Goal: Task Accomplishment & Management: Manage account settings

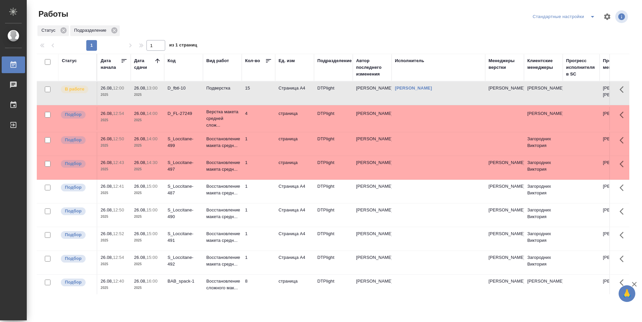
click at [260, 216] on td "1" at bounding box center [258, 214] width 33 height 23
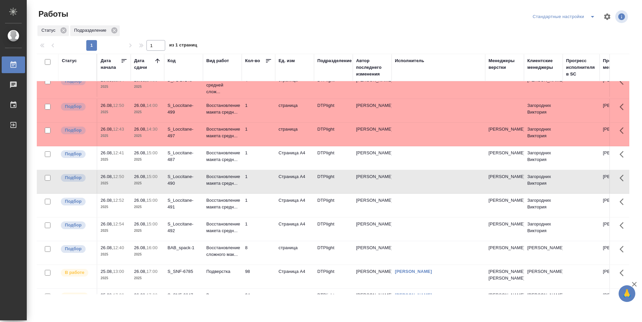
scroll to position [100, 0]
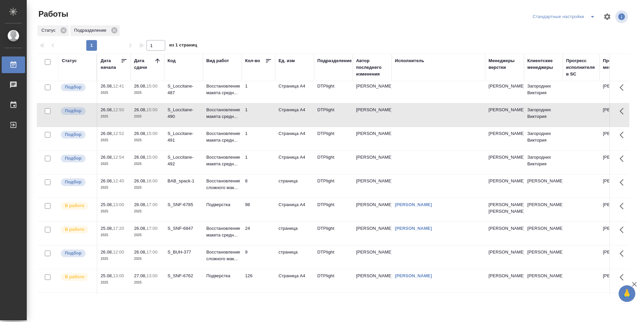
click at [258, 165] on td "1" at bounding box center [258, 162] width 33 height 23
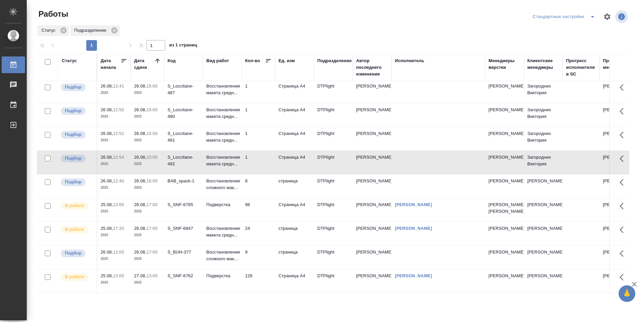
click at [256, 163] on td "1" at bounding box center [258, 162] width 33 height 23
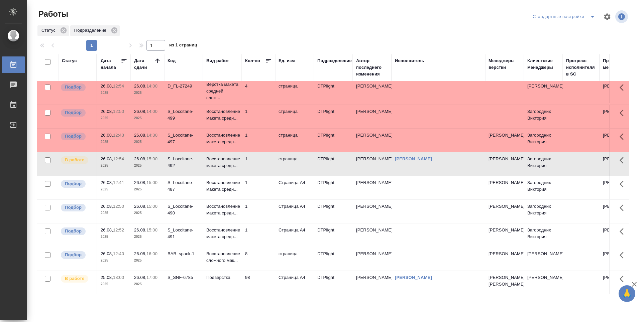
scroll to position [0, 0]
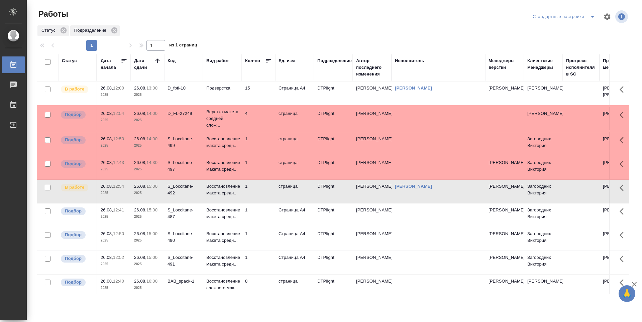
click at [261, 177] on td "1" at bounding box center [258, 167] width 33 height 23
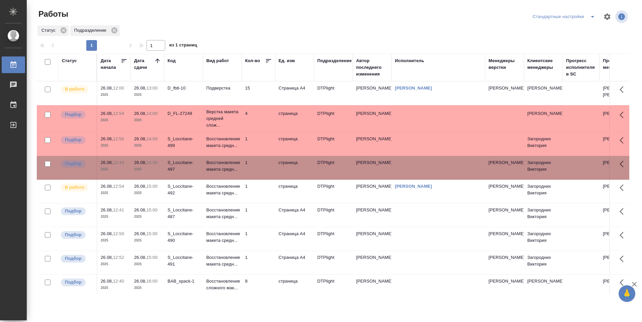
click at [261, 177] on td "1" at bounding box center [258, 167] width 33 height 23
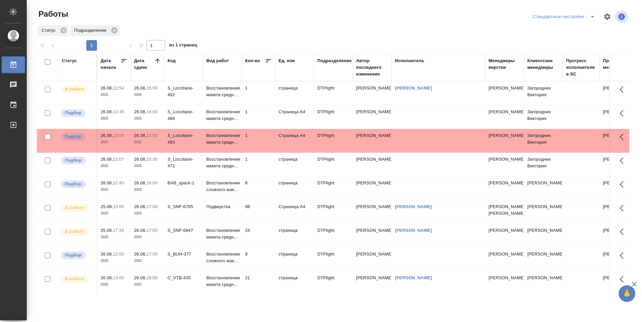
click at [263, 92] on td "1" at bounding box center [258, 93] width 33 height 23
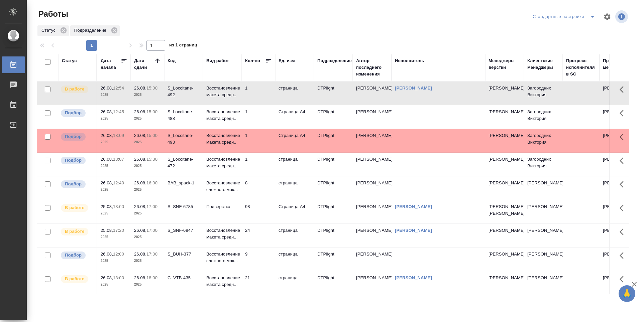
click at [256, 223] on td "98" at bounding box center [258, 211] width 33 height 23
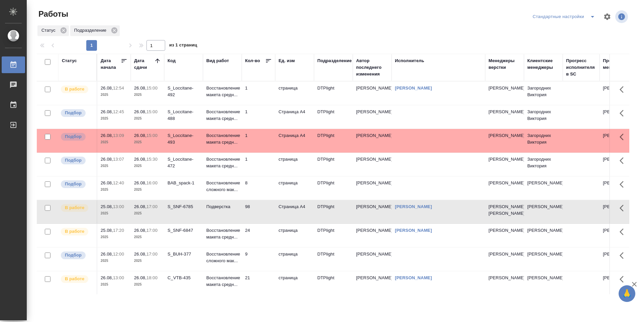
click at [259, 247] on td "24" at bounding box center [258, 235] width 33 height 23
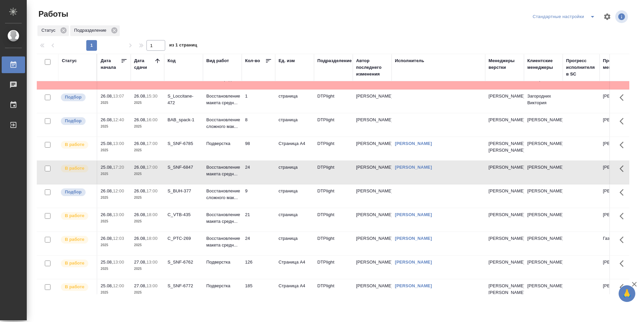
scroll to position [67, 0]
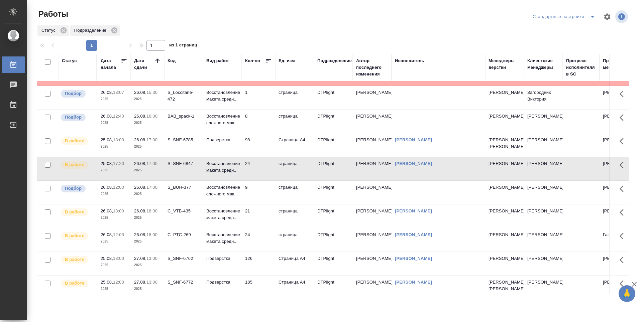
click at [263, 228] on td "21" at bounding box center [258, 215] width 33 height 23
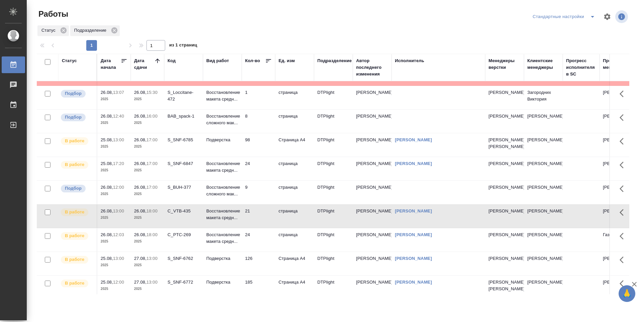
click at [265, 248] on td "24" at bounding box center [258, 239] width 33 height 23
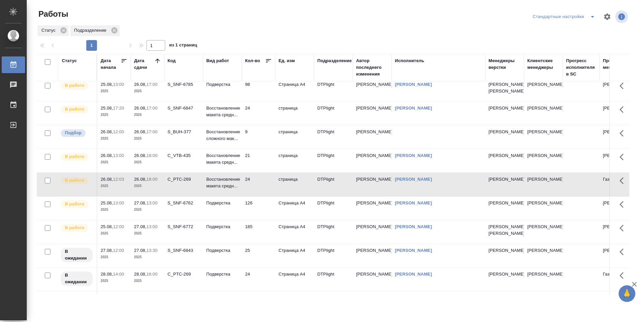
scroll to position [134, 0]
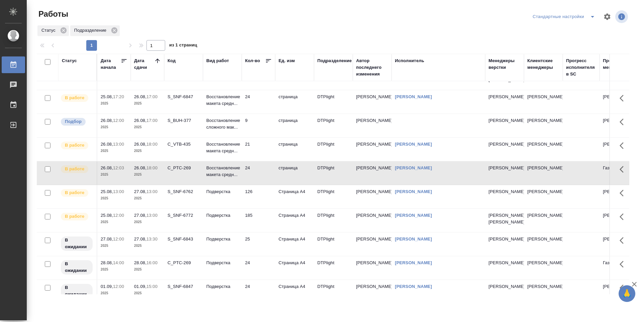
click at [262, 208] on td "126" at bounding box center [258, 196] width 33 height 23
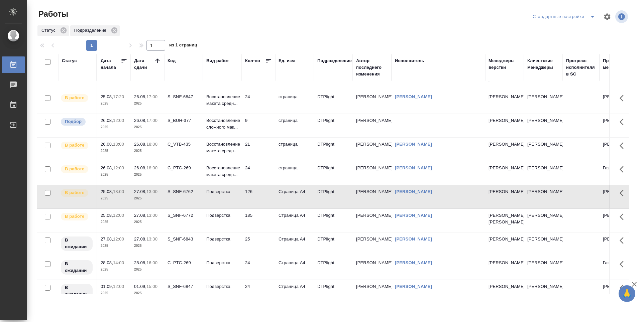
click at [261, 185] on td "24" at bounding box center [258, 172] width 33 height 23
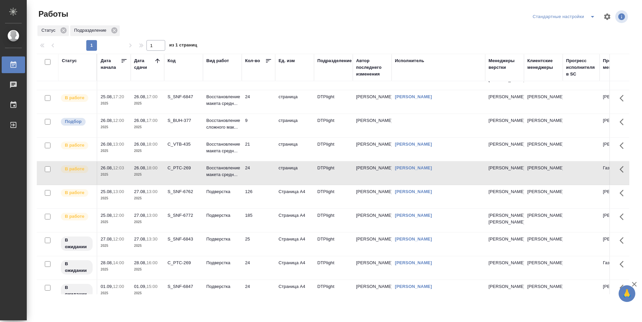
click at [263, 161] on td "21" at bounding box center [258, 149] width 33 height 23
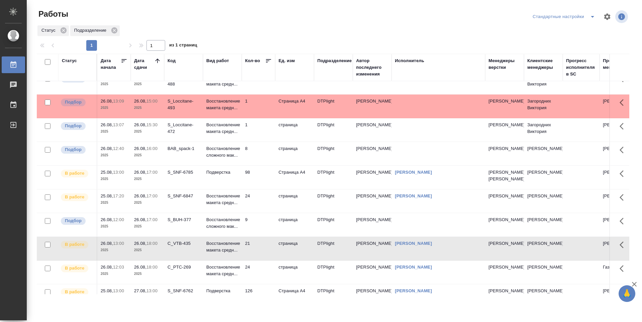
scroll to position [0, 0]
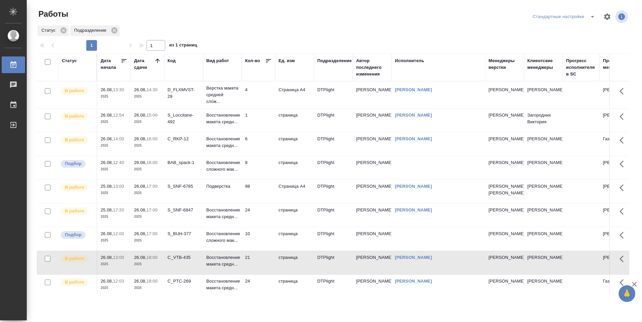
click at [258, 101] on td "4" at bounding box center [258, 94] width 33 height 23
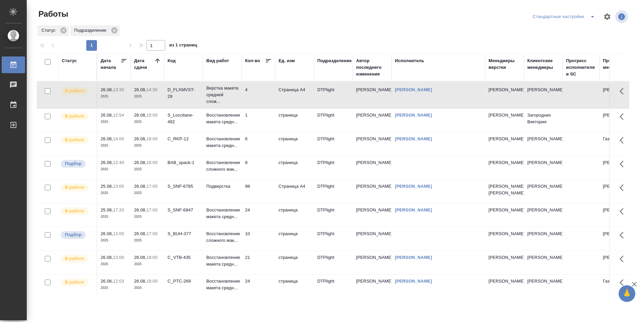
click at [258, 101] on td "4" at bounding box center [258, 94] width 33 height 23
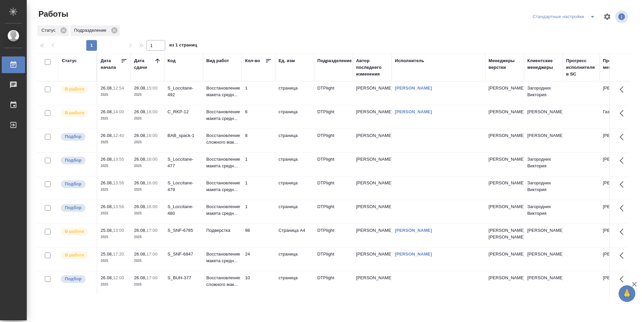
click at [263, 95] on td "1" at bounding box center [258, 93] width 33 height 23
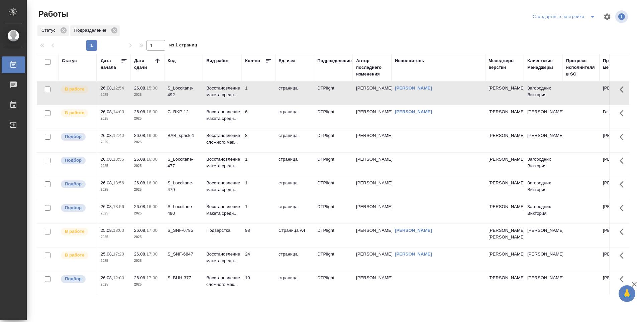
click at [263, 95] on td "1" at bounding box center [258, 93] width 33 height 23
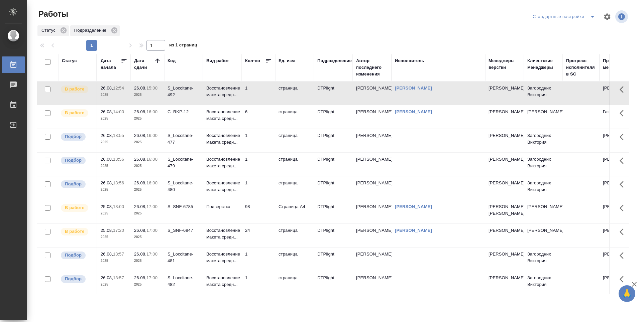
click at [260, 222] on td "98" at bounding box center [258, 211] width 33 height 23
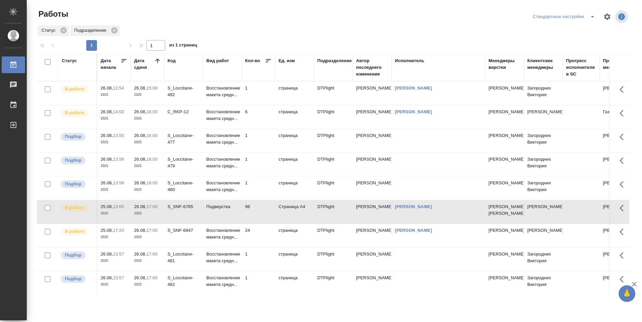
click at [255, 216] on td "98" at bounding box center [258, 211] width 33 height 23
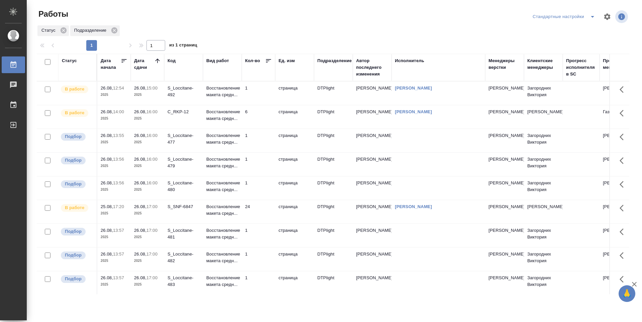
click at [267, 116] on td "6" at bounding box center [258, 116] width 33 height 23
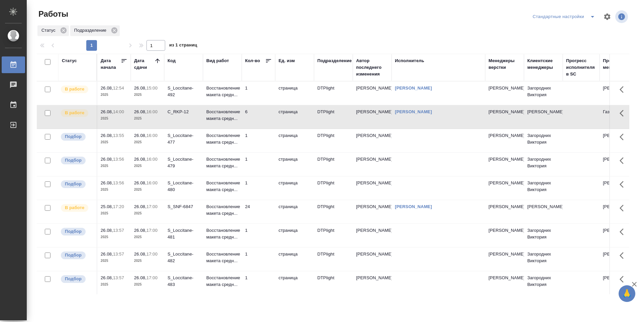
click at [263, 113] on td "6" at bounding box center [258, 116] width 33 height 23
click at [260, 92] on td "1" at bounding box center [258, 93] width 33 height 23
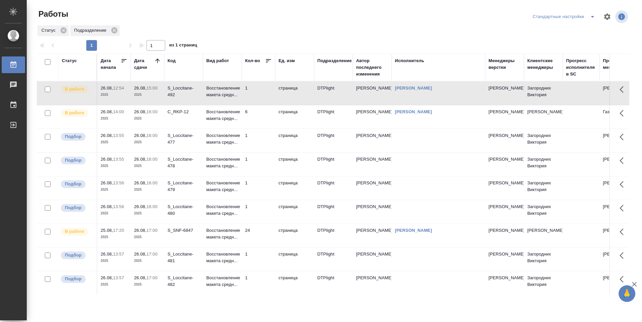
click at [260, 92] on td "1" at bounding box center [258, 93] width 33 height 23
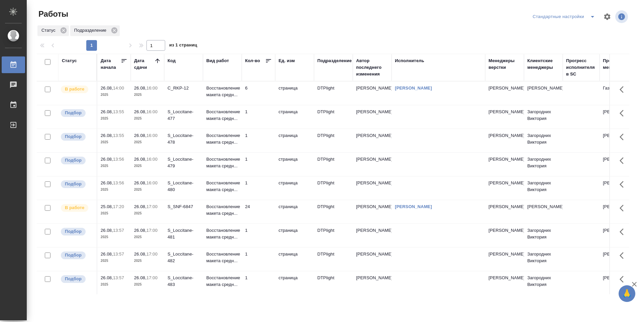
click at [252, 216] on td "24" at bounding box center [258, 211] width 33 height 23
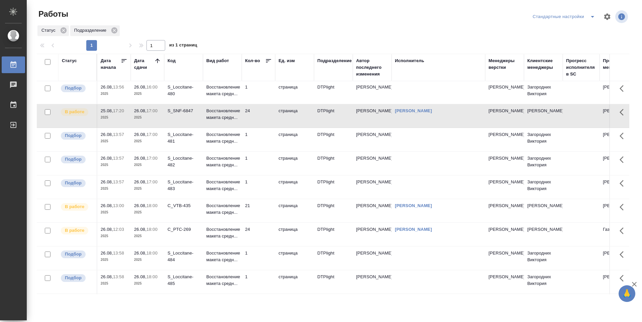
scroll to position [134, 0]
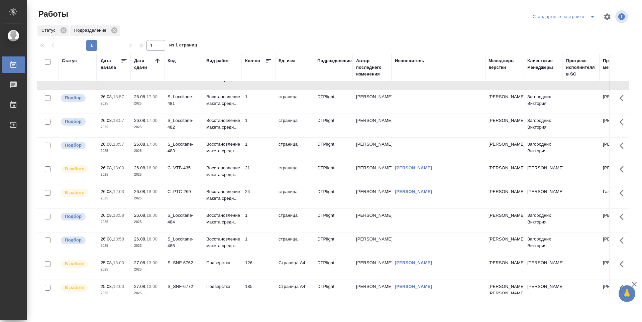
click at [259, 194] on td "24" at bounding box center [258, 196] width 33 height 23
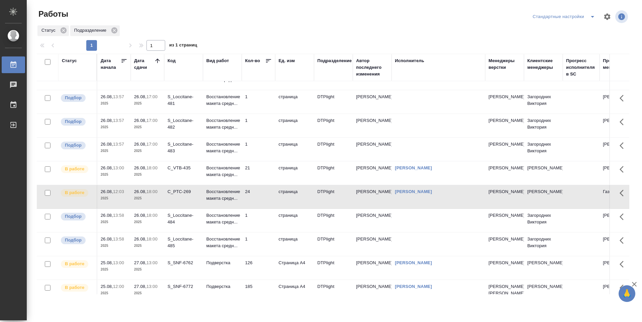
click at [256, 172] on td "21" at bounding box center [258, 172] width 33 height 23
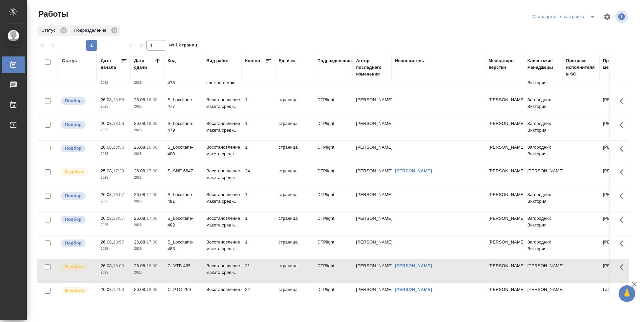
scroll to position [0, 0]
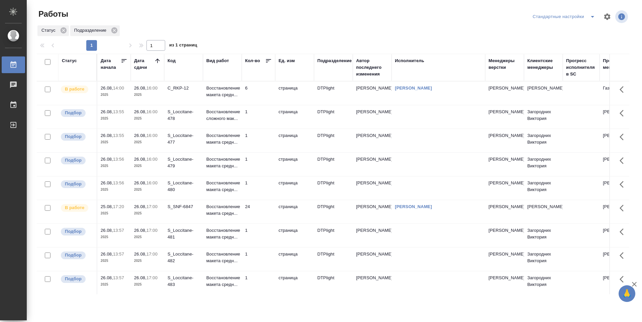
click at [264, 25] on div "Статус Подразделение" at bounding box center [333, 31] width 592 height 12
click at [164, 14] on div "Работы" at bounding box center [136, 14] width 199 height 11
click at [154, 11] on div "Работы" at bounding box center [136, 14] width 199 height 11
click at [307, 26] on div "Статус Подразделение" at bounding box center [333, 31] width 592 height 12
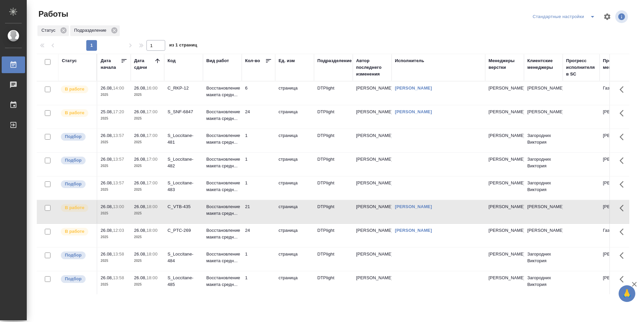
click at [263, 93] on td "6" at bounding box center [258, 93] width 33 height 23
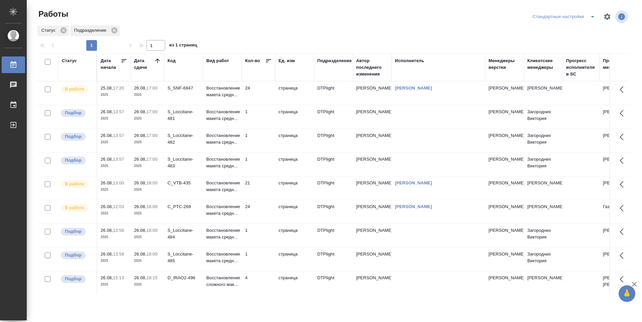
click at [259, 94] on td "24" at bounding box center [258, 93] width 33 height 23
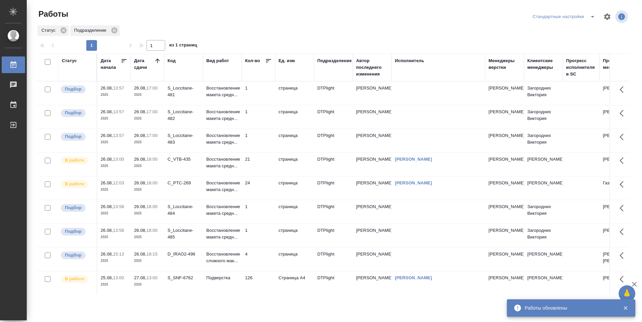
click at [266, 165] on td "21" at bounding box center [258, 164] width 33 height 23
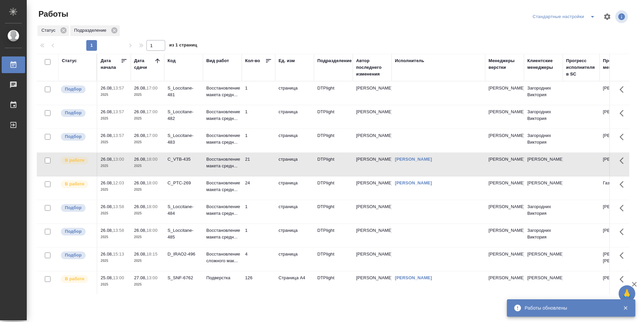
click at [268, 185] on td "24" at bounding box center [258, 187] width 33 height 23
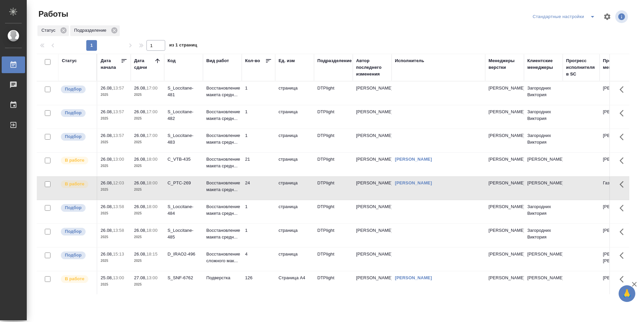
click at [256, 191] on td "24" at bounding box center [258, 187] width 33 height 23
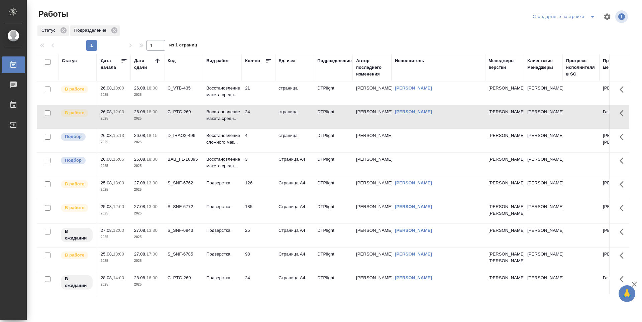
click at [257, 99] on td "21" at bounding box center [258, 93] width 33 height 23
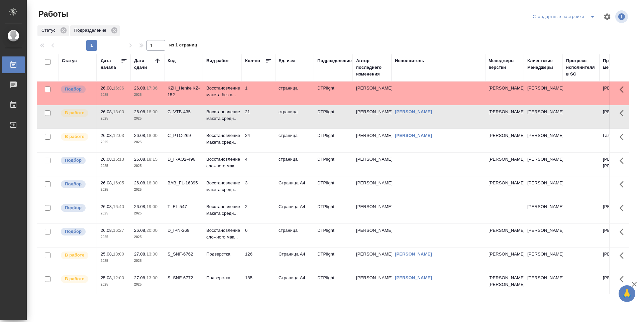
click at [260, 141] on td "24" at bounding box center [258, 140] width 33 height 23
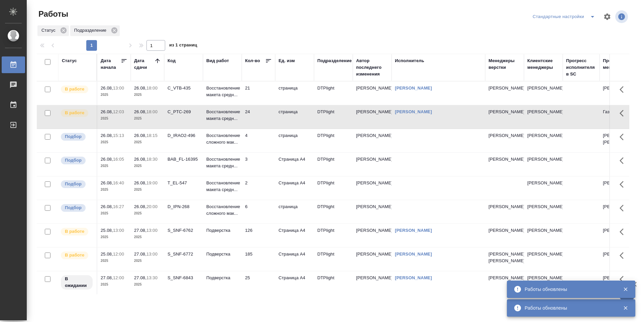
click at [262, 98] on td "21" at bounding box center [258, 93] width 33 height 23
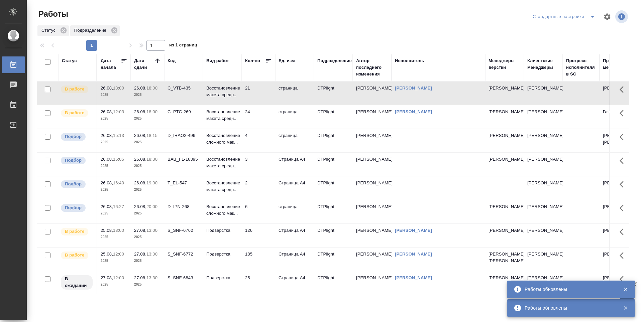
click at [262, 125] on td "24" at bounding box center [258, 116] width 33 height 23
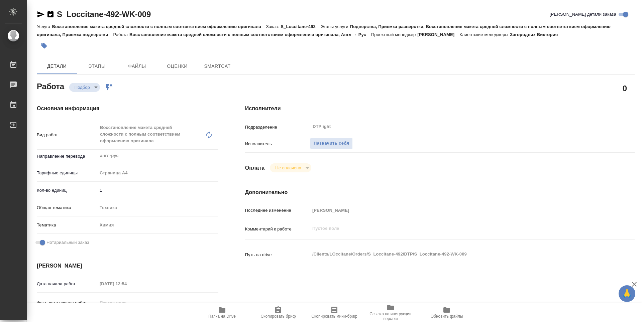
type textarea "x"
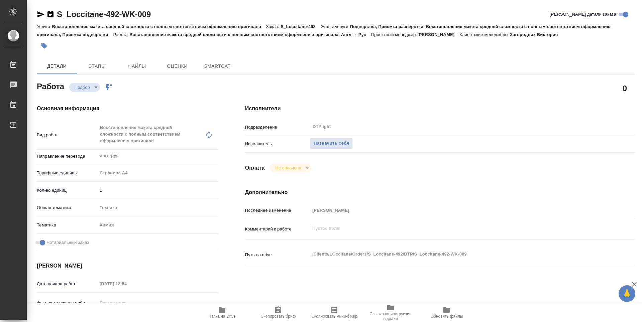
type textarea "x"
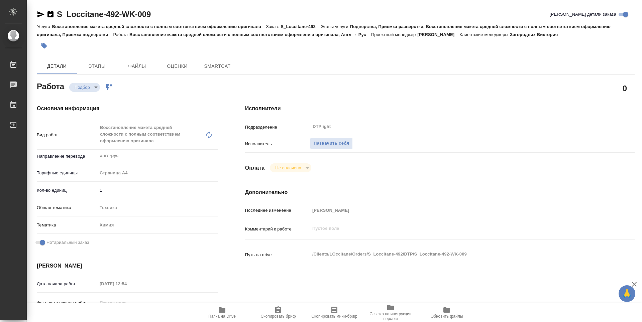
type textarea "x"
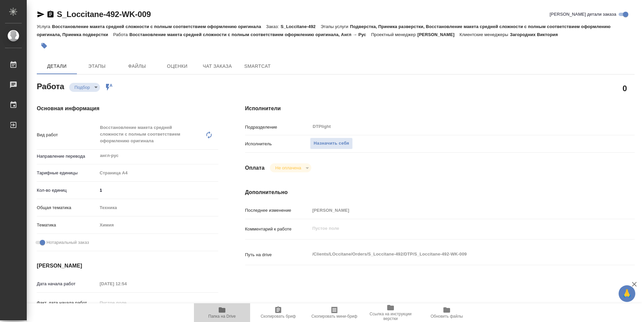
click at [221, 310] on icon "button" at bounding box center [222, 309] width 7 height 5
type textarea "x"
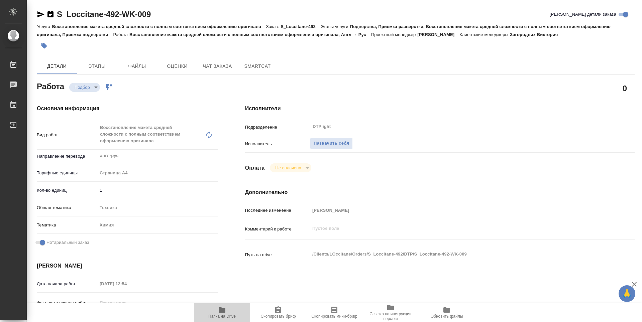
type textarea "x"
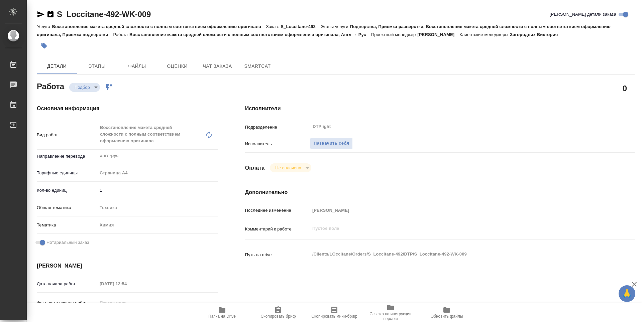
type textarea "x"
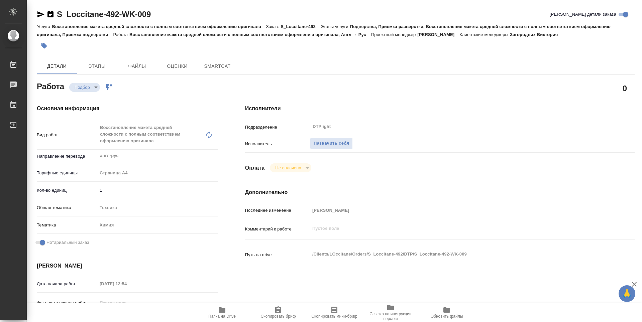
type textarea "x"
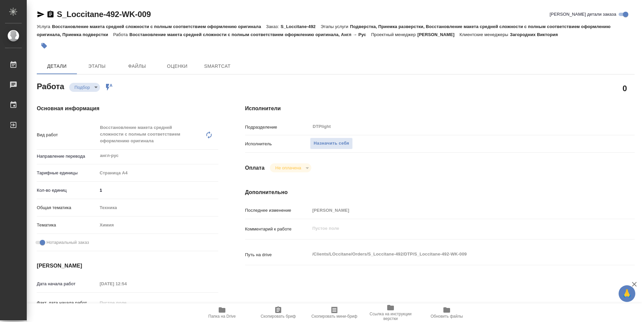
type textarea "x"
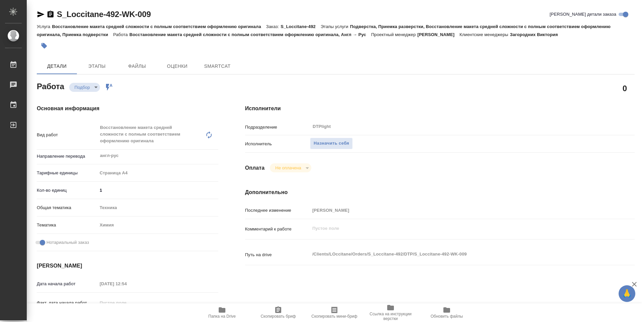
type textarea "x"
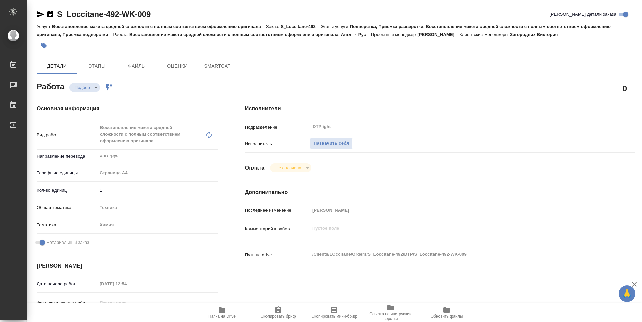
type textarea "x"
click at [336, 145] on span "Назначить себя" at bounding box center [330, 144] width 35 height 8
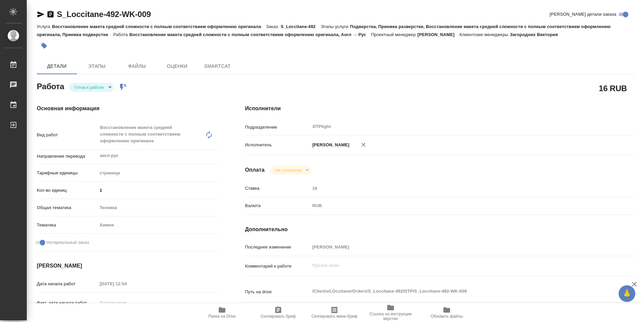
type textarea "x"
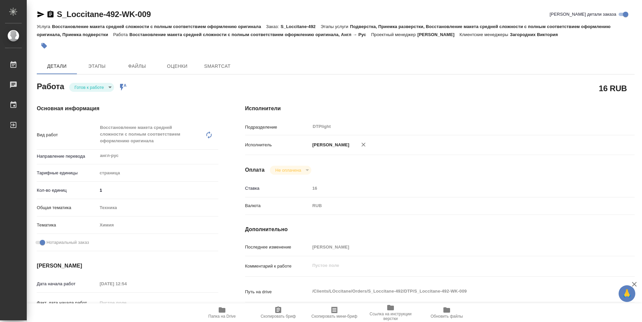
type textarea "x"
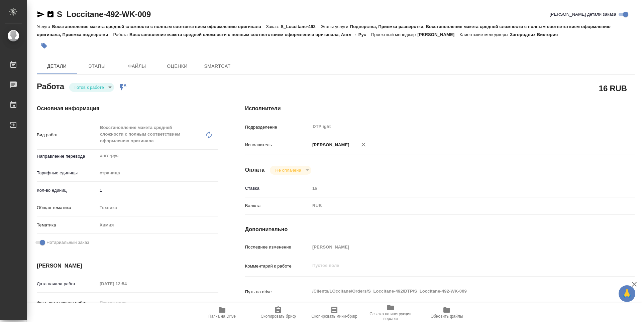
type textarea "x"
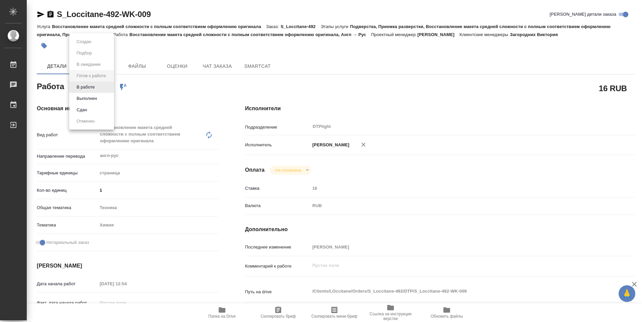
click at [109, 86] on body "🙏 .cls-1 fill:#fff; AWATERA Guselnikov Roman Работы Чаты График Выйти S_Loccita…" at bounding box center [321, 161] width 642 height 322
click at [85, 87] on button "В работе" at bounding box center [86, 87] width 22 height 7
type textarea "x"
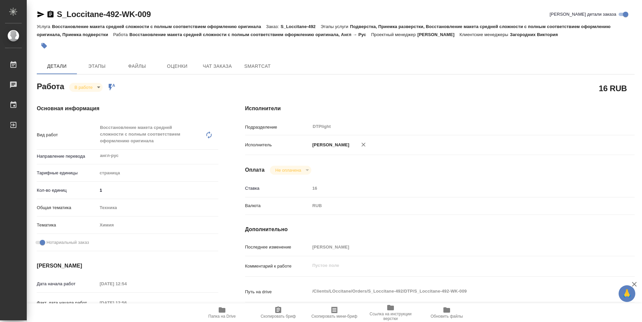
type textarea "x"
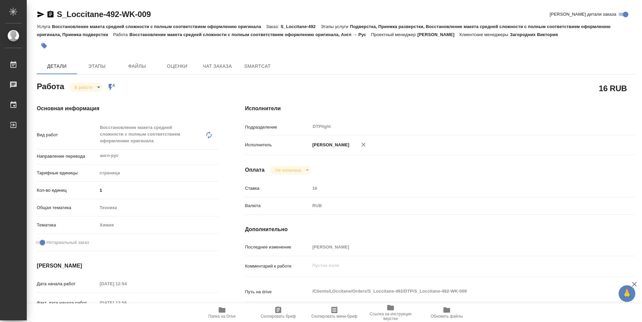
type textarea "x"
click at [224, 312] on icon "button" at bounding box center [222, 309] width 7 height 5
click at [53, 12] on icon "button" at bounding box center [50, 14] width 6 height 7
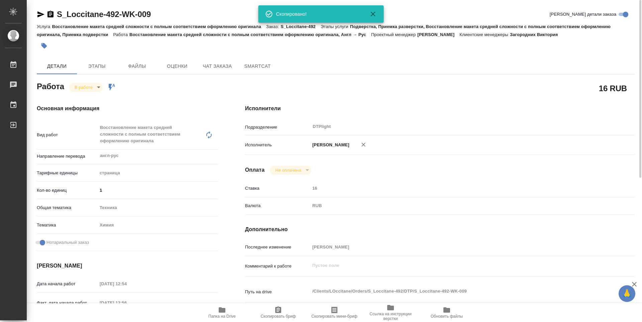
type textarea "x"
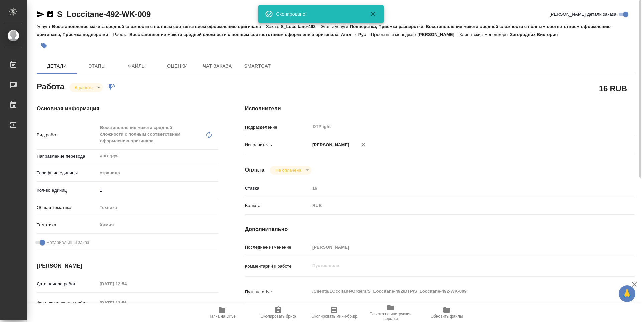
type textarea "x"
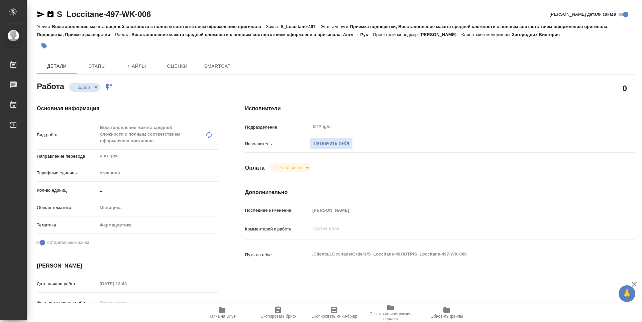
type textarea "x"
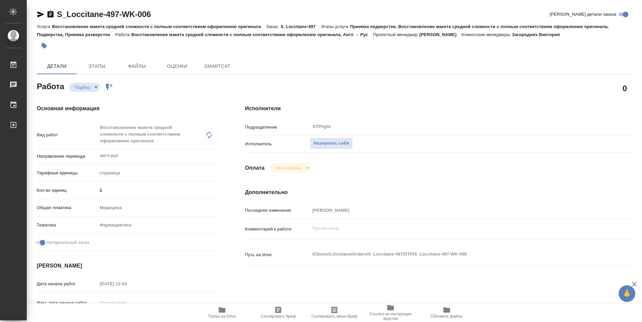
type textarea "x"
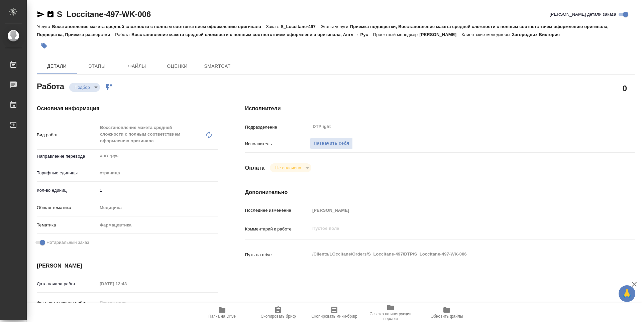
type textarea "x"
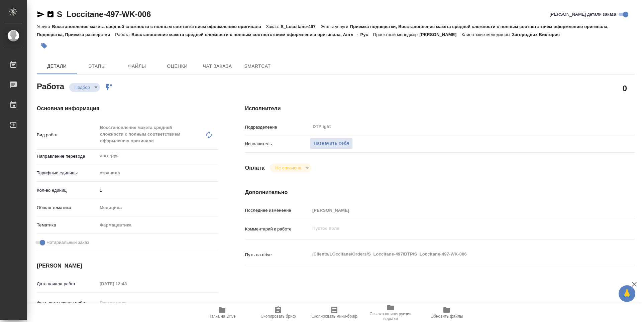
click at [225, 314] on icon "button" at bounding box center [222, 310] width 8 height 8
type textarea "x"
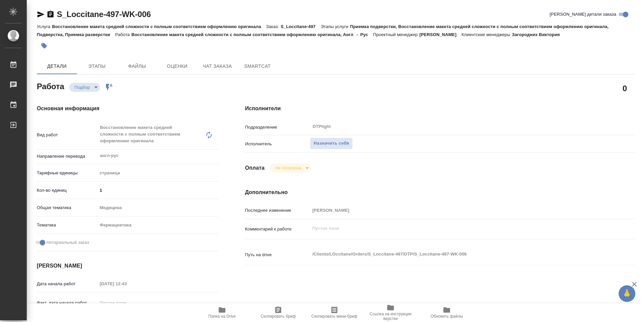
type textarea "x"
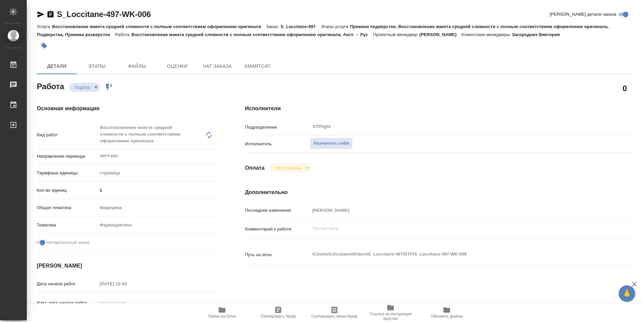
type textarea "x"
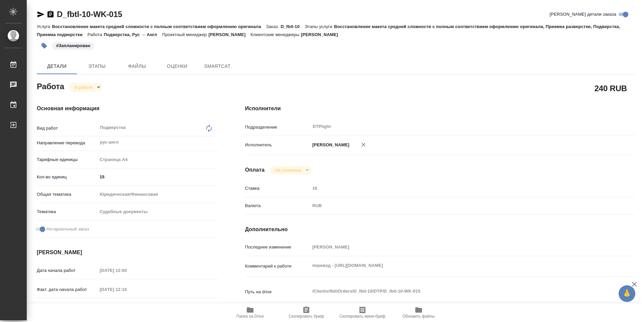
type textarea "x"
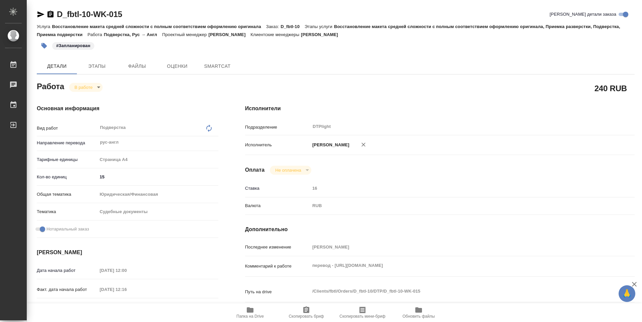
type textarea "x"
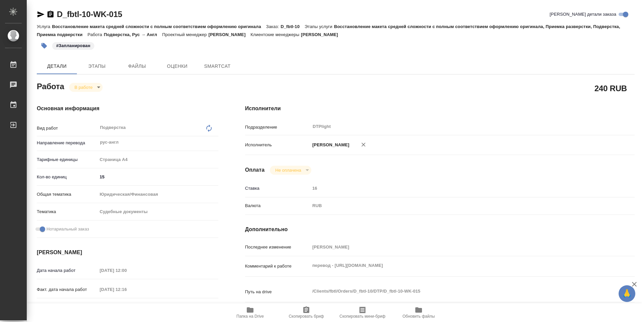
type textarea "x"
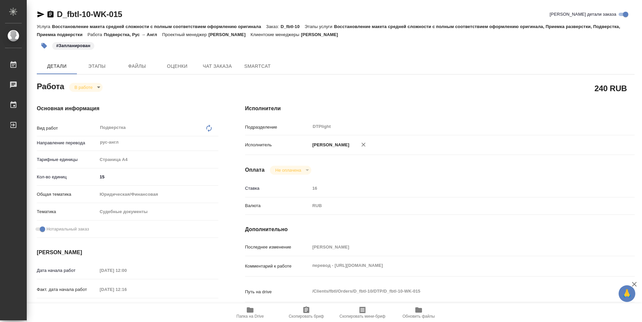
scroll to position [67, 0]
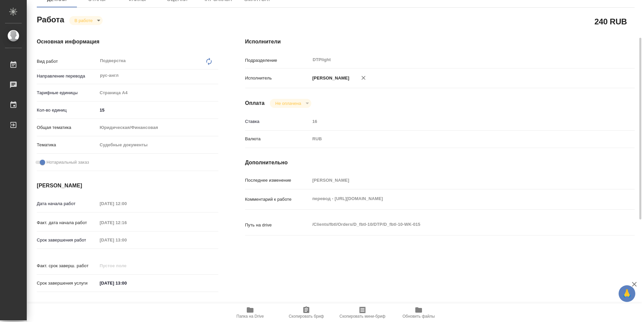
type textarea "x"
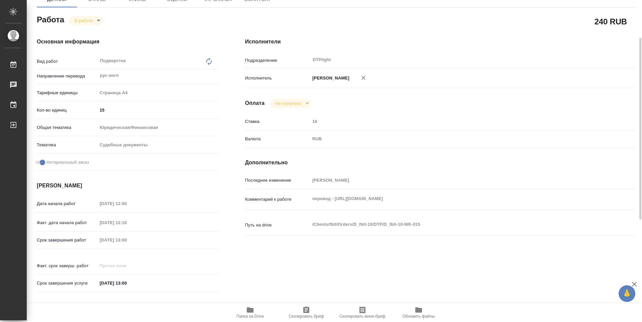
type textarea "x"
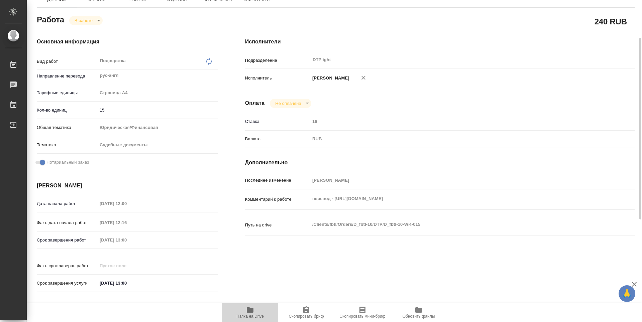
click at [249, 318] on span "Папка на Drive" at bounding box center [249, 316] width 27 height 5
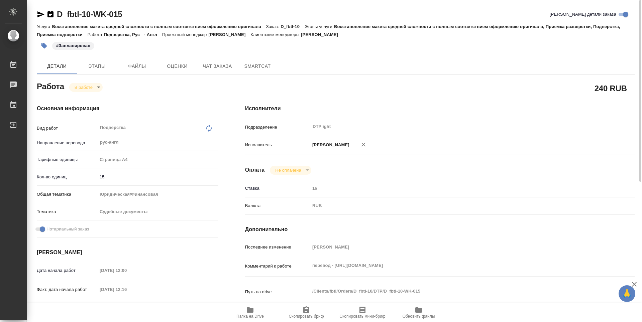
click at [99, 86] on body "🙏 .cls-1 fill:#fff; AWATERA Guselnikov Roman Работы 0 Чаты График Выйти D_fbtl-…" at bounding box center [321, 161] width 642 height 322
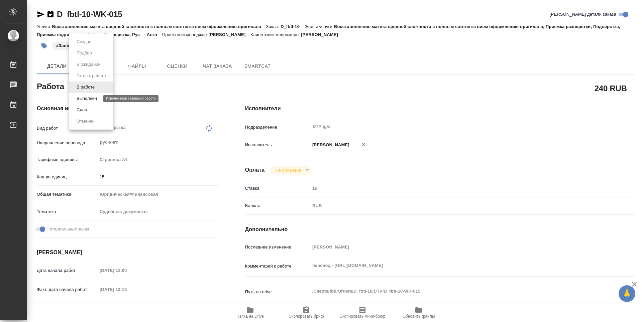
click at [92, 101] on button "Выполнен" at bounding box center [87, 98] width 24 height 7
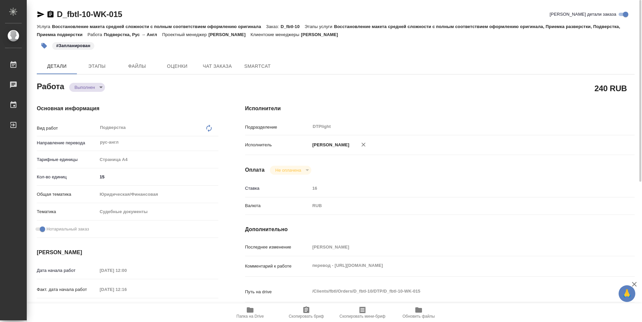
type textarea "x"
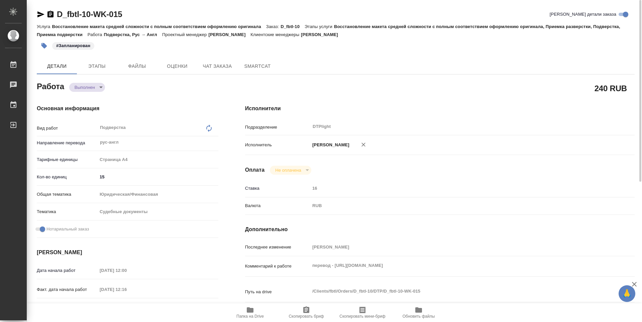
type textarea "x"
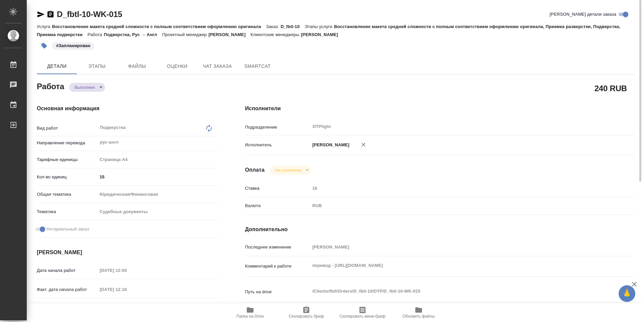
type textarea "x"
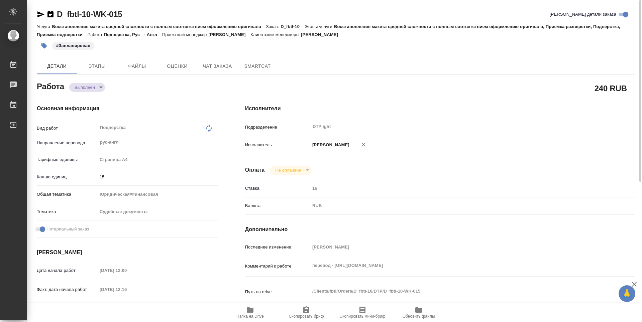
click at [50, 16] on icon "button" at bounding box center [50, 14] width 8 height 8
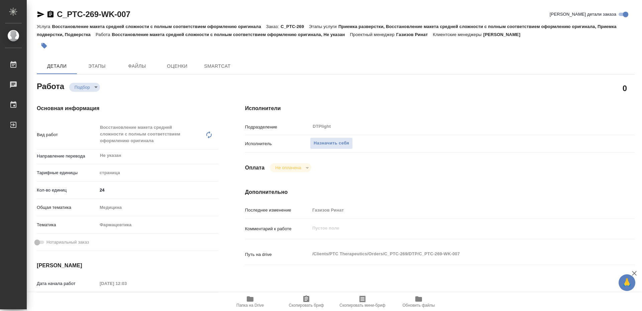
type textarea "x"
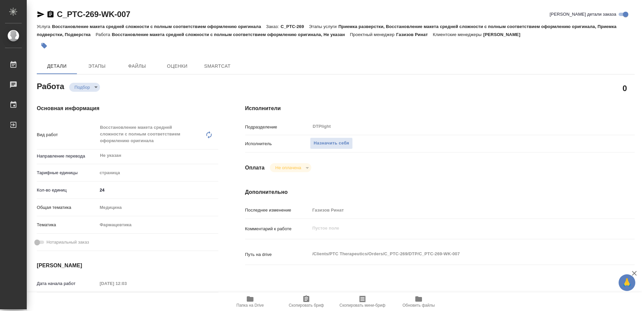
type textarea "x"
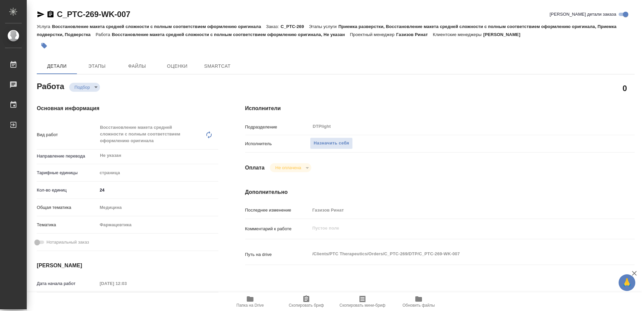
click at [256, 297] on span "Папка на Drive" at bounding box center [250, 301] width 48 height 13
type textarea "x"
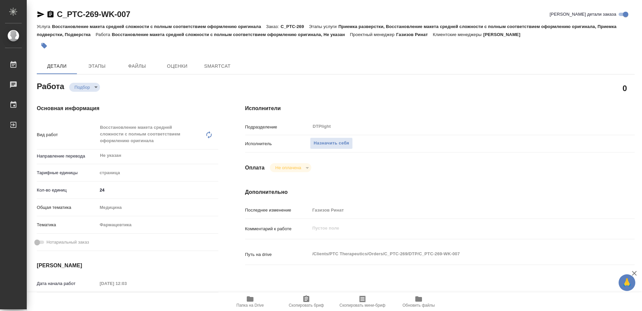
type textarea "x"
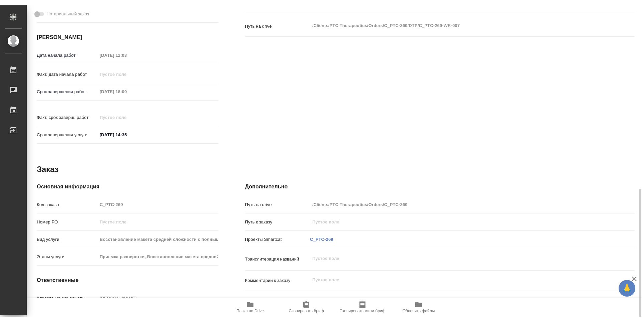
scroll to position [272, 0]
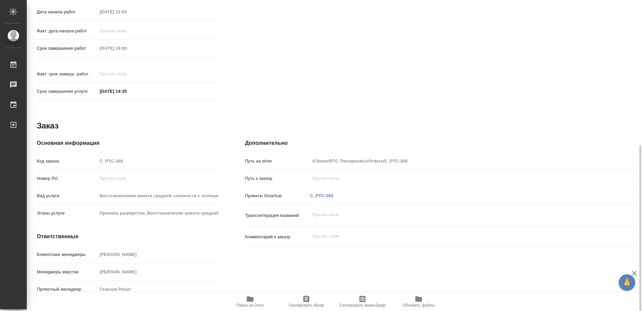
type textarea "x"
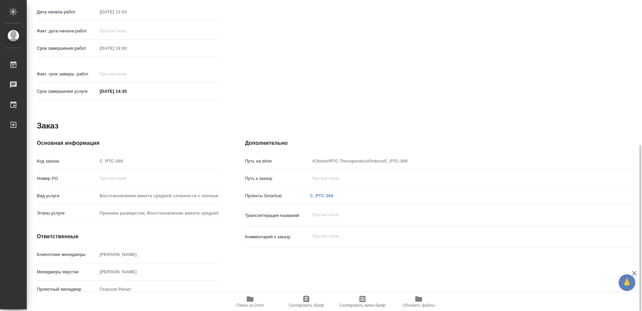
type textarea "x"
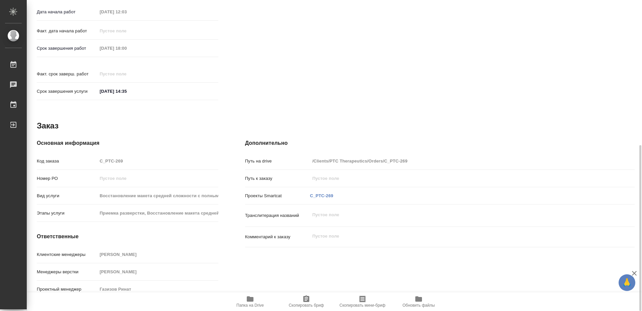
type textarea "x"
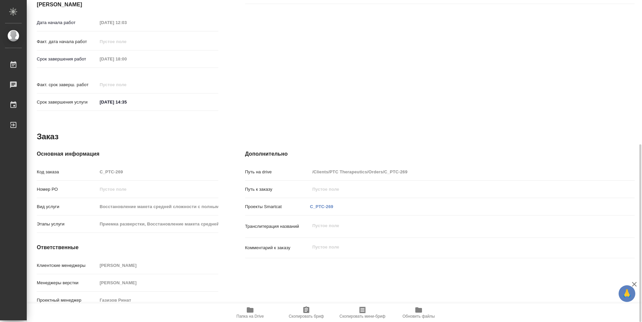
type textarea "x"
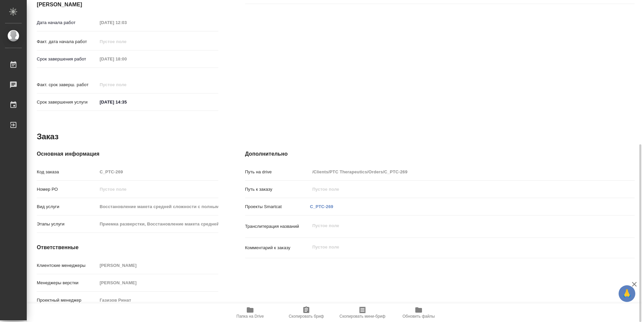
scroll to position [94, 0]
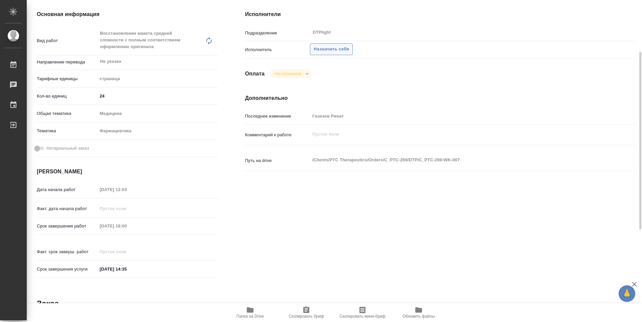
click at [337, 49] on span "Назначить себя" at bounding box center [330, 49] width 35 height 8
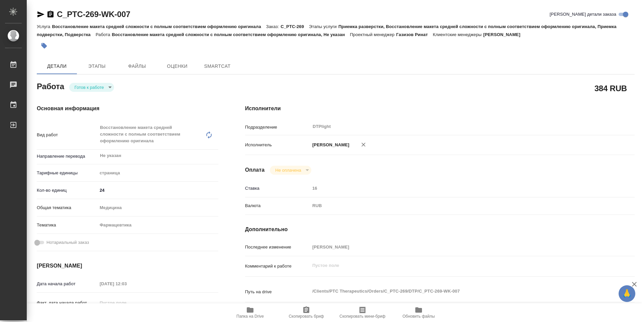
type textarea "x"
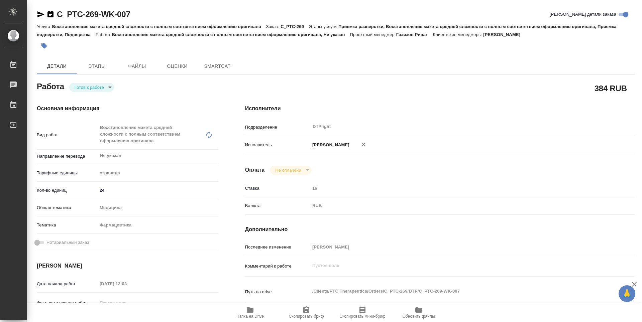
type textarea "x"
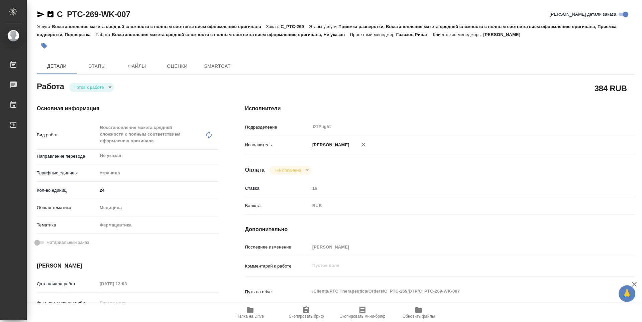
type textarea "x"
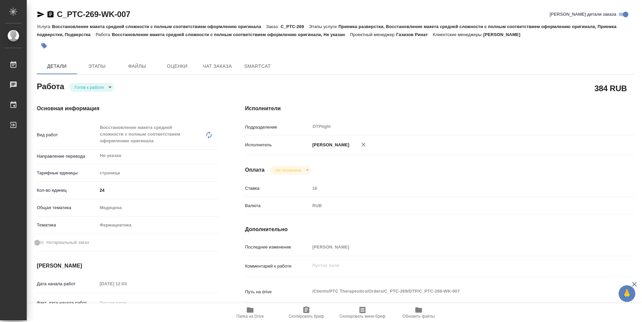
scroll to position [134, 0]
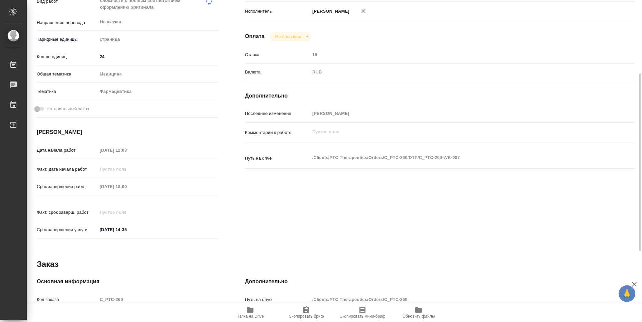
type textarea "x"
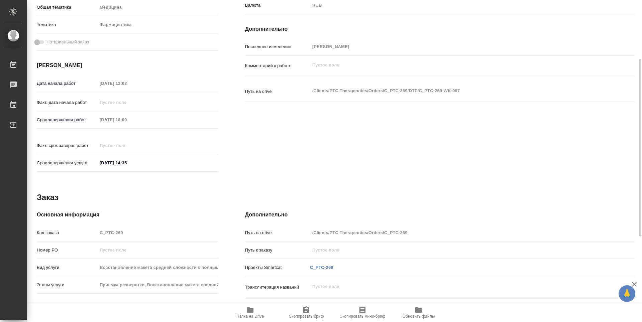
scroll to position [234, 0]
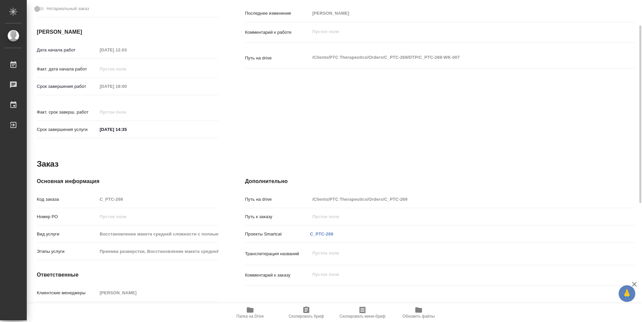
type textarea "x"
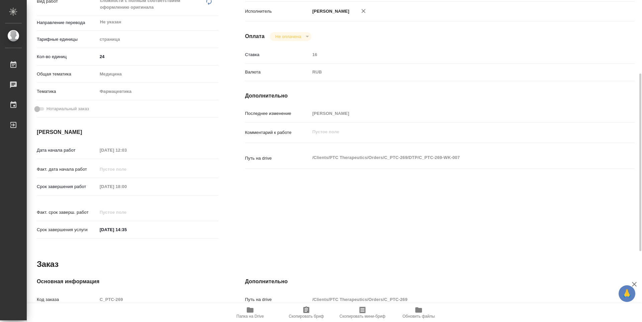
scroll to position [0, 0]
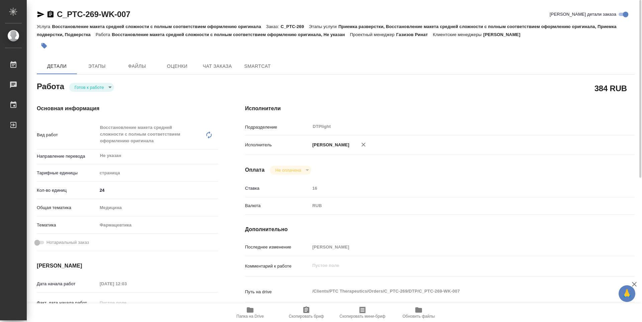
click at [108, 87] on body "🙏 .cls-1 fill:#fff; AWATERA Guselnikov Roman Работы 0 Чаты График Выйти C_PTC-2…" at bounding box center [321, 161] width 642 height 322
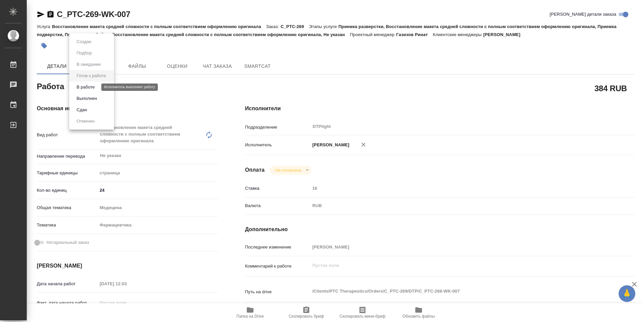
click at [93, 86] on button "В работе" at bounding box center [86, 87] width 22 height 7
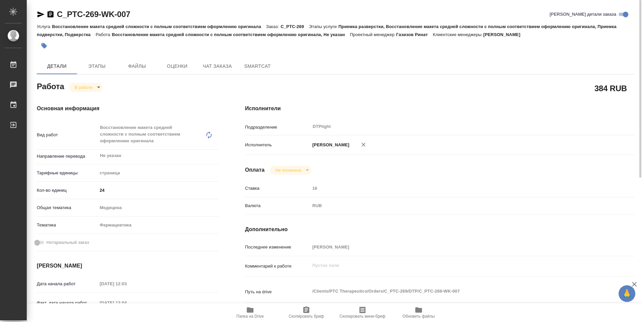
type textarea "x"
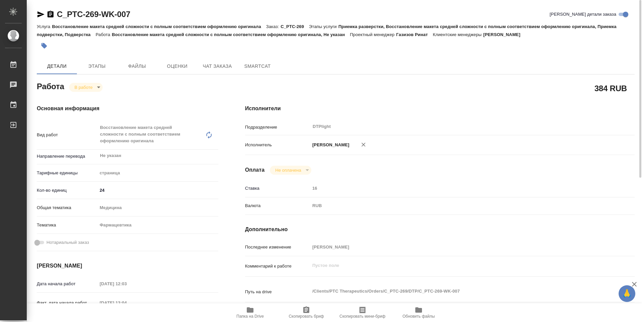
type textarea "x"
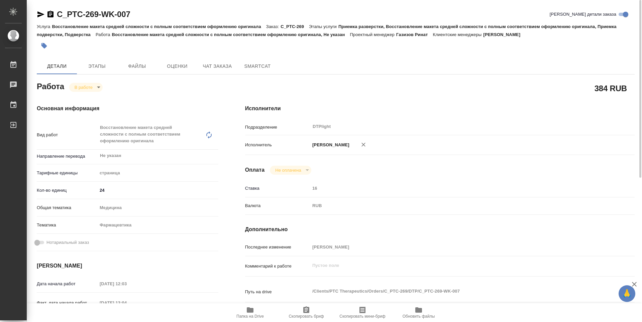
type textarea "x"
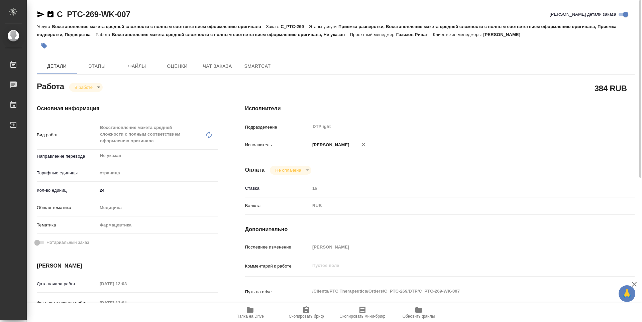
type textarea "x"
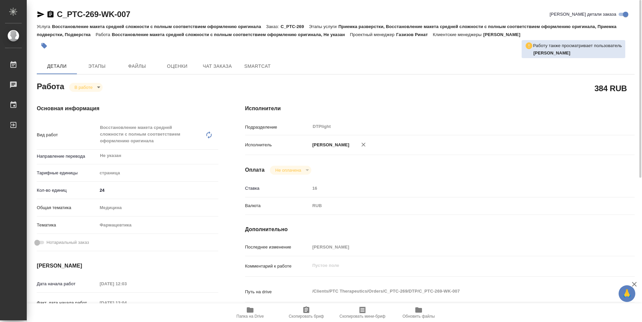
click at [258, 313] on span "Папка на Drive" at bounding box center [250, 312] width 48 height 13
click at [51, 13] on icon "button" at bounding box center [50, 14] width 6 height 7
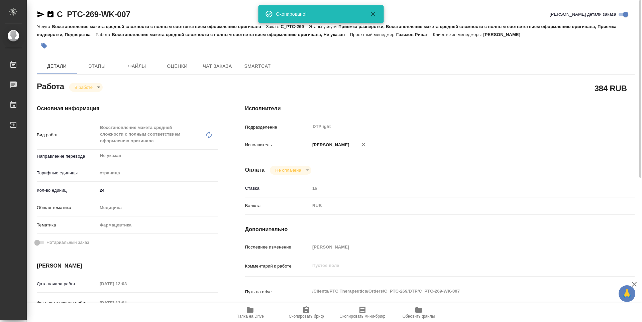
click at [171, 45] on div at bounding box center [236, 45] width 398 height 15
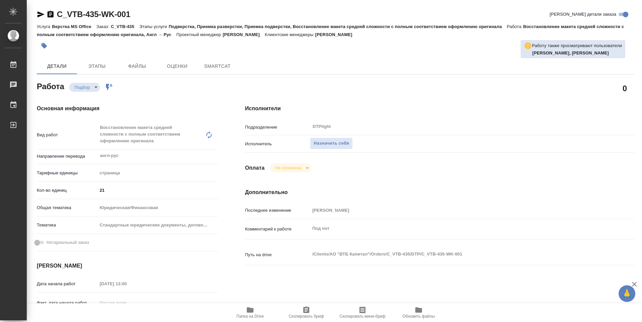
type textarea "x"
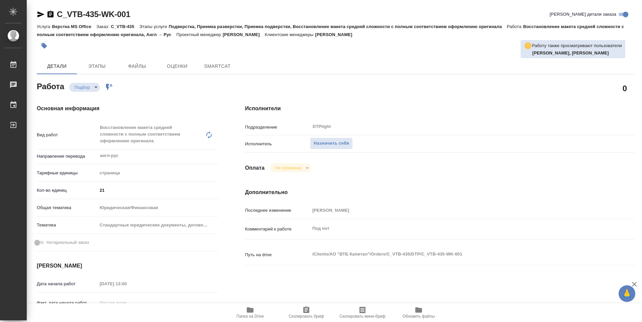
type textarea "x"
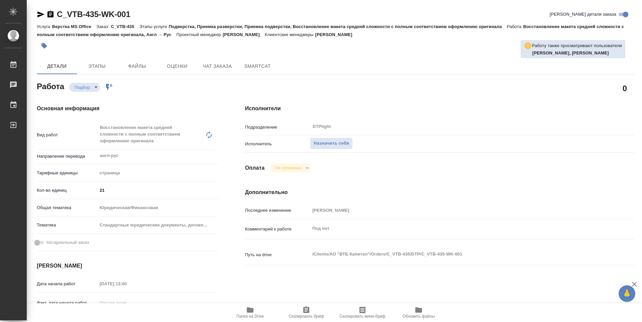
type textarea "x"
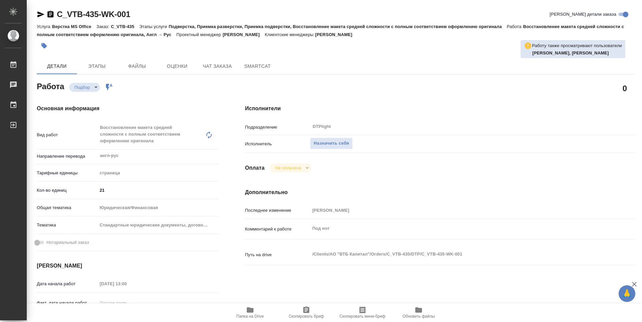
type textarea "x"
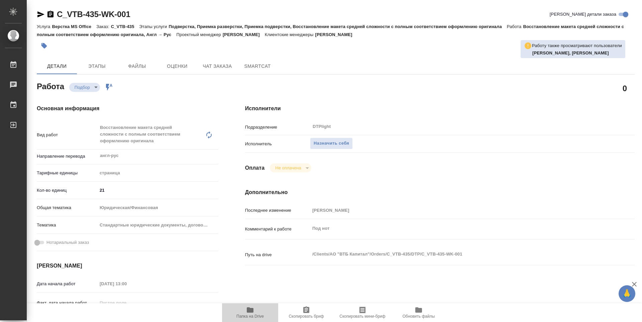
click at [254, 309] on icon "button" at bounding box center [250, 310] width 8 height 8
type textarea "x"
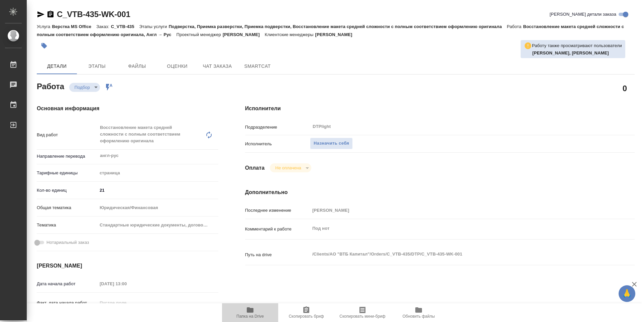
type textarea "x"
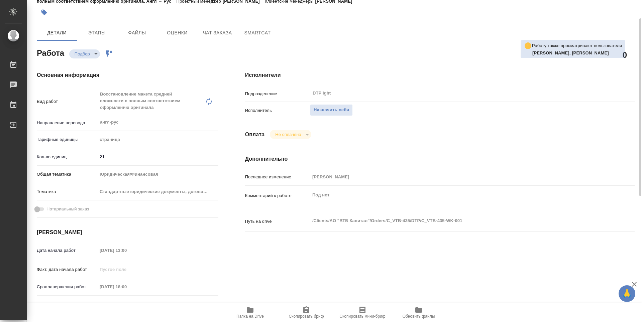
type textarea "x"
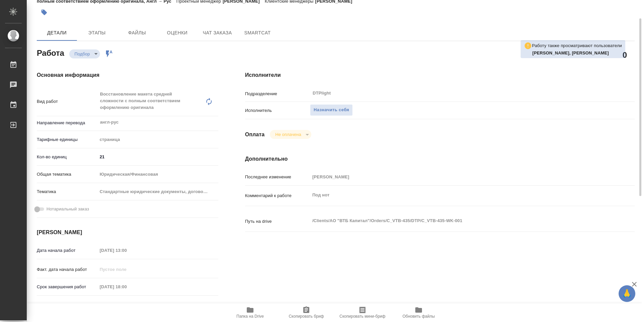
type textarea "x"
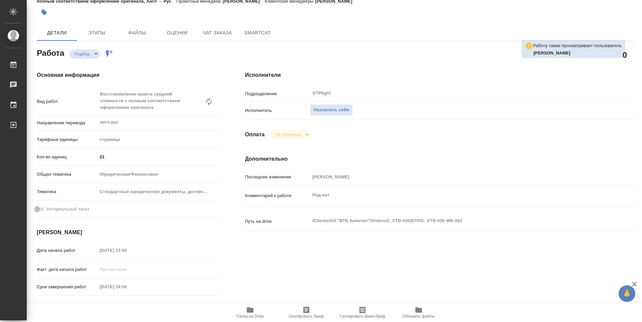
type textarea "x"
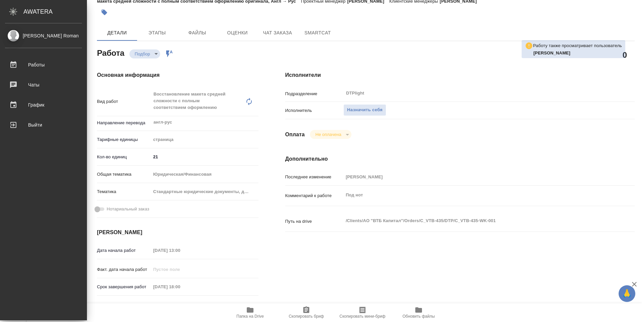
type textarea "x"
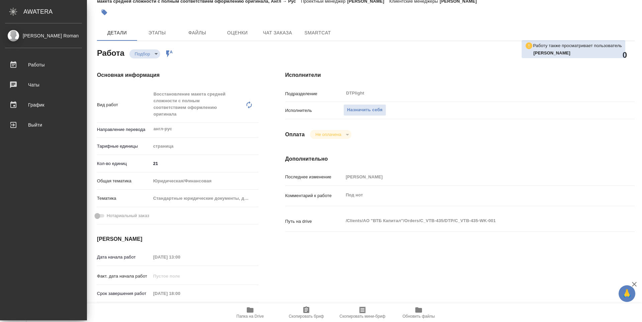
type textarea "x"
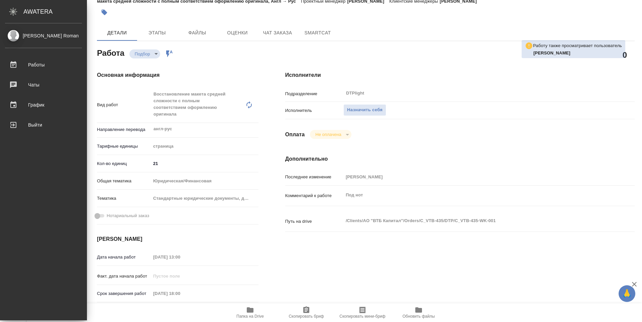
type textarea "x"
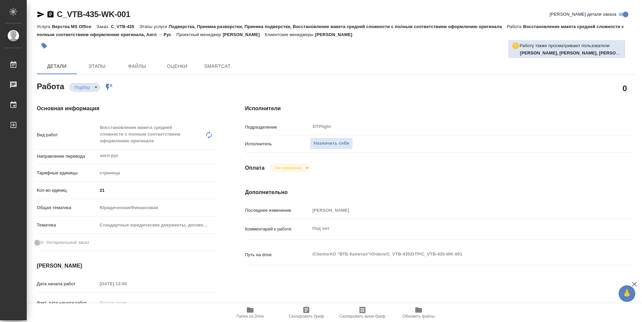
type textarea "x"
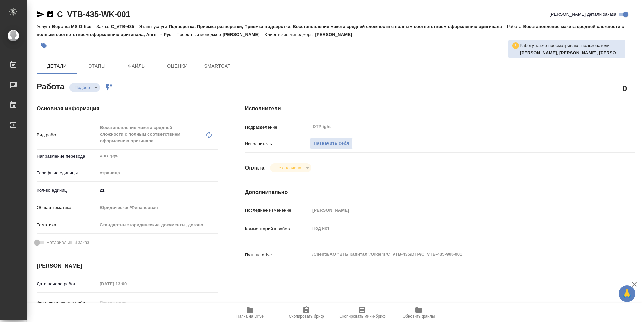
type textarea "x"
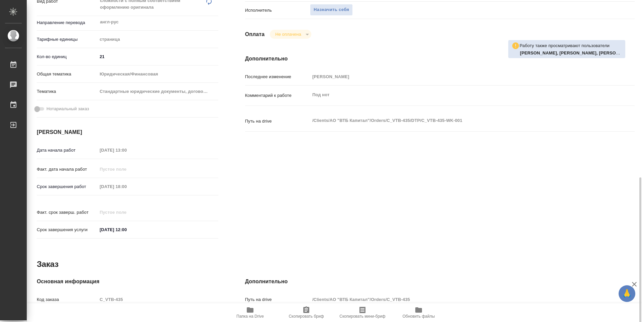
type textarea "x"
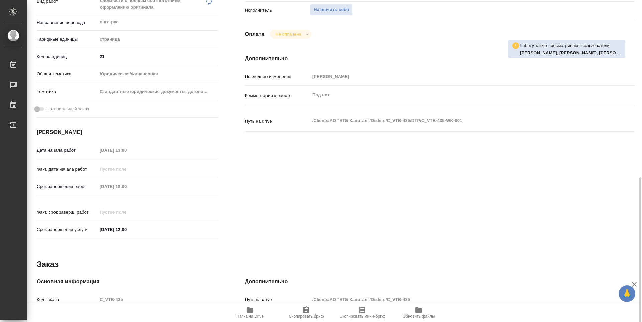
scroll to position [200, 0]
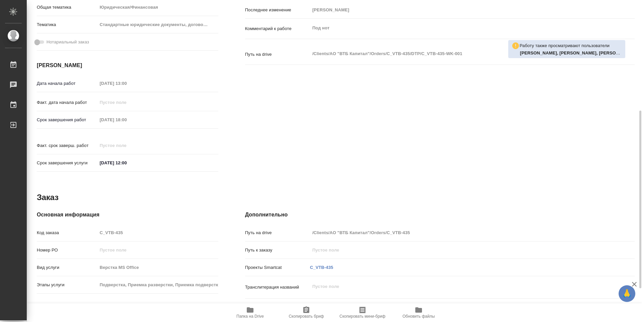
type textarea "x"
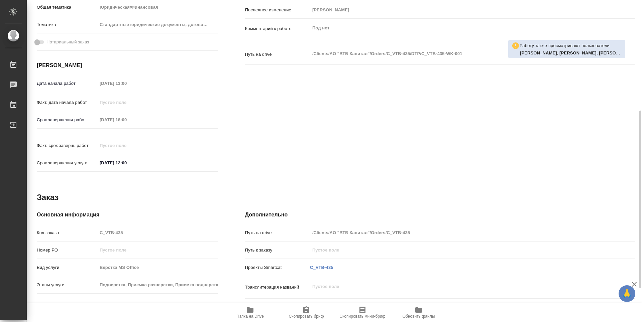
scroll to position [100, 0]
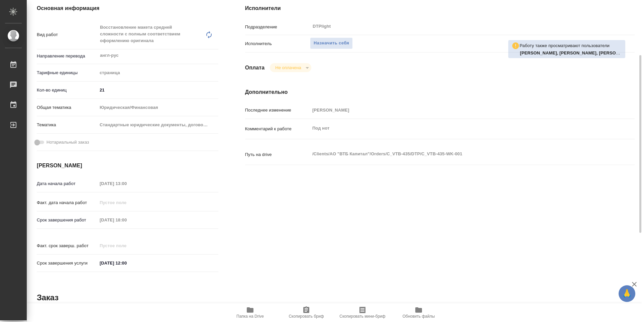
type textarea "x"
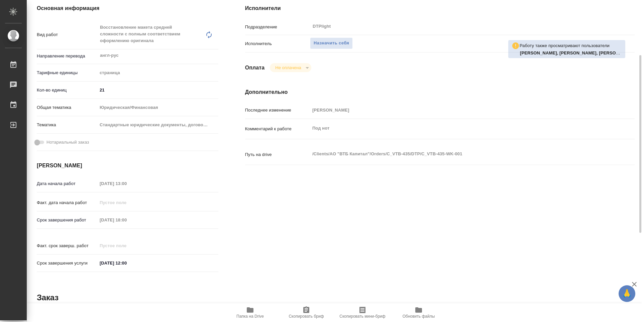
scroll to position [33, 0]
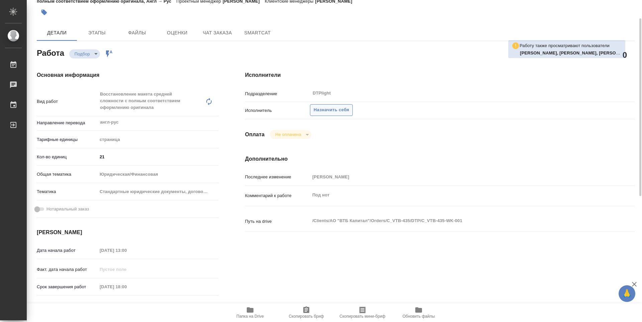
click at [334, 113] on span "Назначить себя" at bounding box center [330, 110] width 35 height 8
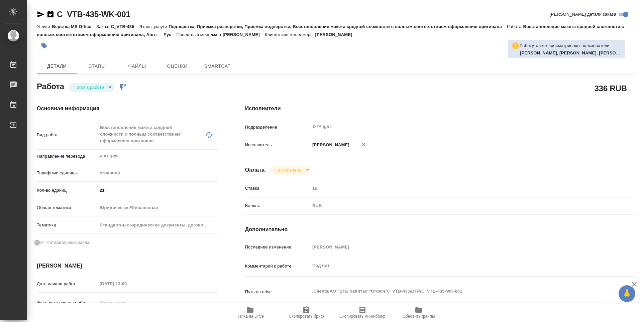
type textarea "x"
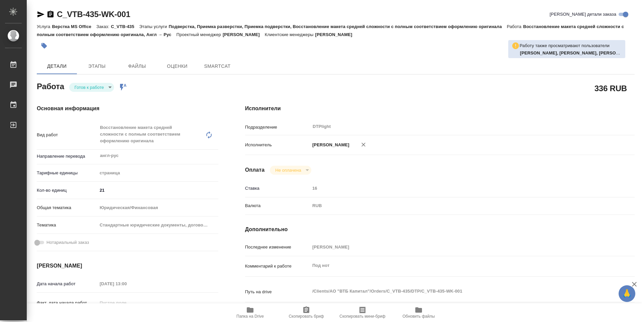
type textarea "x"
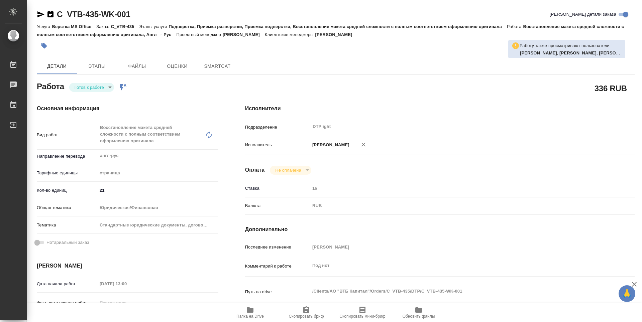
type textarea "x"
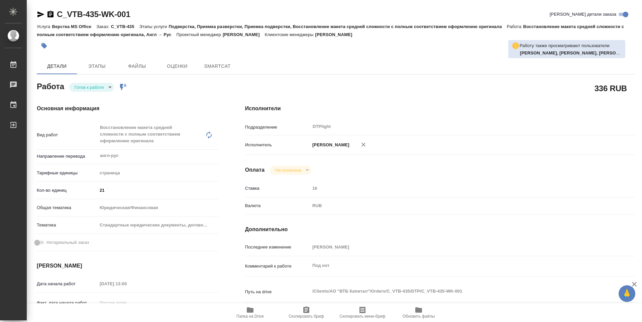
type textarea "x"
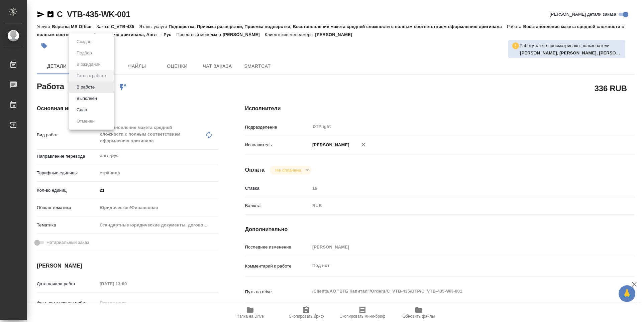
click at [99, 86] on body "🙏 .cls-1 fill:#fff; AWATERA Guselnikov Roman Работы Чаты График Выйти C_VTB-435…" at bounding box center [321, 161] width 642 height 322
type textarea "x"
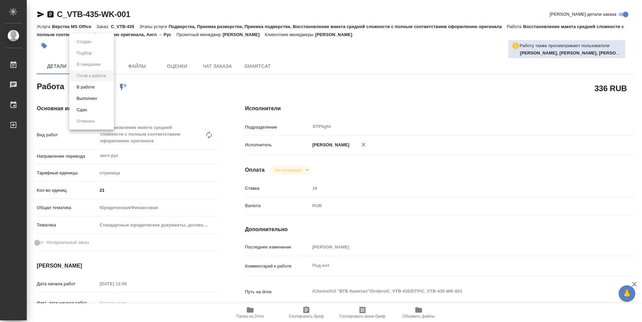
type textarea "x"
click at [88, 89] on button "В работе" at bounding box center [86, 87] width 22 height 7
type textarea "x"
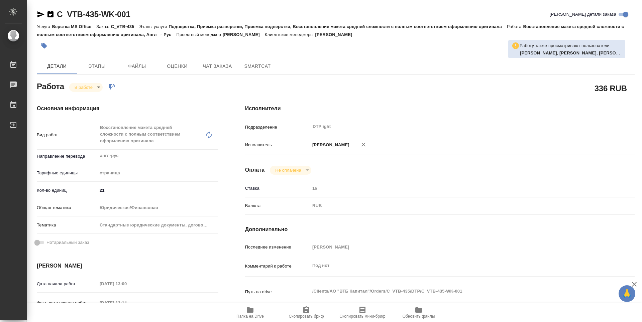
type textarea "x"
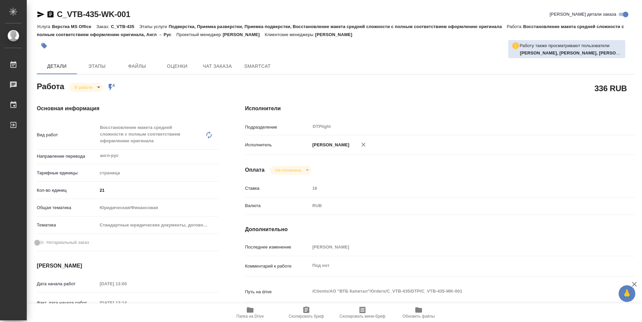
type textarea "x"
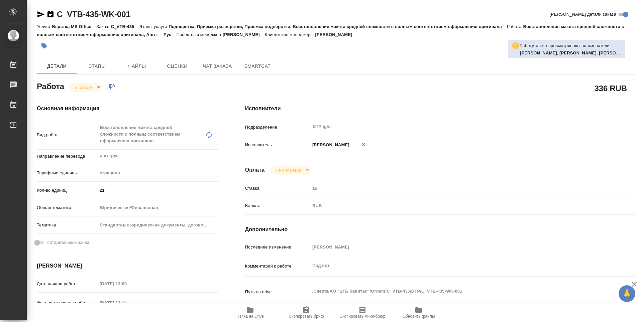
type textarea "x"
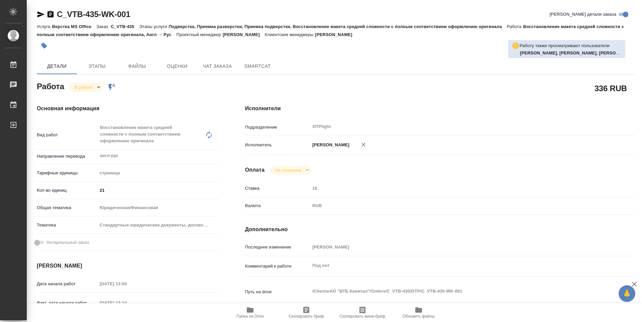
type textarea "x"
click at [52, 14] on icon "button" at bounding box center [50, 14] width 6 height 7
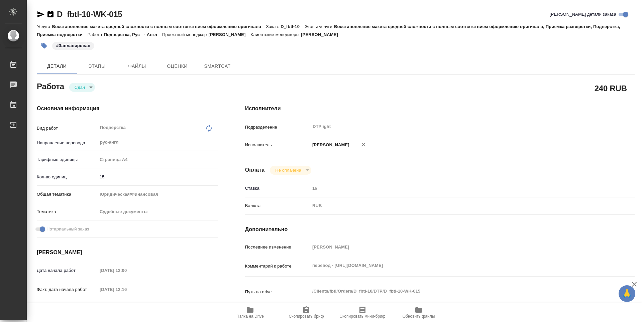
type textarea "x"
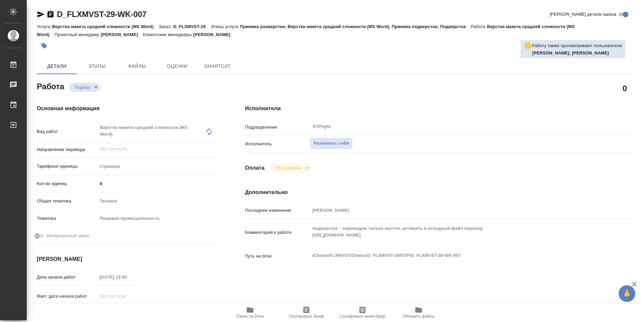
type textarea "x"
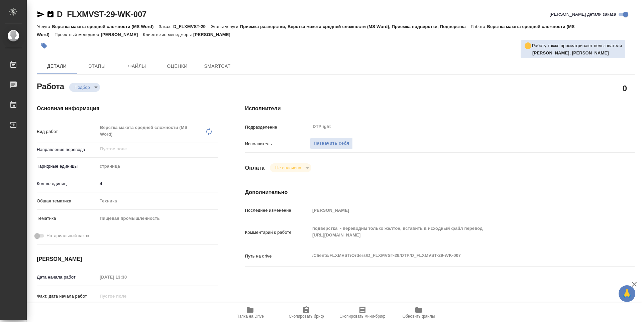
type textarea "x"
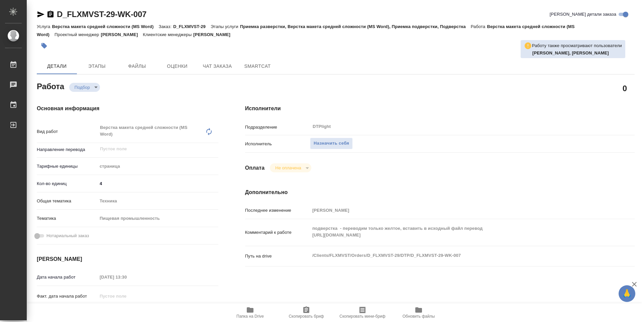
scroll to position [67, 0]
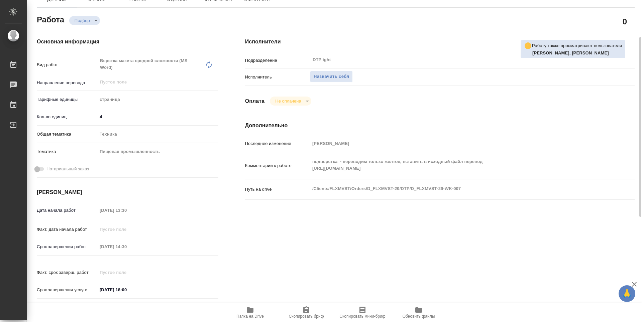
type textarea "x"
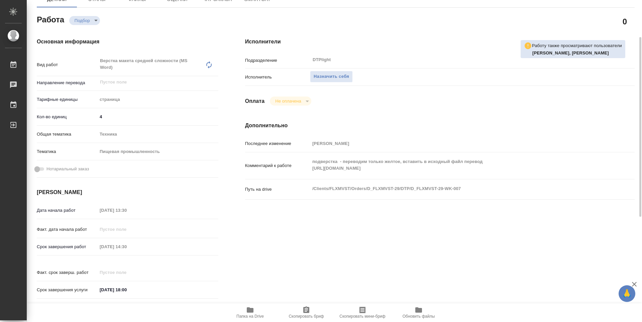
type textarea "x"
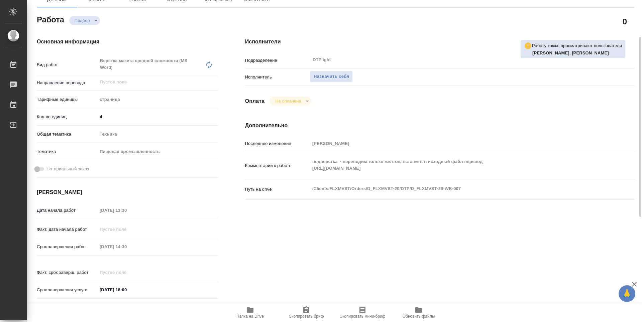
scroll to position [100, 0]
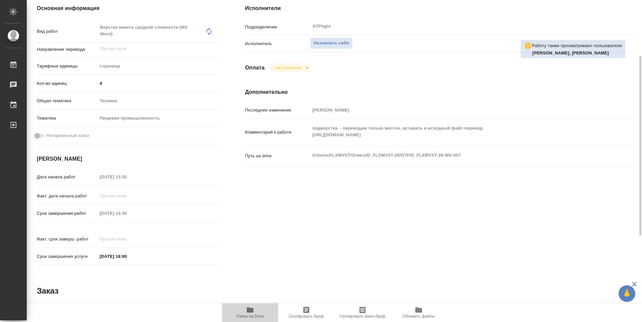
click at [252, 318] on span "Папка на Drive" at bounding box center [249, 316] width 27 height 5
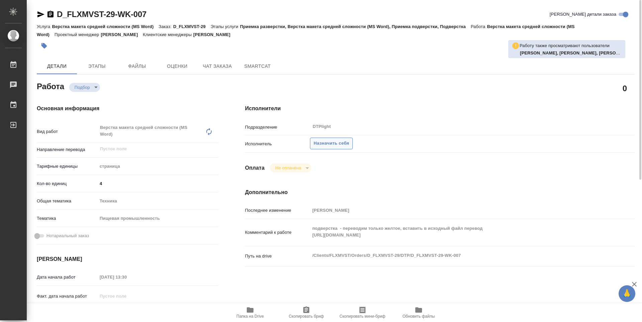
click at [331, 143] on span "Назначить себя" at bounding box center [330, 144] width 35 height 8
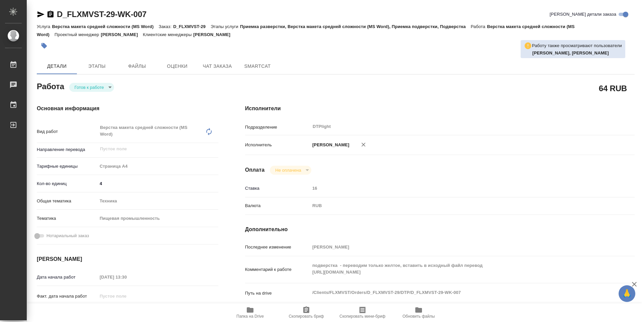
type textarea "x"
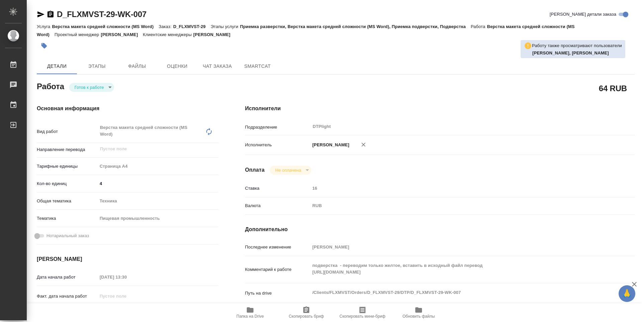
type textarea "x"
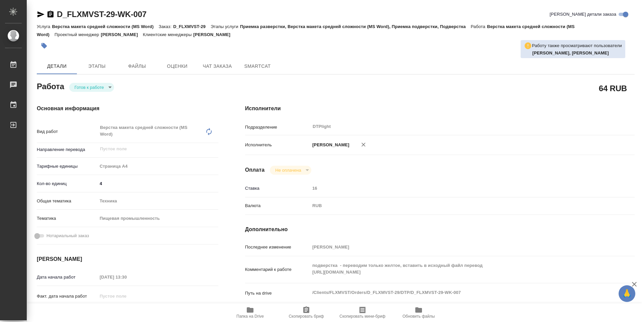
click at [113, 87] on body "🙏 .cls-1 fill:#fff; AWATERA Guselnikov Roman Работы Чаты График Выйти D_FLXMVST…" at bounding box center [321, 161] width 642 height 322
click at [96, 87] on button "В работе" at bounding box center [86, 87] width 22 height 7
type textarea "x"
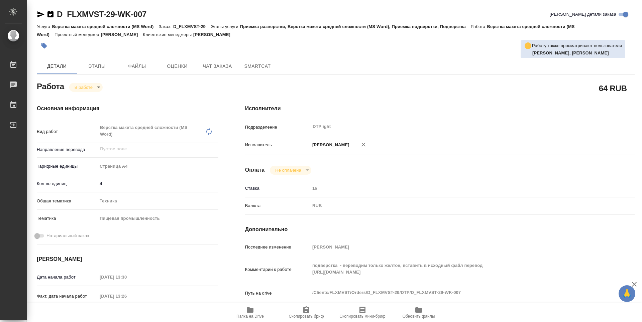
type textarea "x"
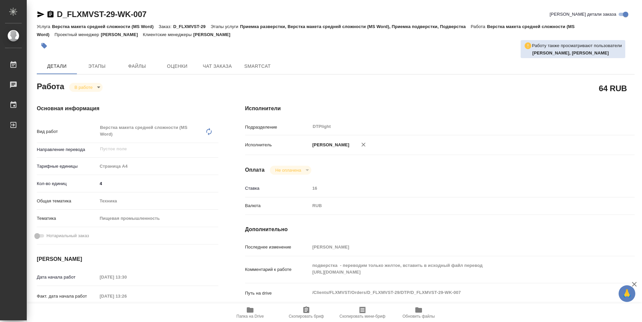
type textarea "x"
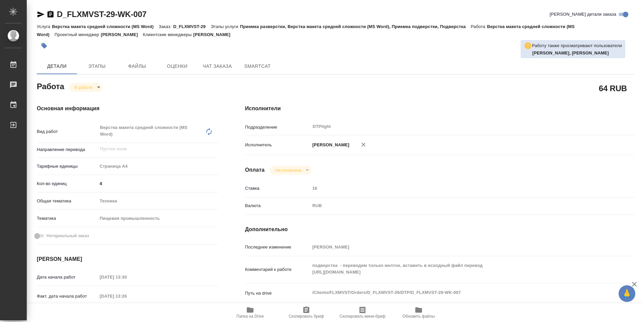
type textarea "x"
click at [47, 13] on icon "button" at bounding box center [50, 14] width 8 height 8
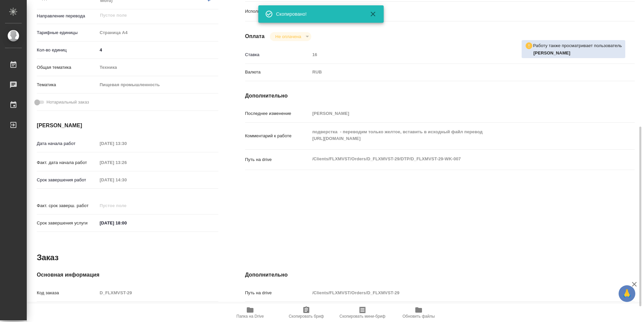
scroll to position [167, 0]
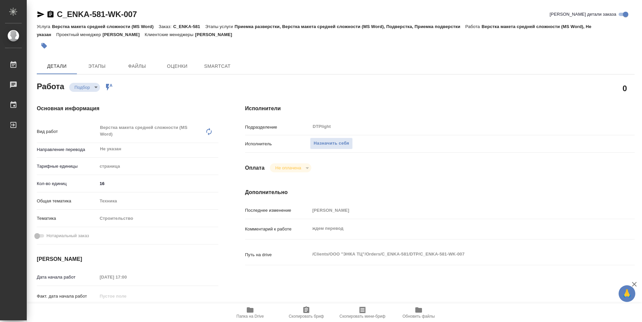
type textarea "x"
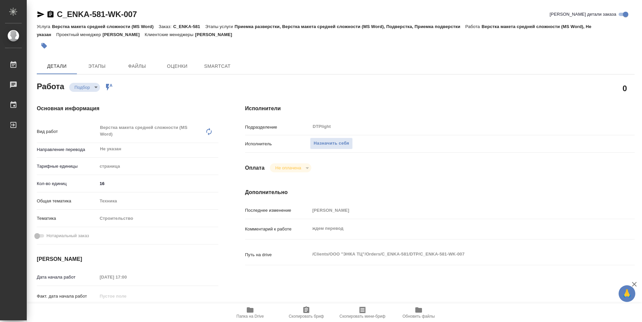
type textarea "x"
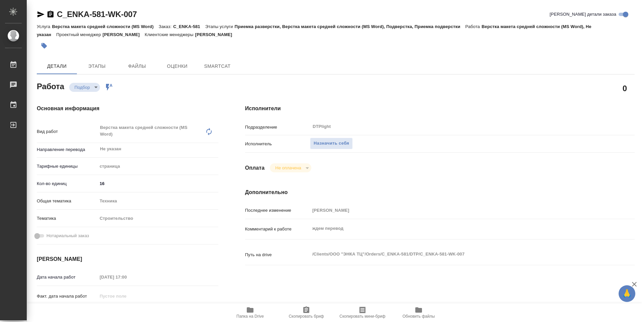
type textarea "x"
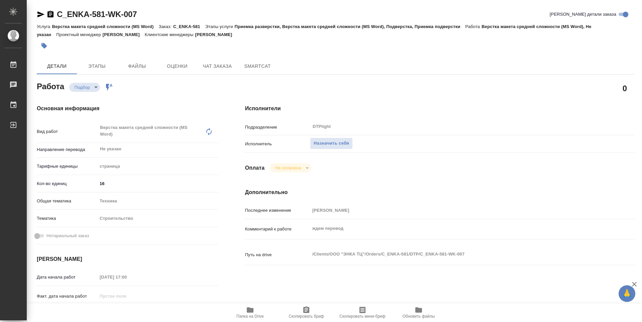
scroll to position [33, 0]
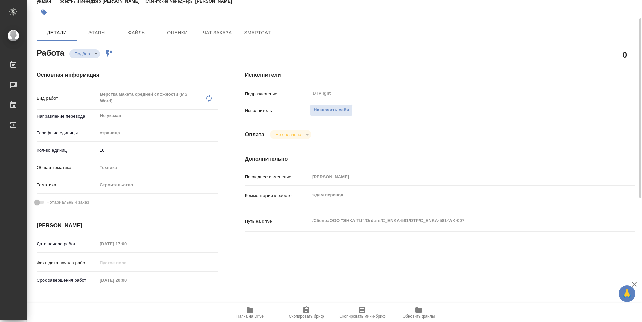
type textarea "x"
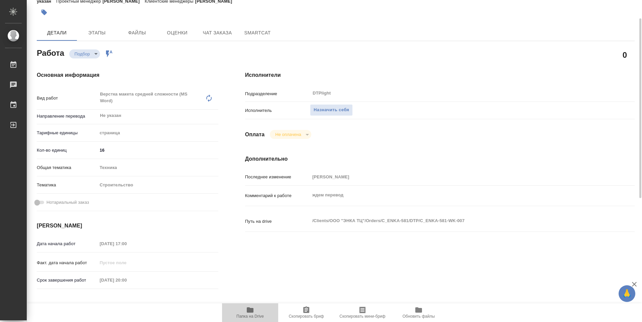
click at [258, 315] on span "Папка на Drive" at bounding box center [249, 316] width 27 height 5
type textarea "x"
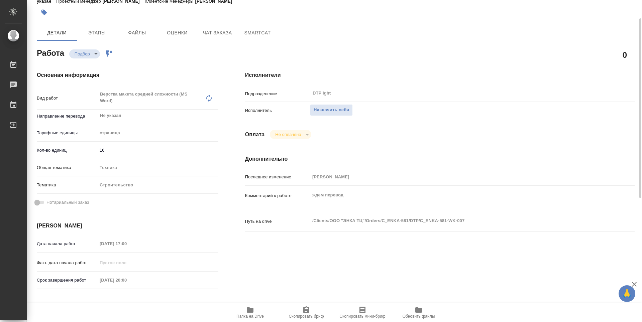
type textarea "x"
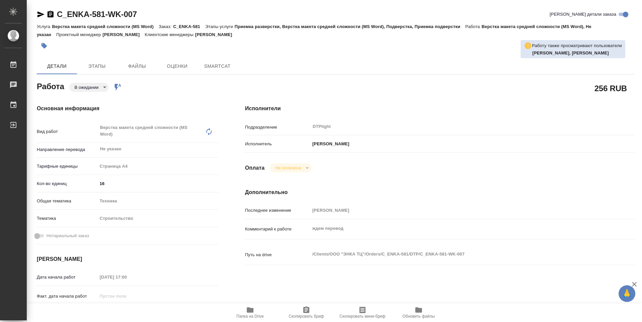
type textarea "x"
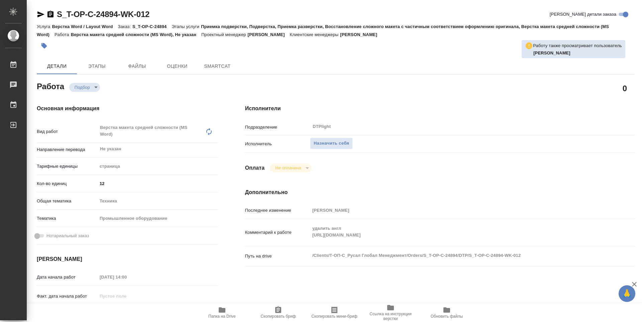
type textarea "x"
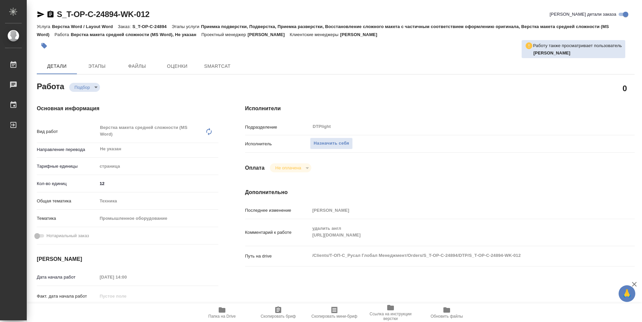
type textarea "x"
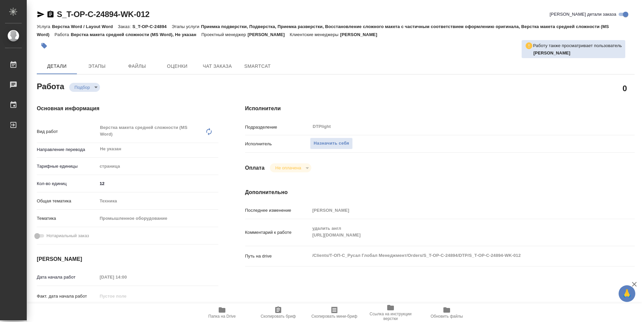
type textarea "x"
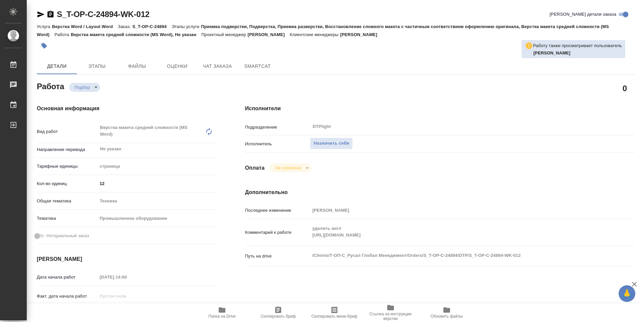
type textarea "x"
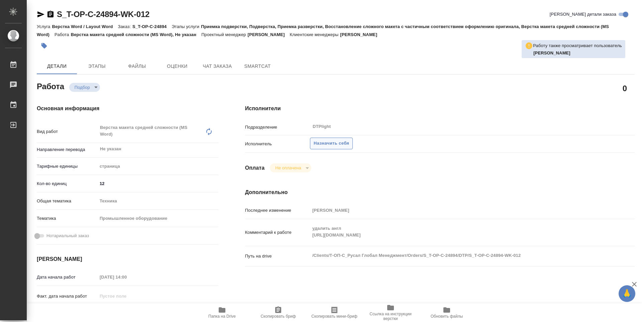
click at [342, 142] on span "Назначить себя" at bounding box center [330, 144] width 35 height 8
type textarea "x"
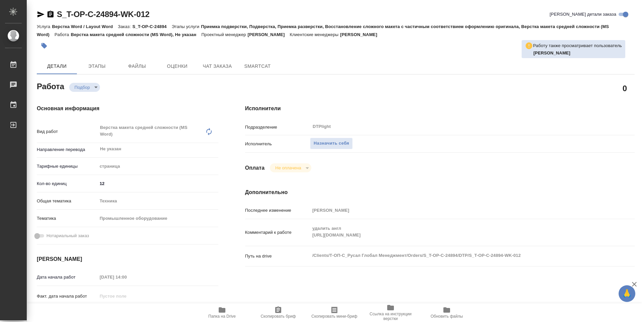
type textarea "x"
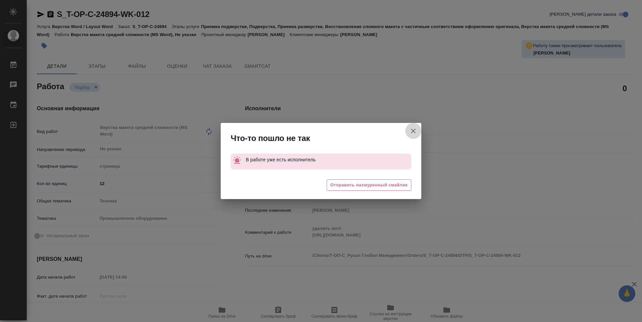
click at [414, 133] on icon "button" at bounding box center [413, 131] width 8 height 8
type textarea "x"
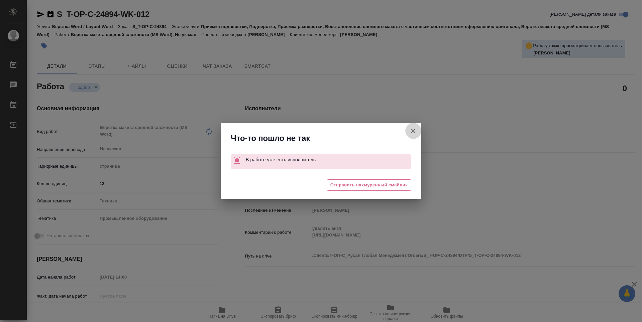
type textarea "x"
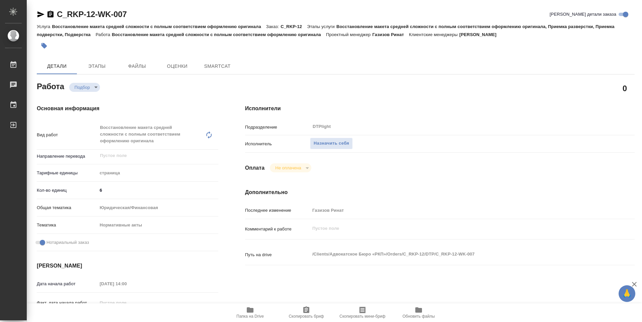
type textarea "x"
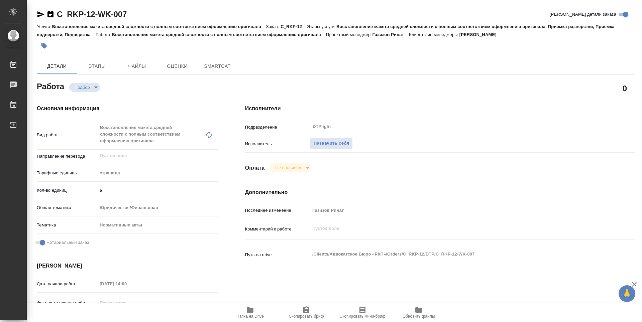
type textarea "x"
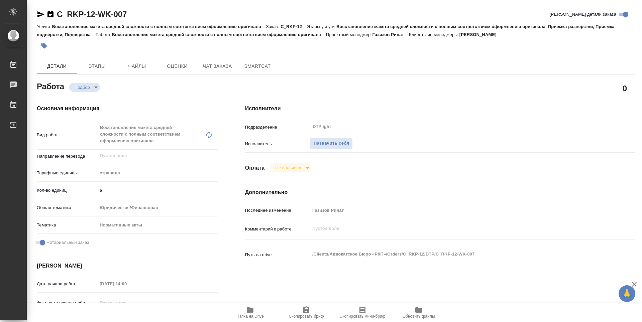
click at [260, 317] on span "Папка на Drive" at bounding box center [249, 316] width 27 height 5
type textarea "x"
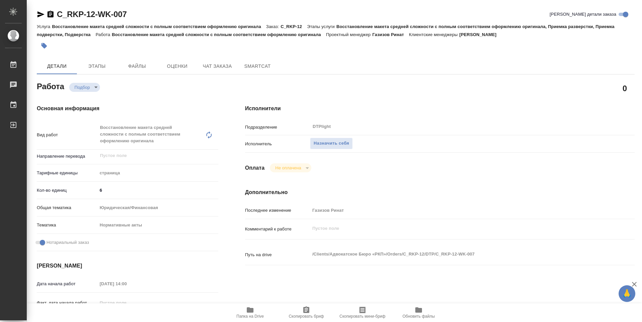
type textarea "x"
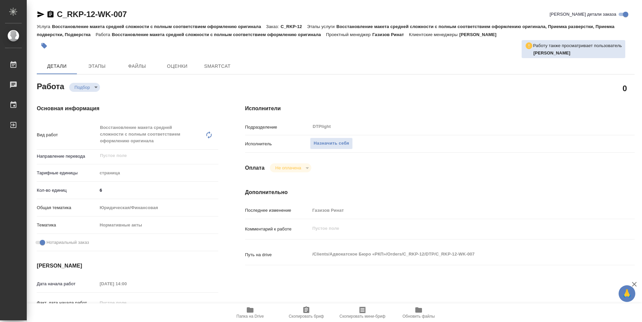
type textarea "x"
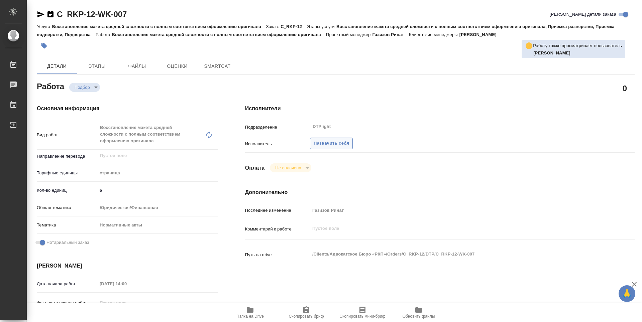
type textarea "x"
click at [345, 140] on span "Назначить себя" at bounding box center [330, 144] width 35 height 8
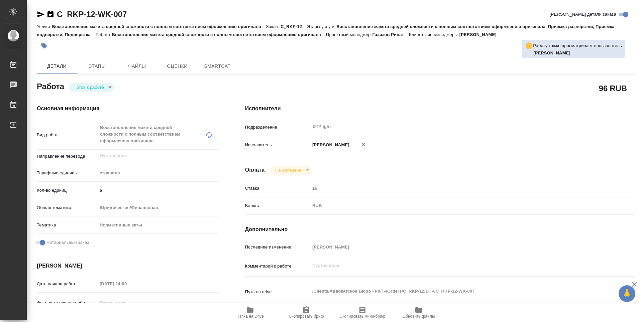
type textarea "x"
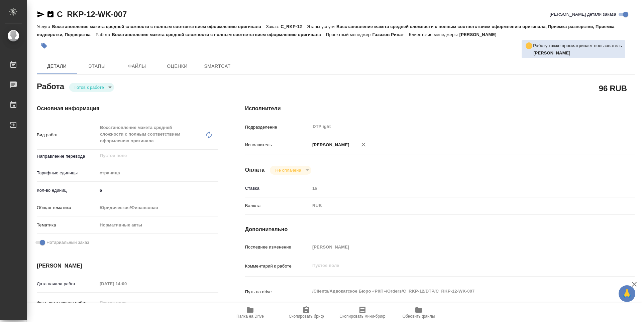
type textarea "x"
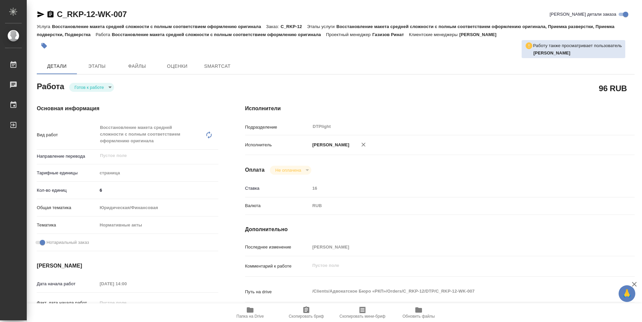
type textarea "x"
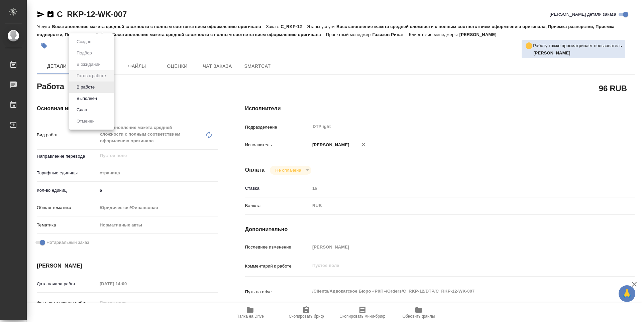
click at [109, 87] on body "🙏 .cls-1 fill:#fff; AWATERA Guselnikov Roman Работы Чаты График Выйти C_RKP-12-…" at bounding box center [321, 161] width 642 height 322
type textarea "x"
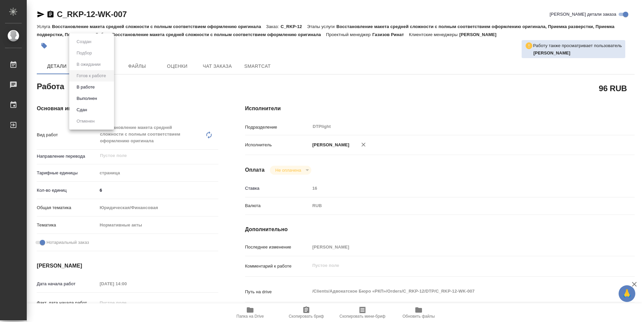
type textarea "x"
click at [89, 89] on button "В работе" at bounding box center [86, 87] width 22 height 7
type textarea "x"
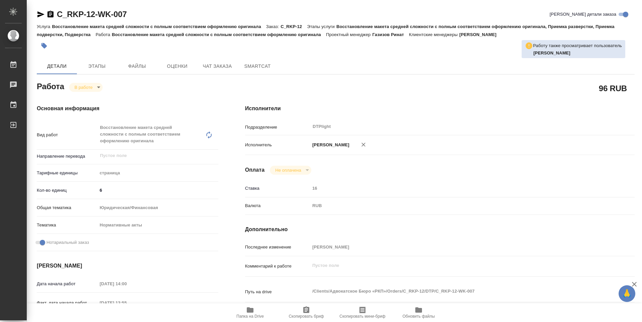
type textarea "x"
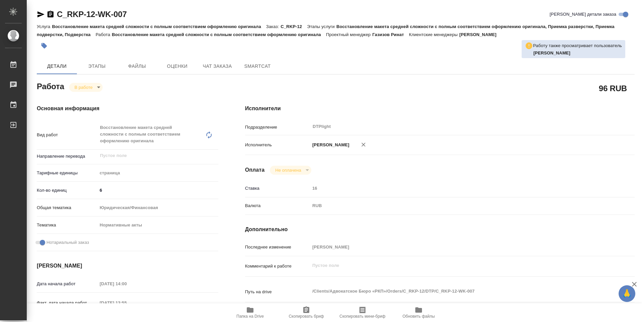
type textarea "x"
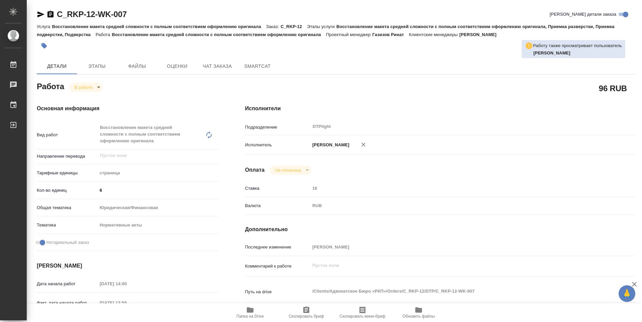
type textarea "x"
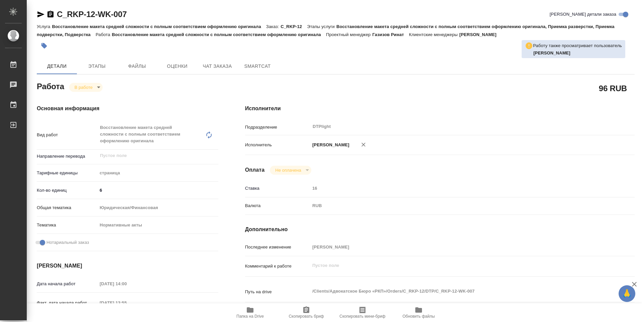
type textarea "x"
click at [49, 16] on icon "button" at bounding box center [50, 14] width 8 height 8
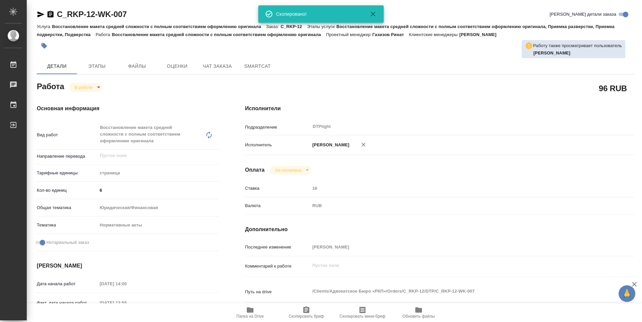
type textarea "x"
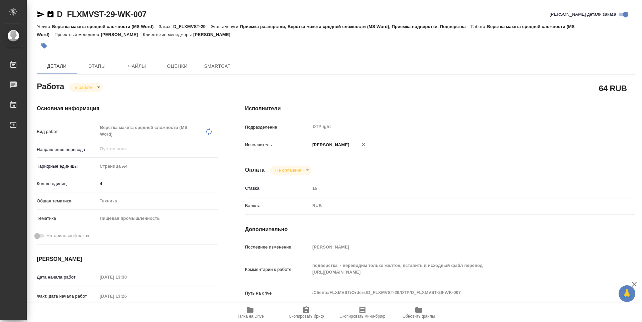
type textarea "x"
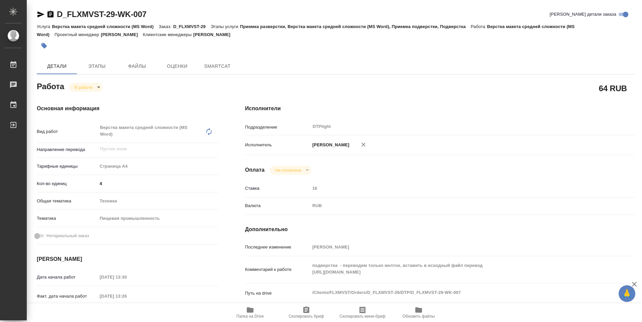
type textarea "x"
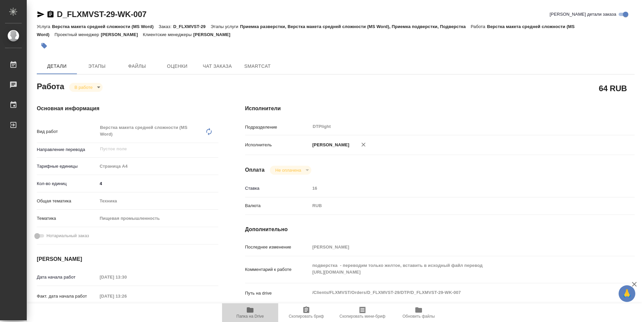
click at [248, 316] on span "Папка на Drive" at bounding box center [249, 316] width 27 height 5
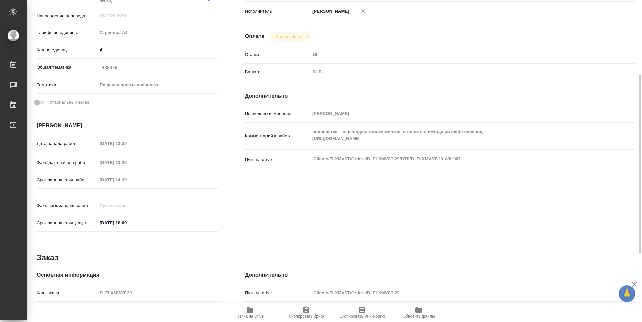
type textarea "x"
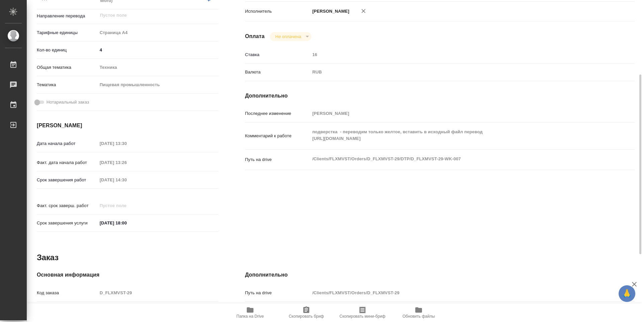
type textarea "x"
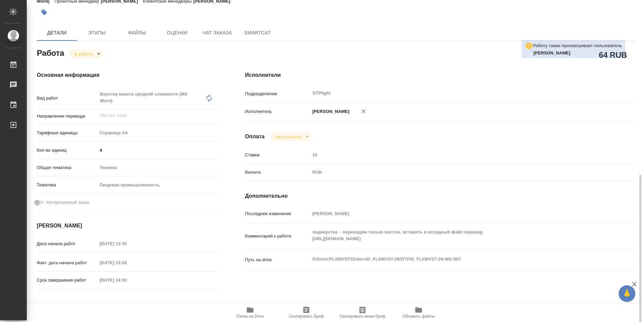
scroll to position [0, 0]
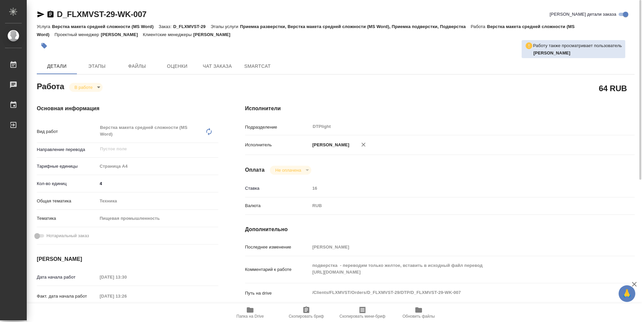
click at [97, 89] on body "🙏 .cls-1 fill:#fff; AWATERA Guselnikov Roman Работы 0 Чаты График Выйти D_FLXMV…" at bounding box center [321, 161] width 642 height 322
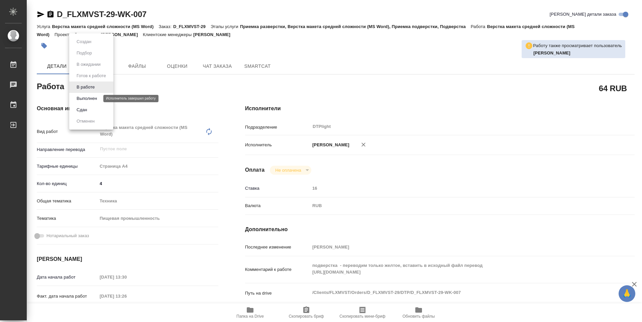
click at [86, 97] on button "Выполнен" at bounding box center [87, 98] width 24 height 7
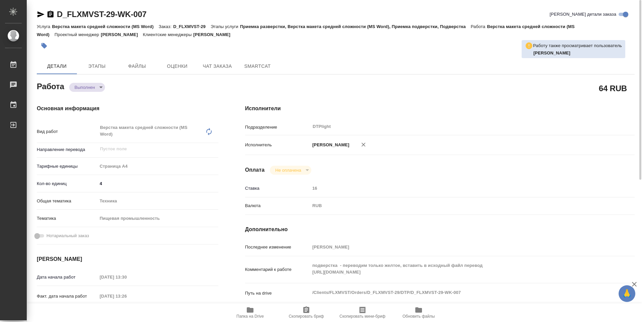
type textarea "x"
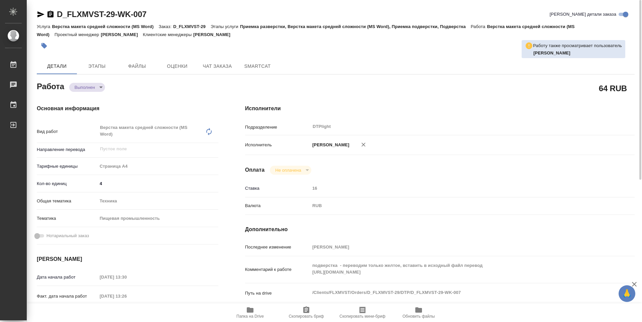
type textarea "x"
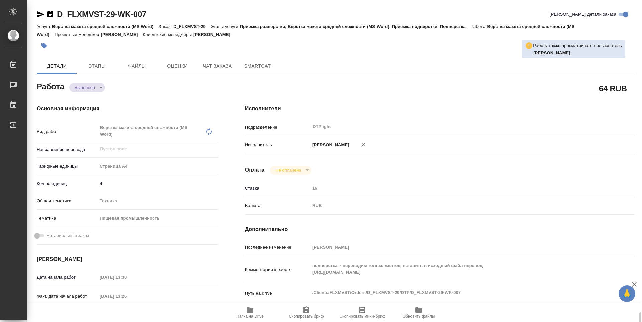
scroll to position [255, 0]
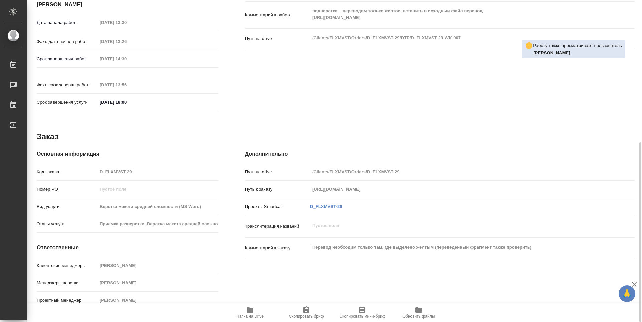
type textarea "x"
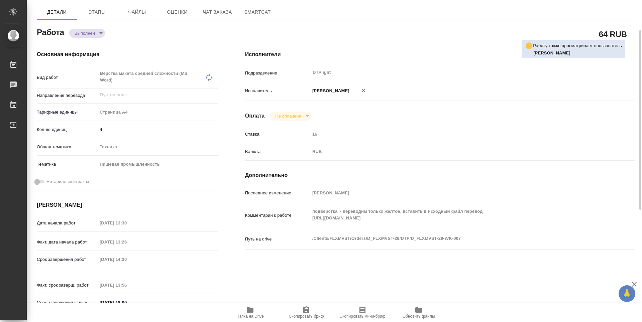
scroll to position [0, 0]
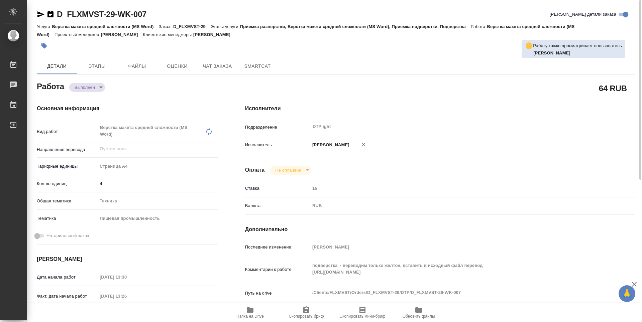
click at [53, 12] on icon "button" at bounding box center [50, 14] width 6 height 7
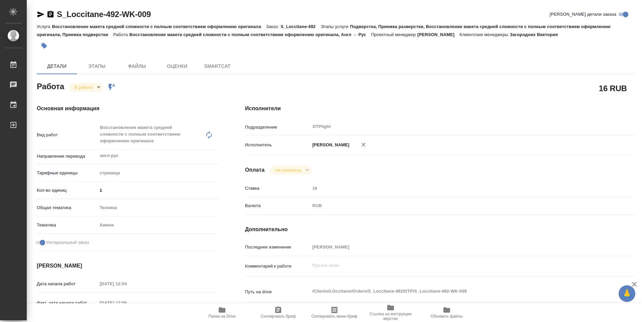
type textarea "x"
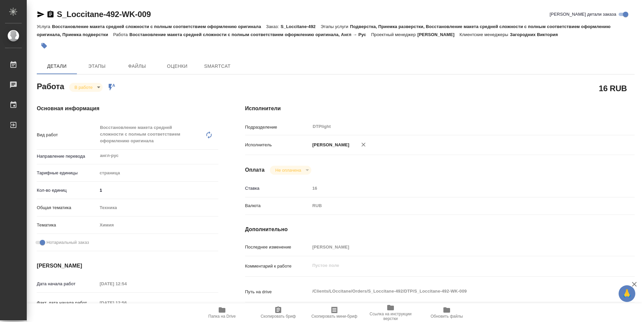
type textarea "x"
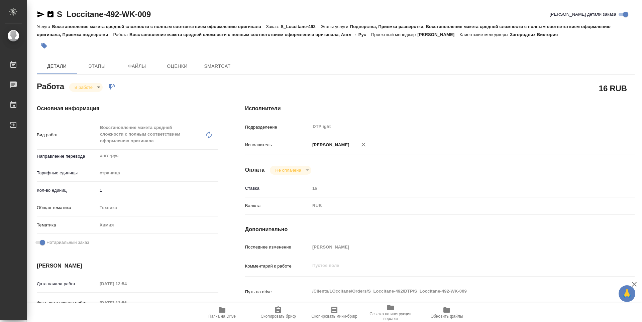
type textarea "x"
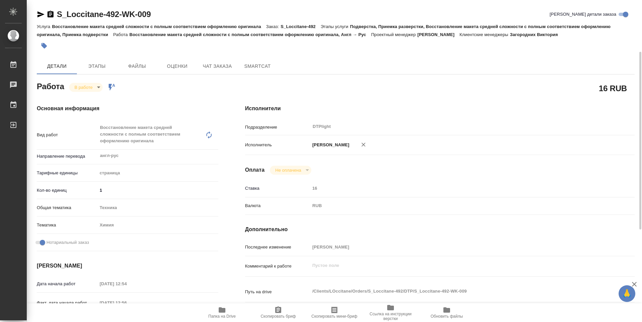
scroll to position [33, 0]
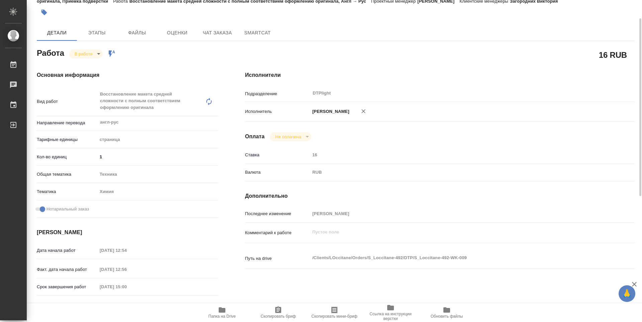
type textarea "x"
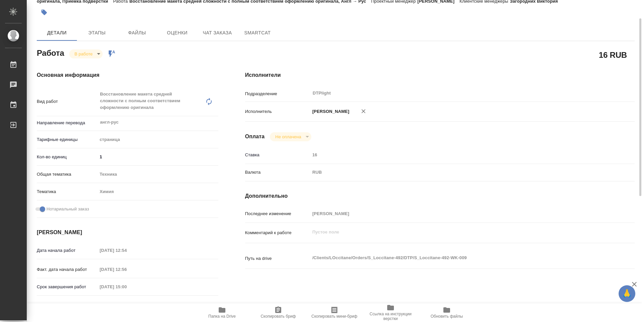
type textarea "x"
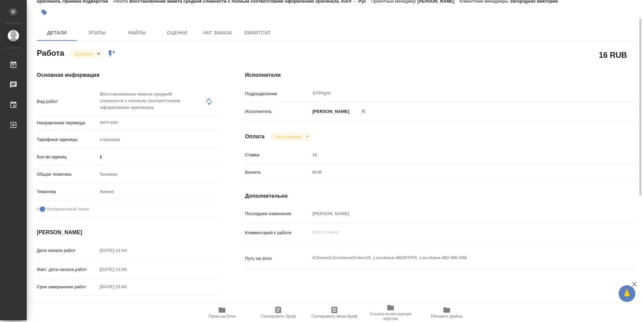
scroll to position [0, 0]
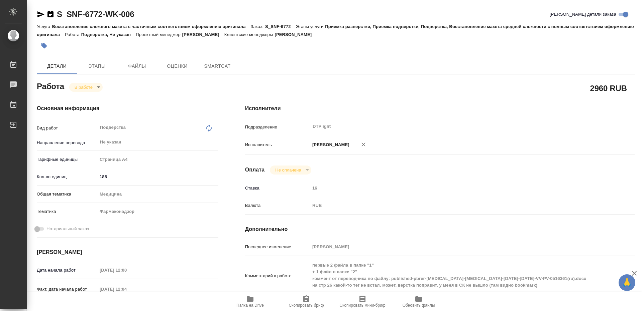
type textarea "x"
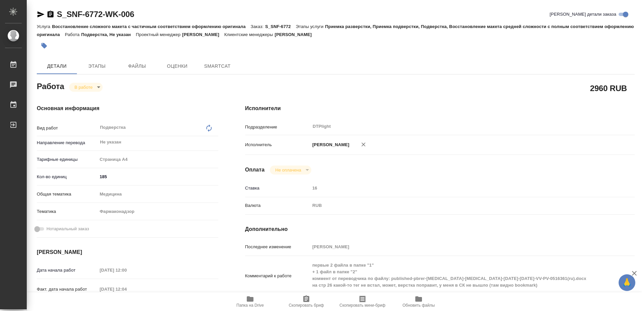
type textarea "x"
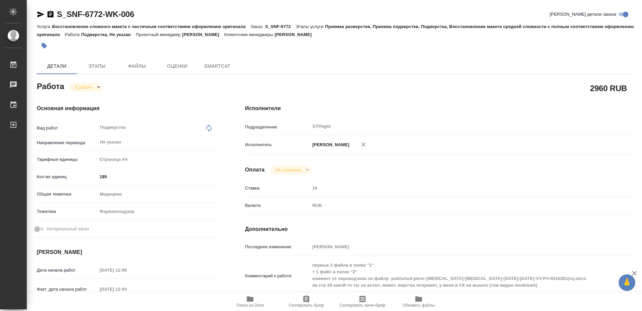
type textarea "x"
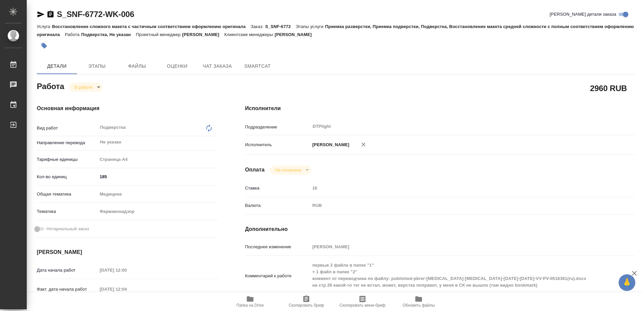
type textarea "x"
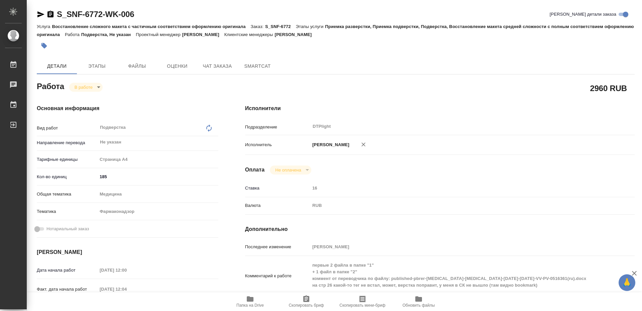
type textarea "x"
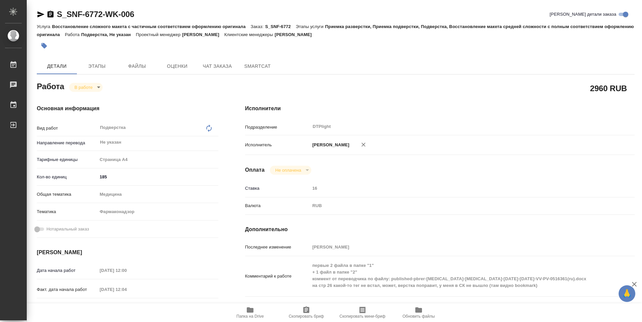
type textarea "x"
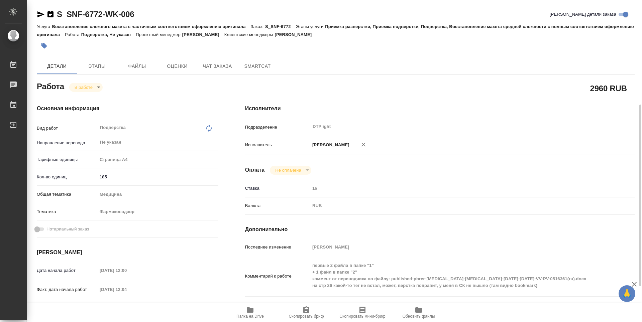
scroll to position [67, 0]
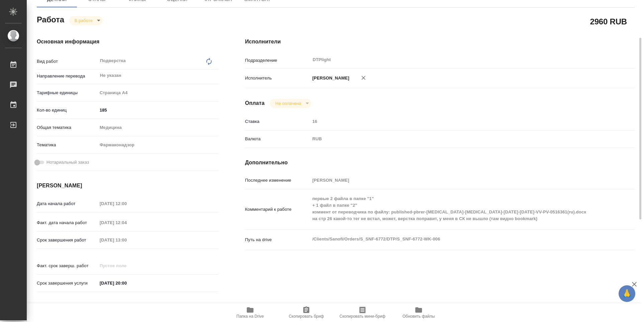
type textarea "x"
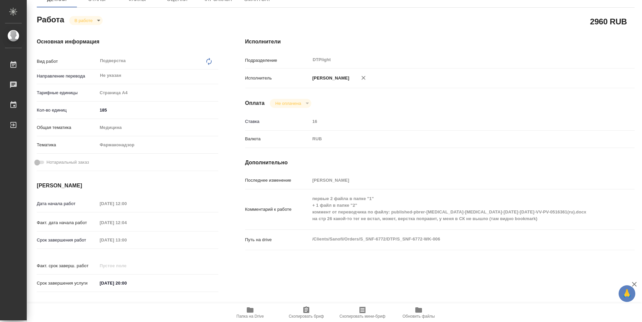
type textarea "x"
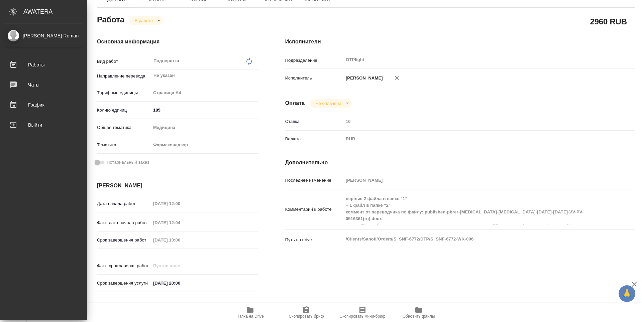
type textarea "x"
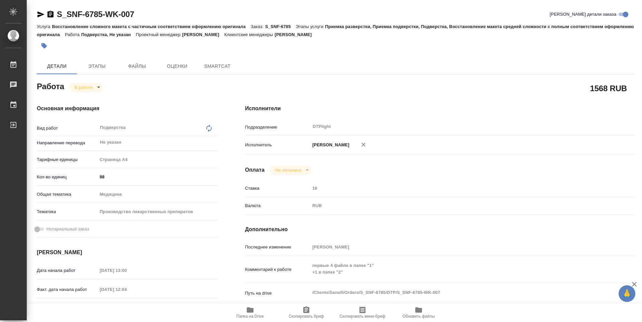
type textarea "x"
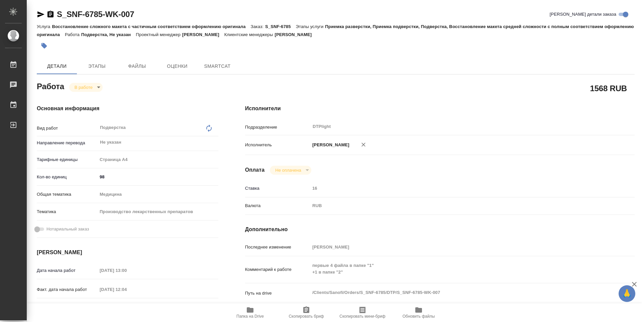
type textarea "x"
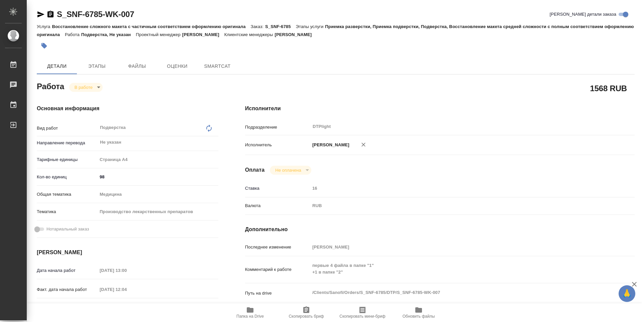
type textarea "x"
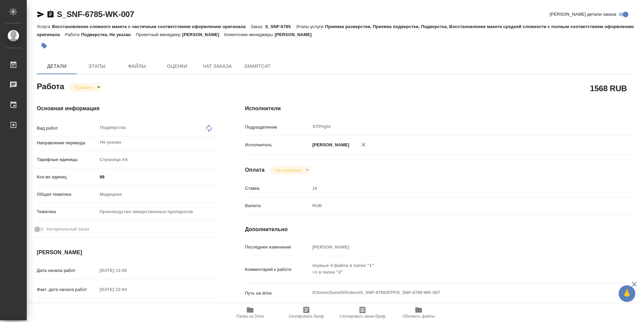
type textarea "x"
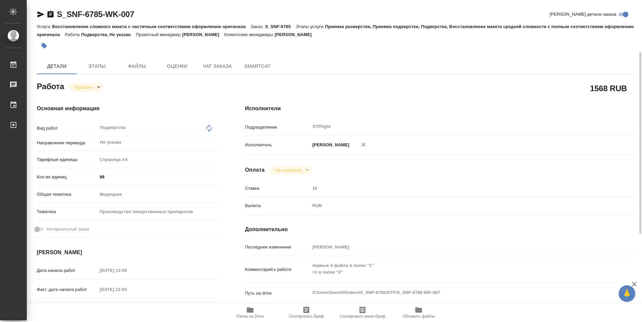
scroll to position [67, 0]
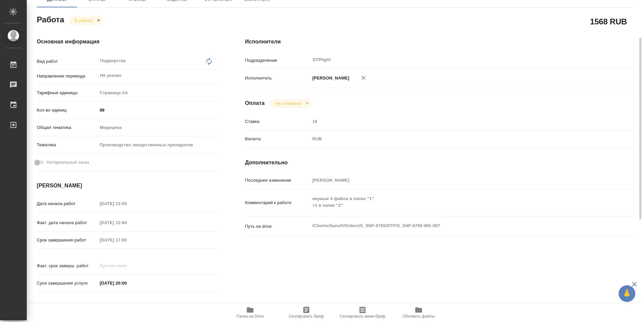
type textarea "x"
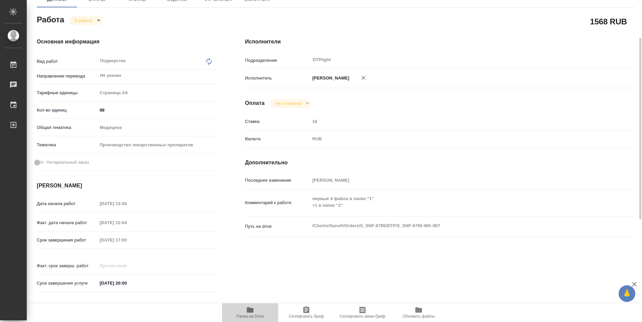
click at [247, 310] on icon "button" at bounding box center [250, 309] width 7 height 5
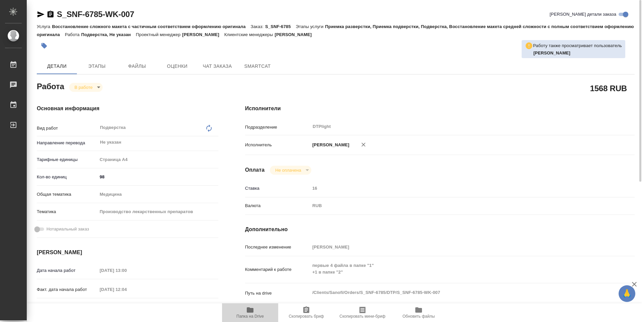
click at [252, 315] on span "Папка на Drive" at bounding box center [249, 316] width 27 height 5
type textarea "x"
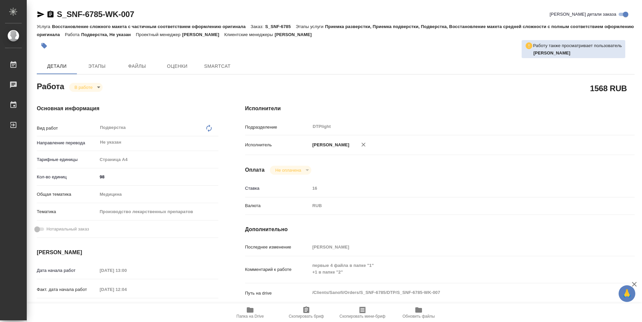
type textarea "x"
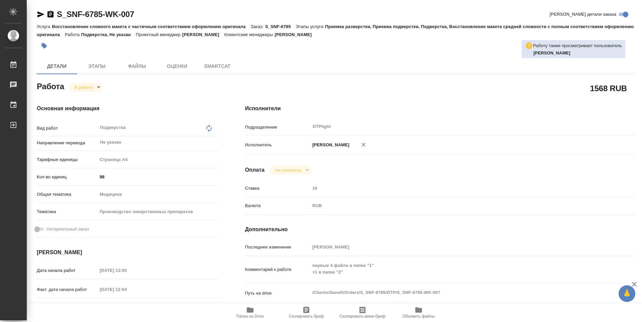
type textarea "x"
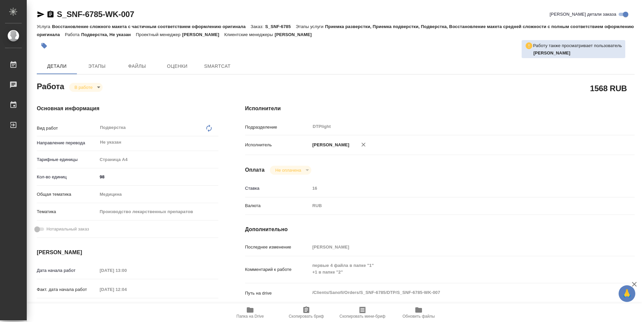
type textarea "x"
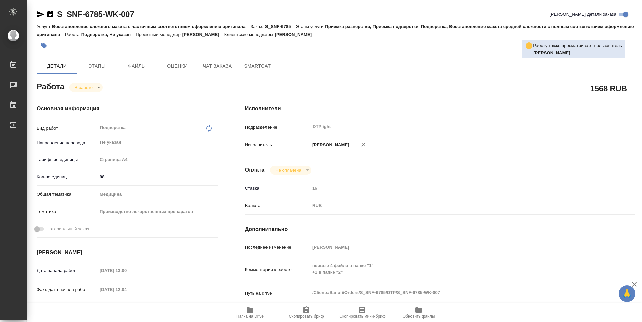
type textarea "x"
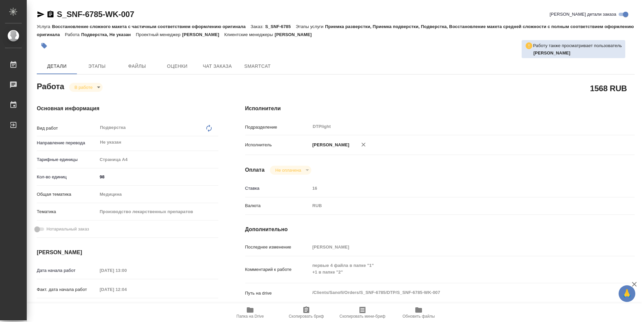
type textarea "x"
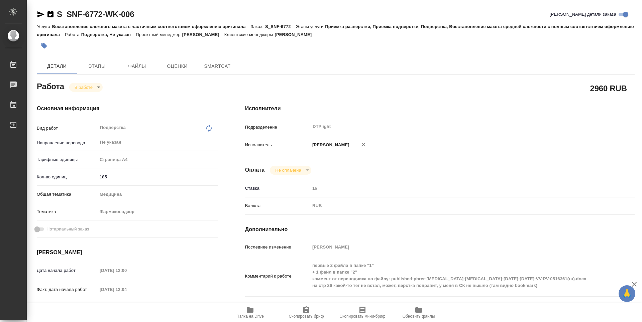
type textarea "x"
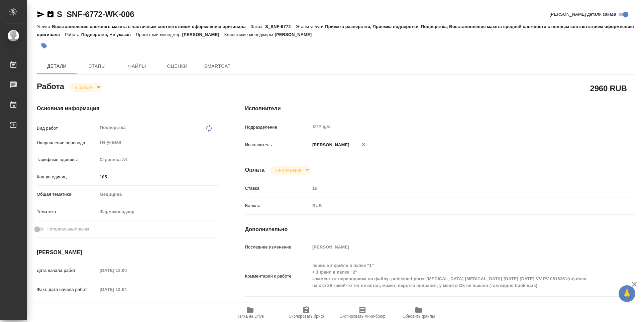
type textarea "x"
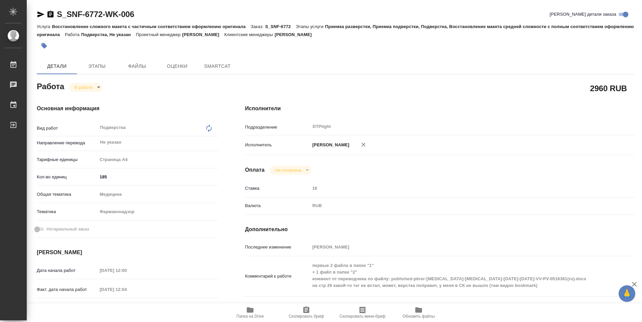
type textarea "x"
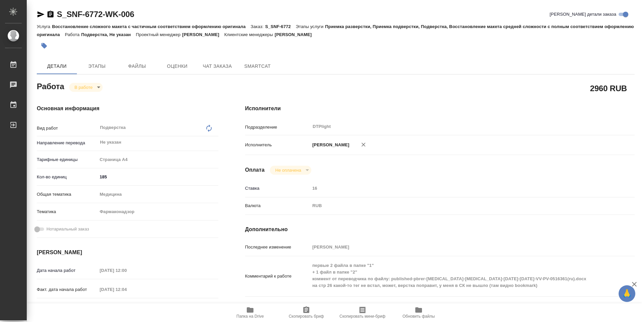
type textarea "x"
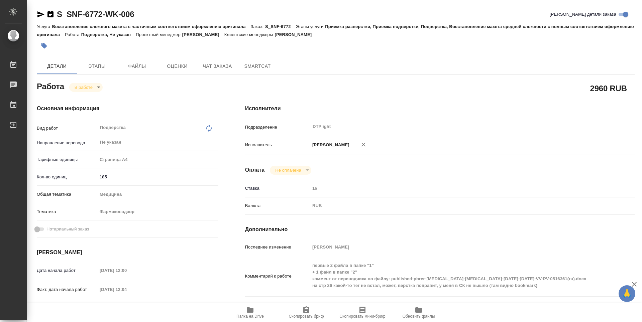
type textarea "x"
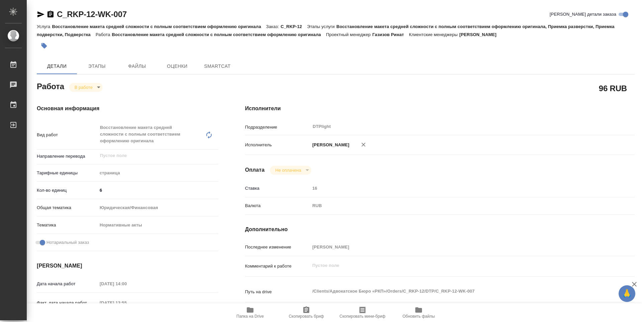
type textarea "x"
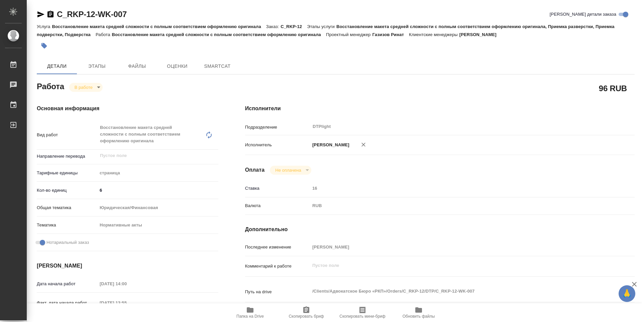
type textarea "x"
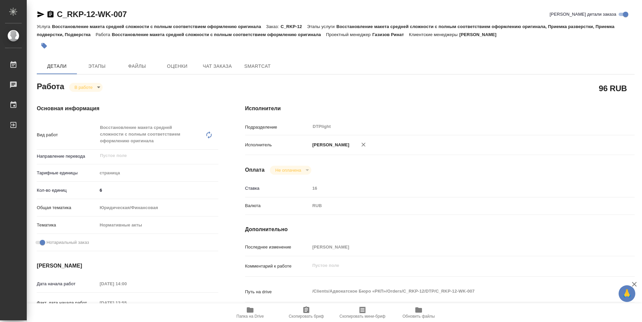
type textarea "x"
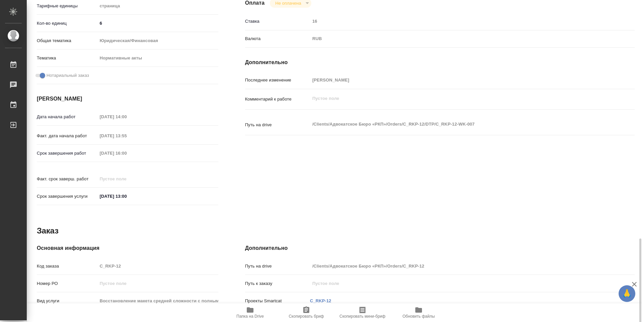
scroll to position [261, 0]
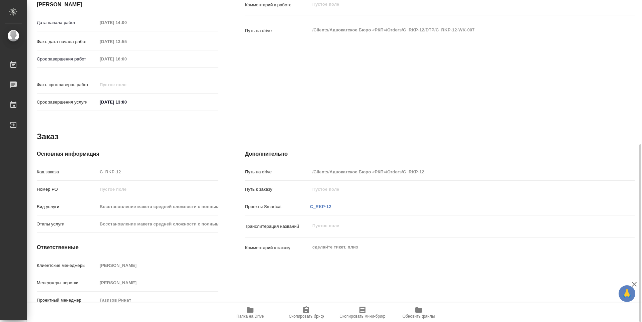
type textarea "x"
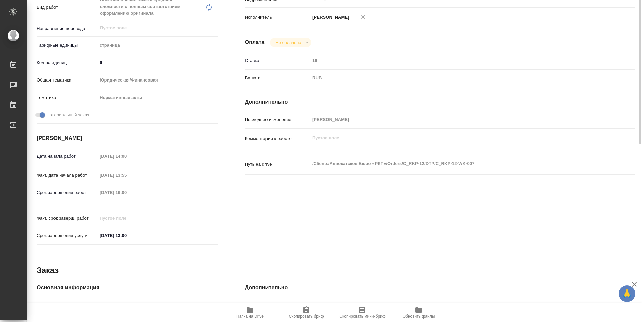
scroll to position [0, 0]
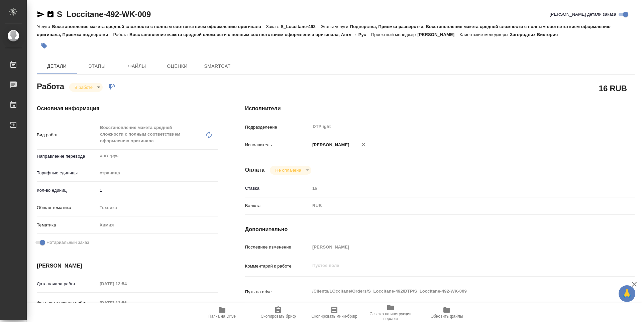
type textarea "x"
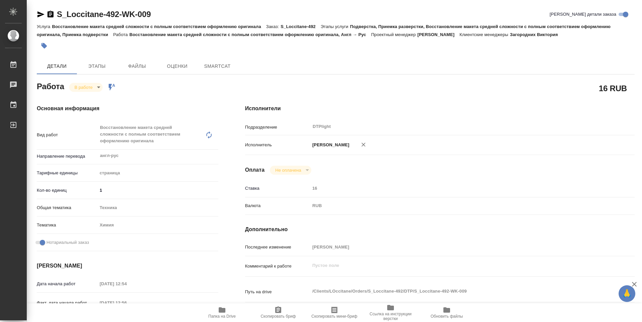
type textarea "x"
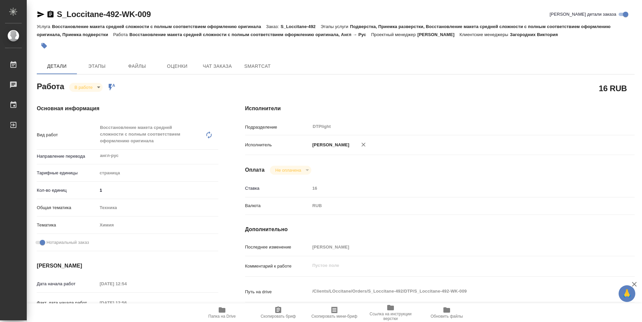
click at [226, 312] on span "Папка на Drive" at bounding box center [222, 312] width 48 height 13
type textarea "x"
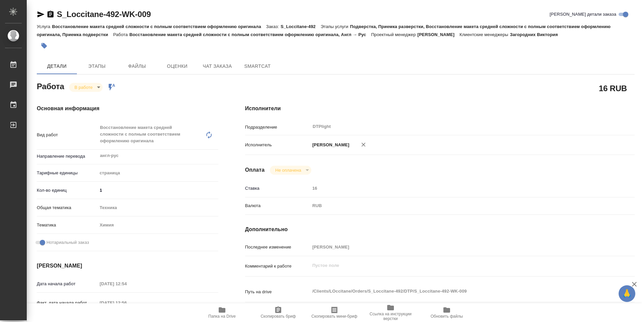
type textarea "x"
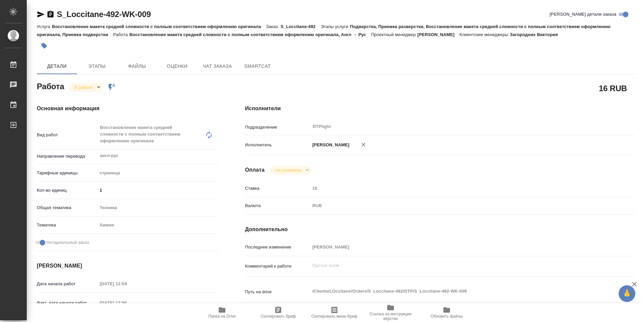
type textarea "x"
click at [90, 84] on body "🙏 .cls-1 fill:#fff; AWATERA Guselnikov Roman Работы 0 Чаты График Выйти S_Locci…" at bounding box center [321, 161] width 642 height 322
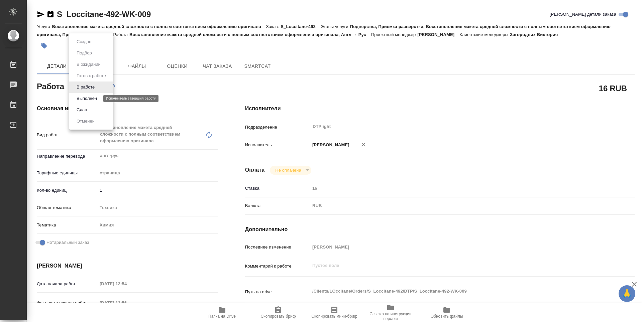
click at [86, 97] on button "Выполнен" at bounding box center [87, 98] width 24 height 7
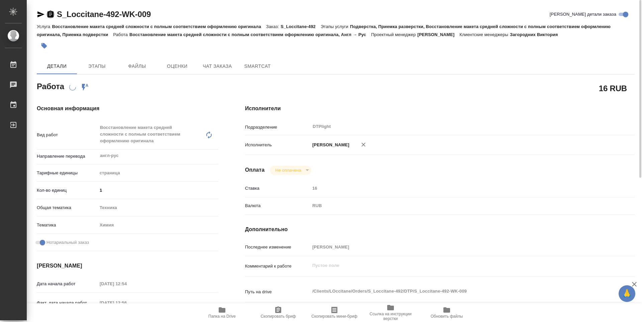
click at [50, 16] on icon "button" at bounding box center [50, 14] width 8 height 8
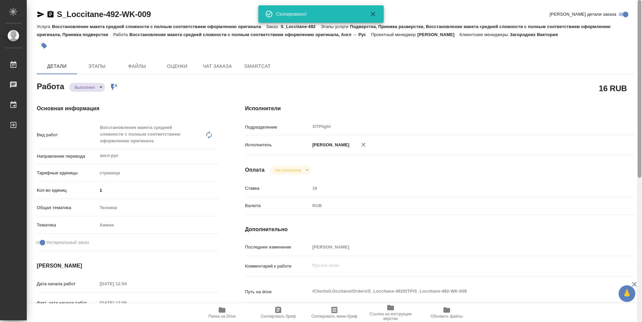
type textarea "x"
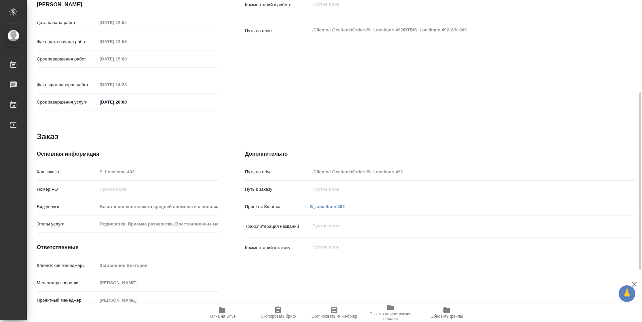
scroll to position [61, 0]
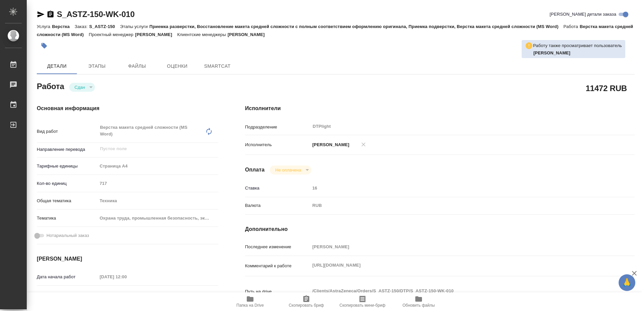
type textarea "x"
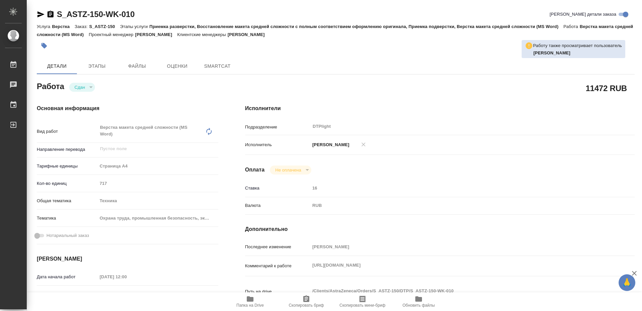
type textarea "x"
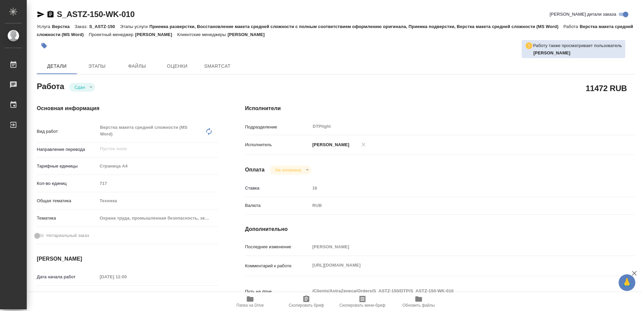
type textarea "x"
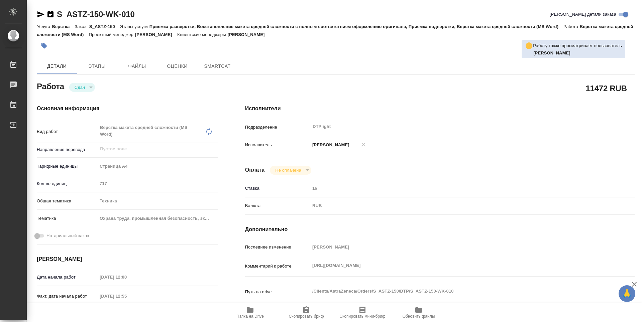
type textarea "x"
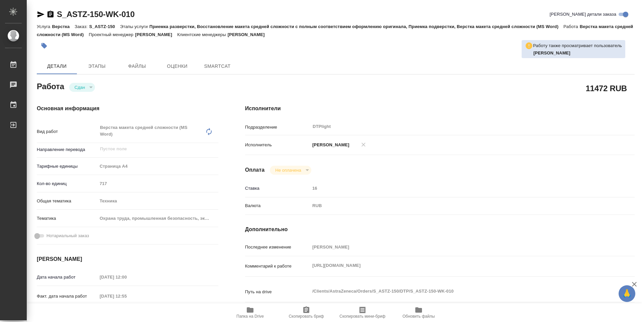
type textarea "x"
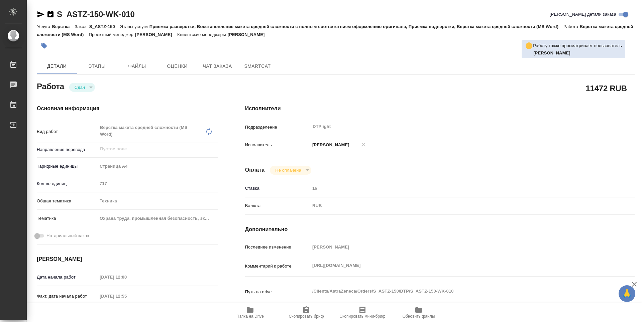
type textarea "x"
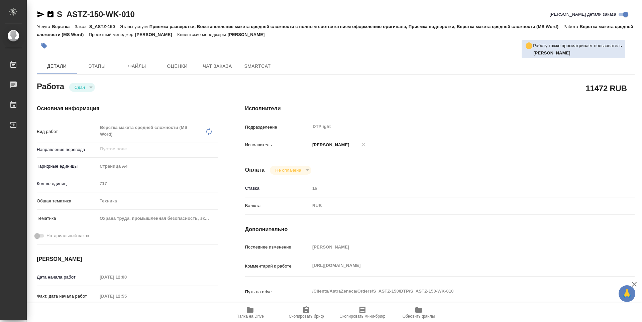
scroll to position [33, 0]
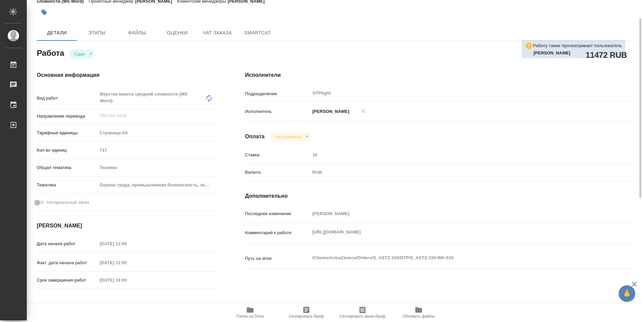
type textarea "x"
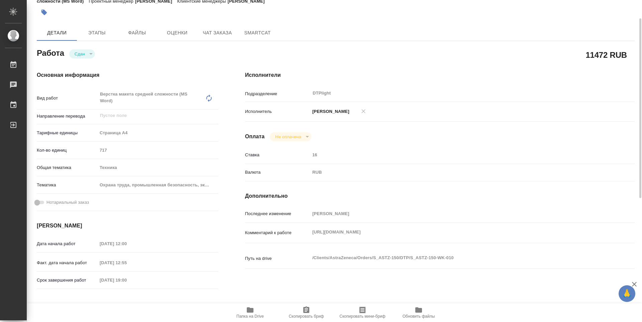
click at [426, 65] on div "Исполнители Подразделение DTPlight ​ Исполнитель Гусельников Роман Оплата Не оп…" at bounding box center [440, 204] width 416 height 292
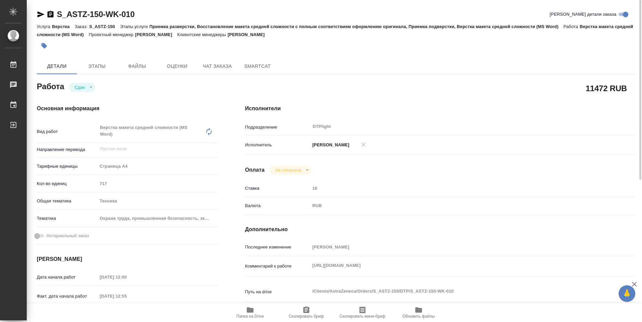
click at [140, 87] on div "Работа Сдан closed" at bounding box center [127, 86] width 181 height 12
click at [255, 311] on span "Папка на Drive" at bounding box center [250, 312] width 48 height 13
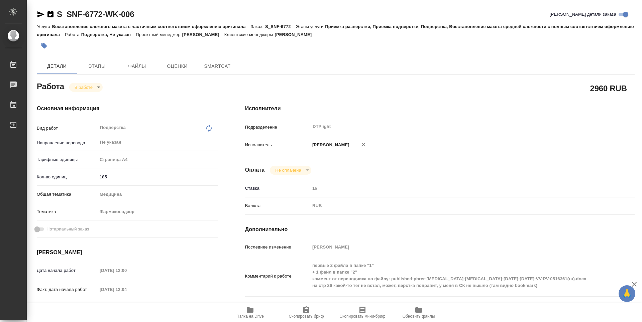
type textarea "x"
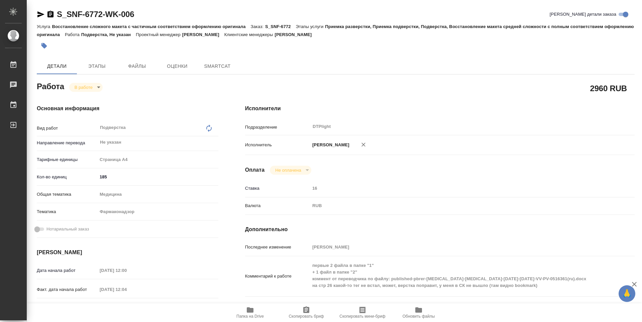
type textarea "x"
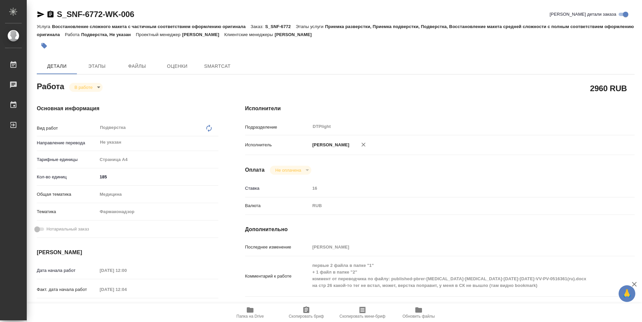
type textarea "x"
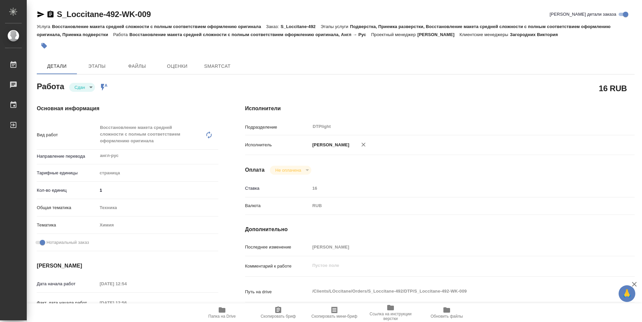
type textarea "x"
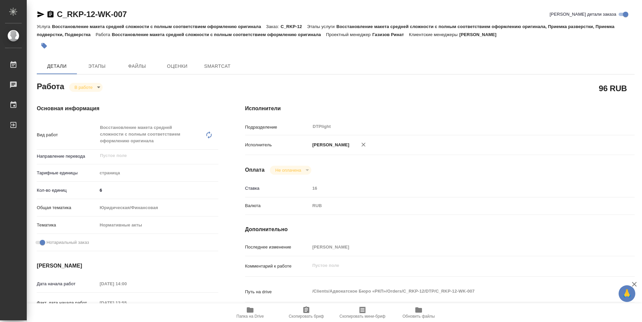
type textarea "x"
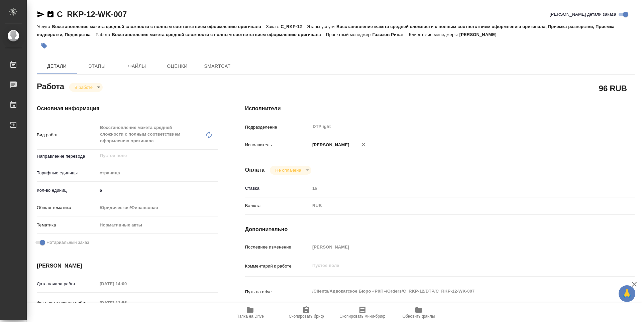
type textarea "x"
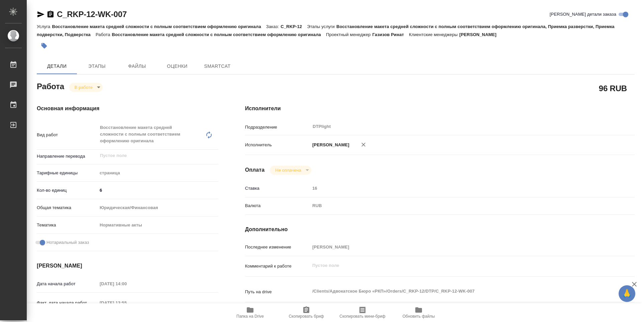
type textarea "x"
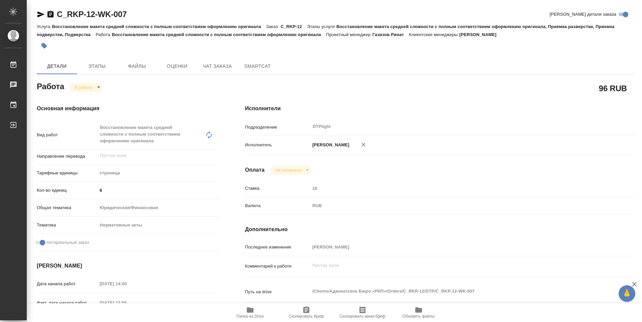
type textarea "x"
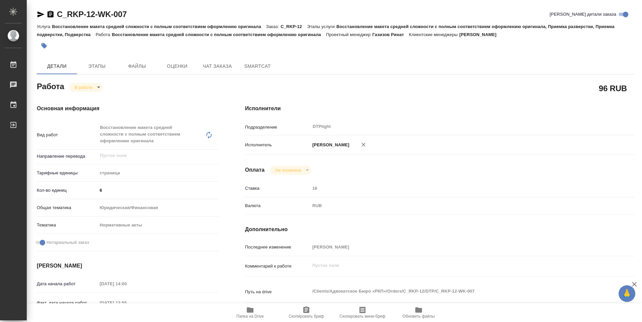
type textarea "x"
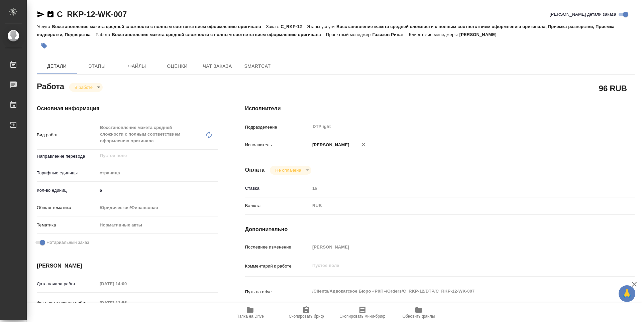
type textarea "x"
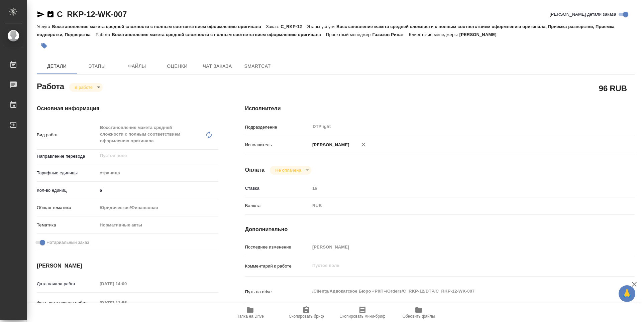
click at [255, 314] on span "Папка на Drive" at bounding box center [249, 316] width 27 height 5
type textarea "x"
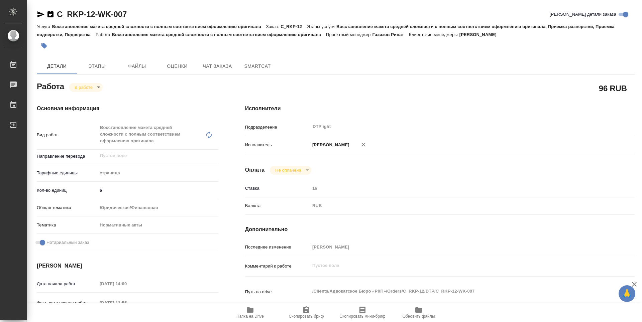
type textarea "x"
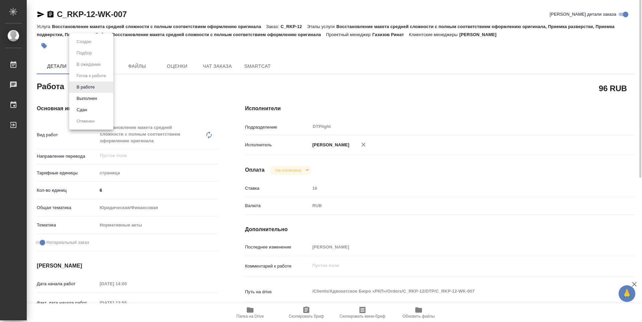
click at [97, 88] on body "🙏 .cls-1 fill:#fff; AWATERA Guselnikov Roman Работы 0 Чаты График Выйти C_RKP-1…" at bounding box center [321, 161] width 642 height 322
click at [91, 101] on button "Выполнен" at bounding box center [87, 98] width 24 height 7
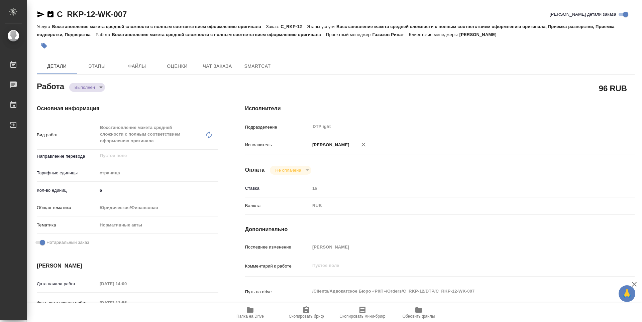
type textarea "x"
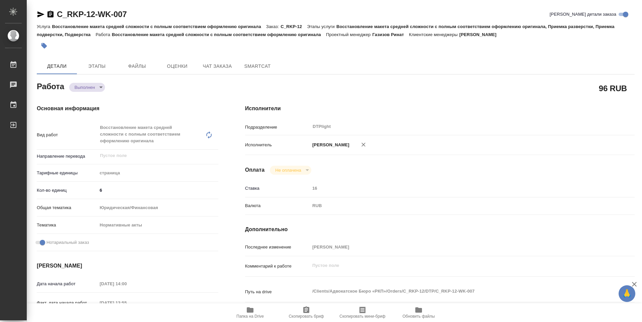
type textarea "x"
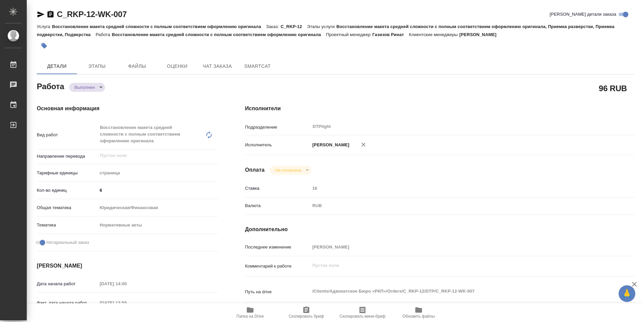
type textarea "x"
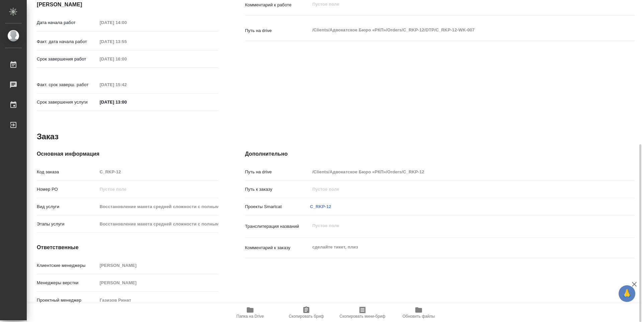
type textarea "x"
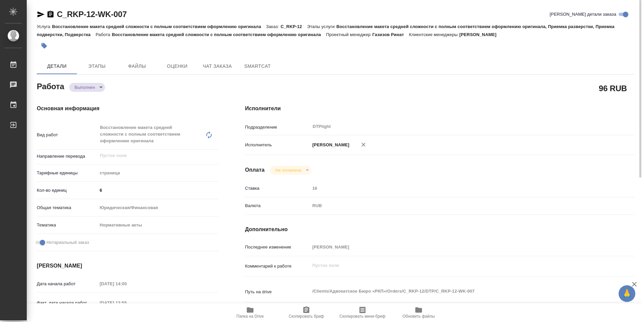
click at [52, 16] on icon "button" at bounding box center [50, 14] width 6 height 7
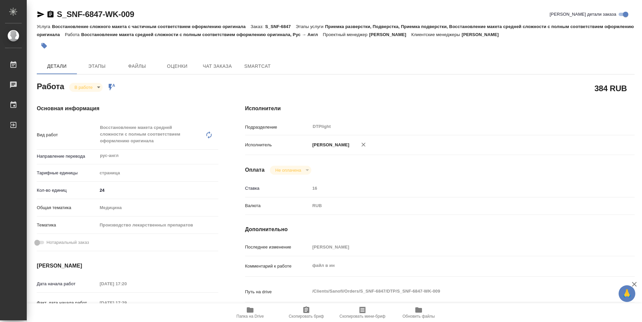
type textarea "x"
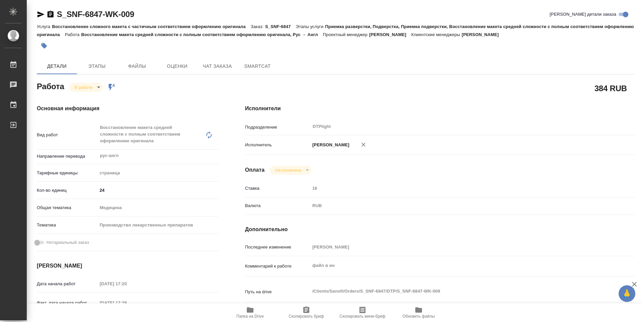
type textarea "x"
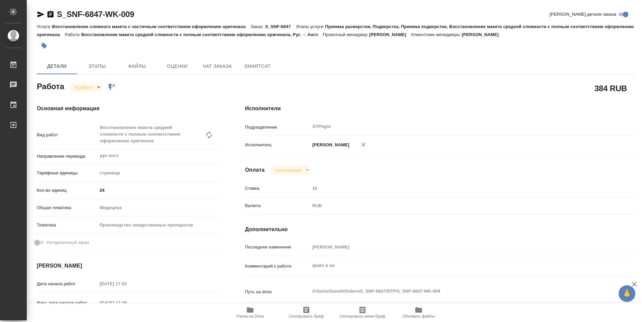
type textarea "x"
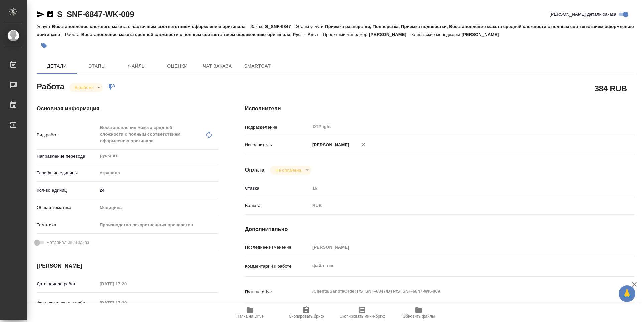
type textarea "x"
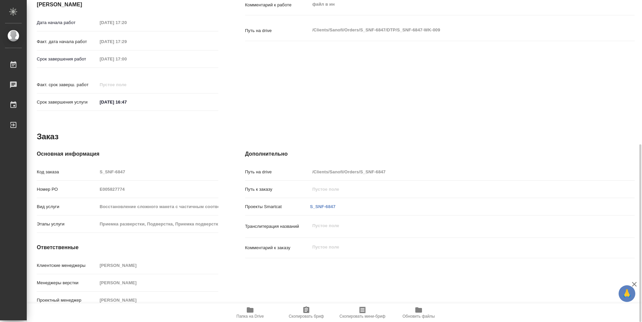
type textarea "x"
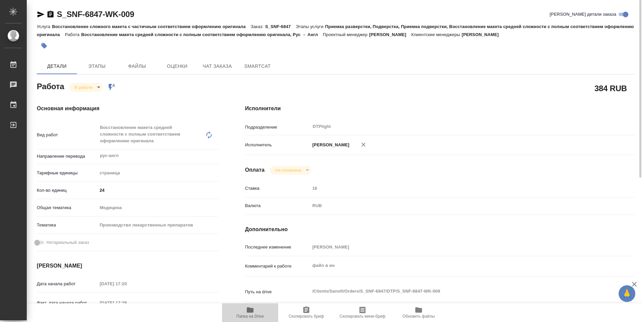
click at [252, 310] on icon "button" at bounding box center [250, 309] width 7 height 5
click at [97, 86] on body "🙏 .cls-1 fill:#fff; AWATERA Guselnikov Roman Работы 0 Чаты График Выйти S_SNF-6…" at bounding box center [321, 161] width 642 height 322
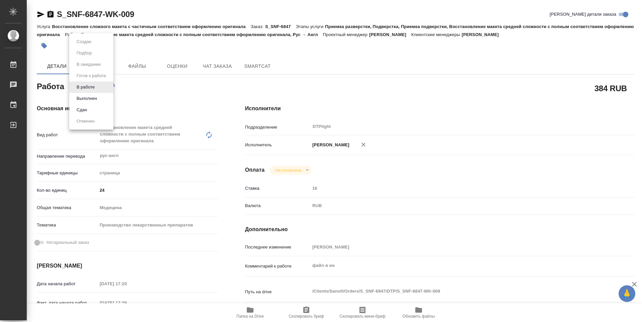
click at [94, 99] on button "Выполнен" at bounding box center [87, 98] width 24 height 7
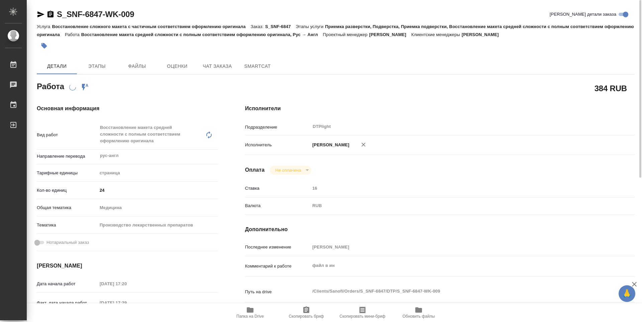
click at [51, 12] on icon "button" at bounding box center [50, 14] width 6 height 7
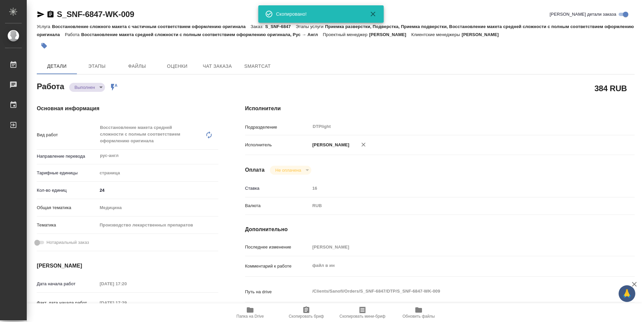
type textarea "x"
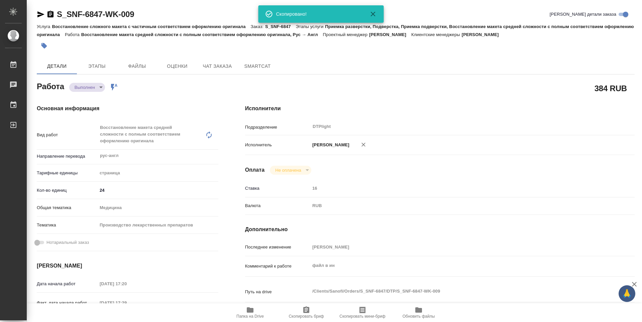
type textarea "x"
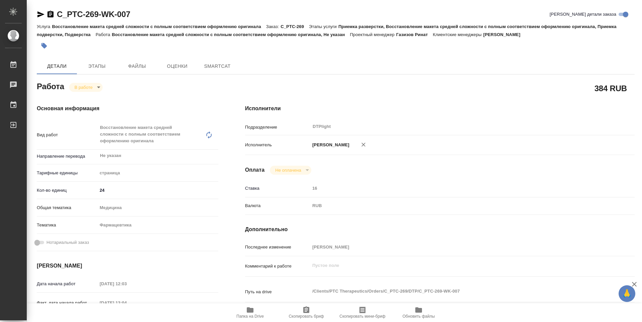
type textarea "x"
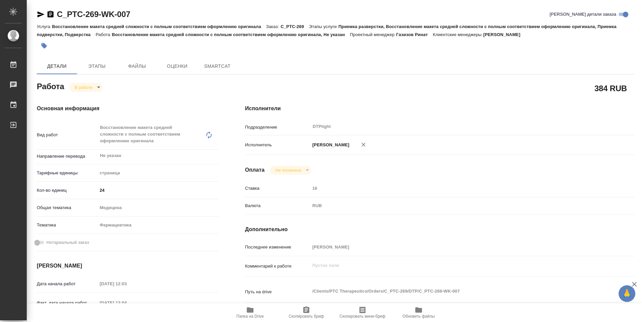
type textarea "x"
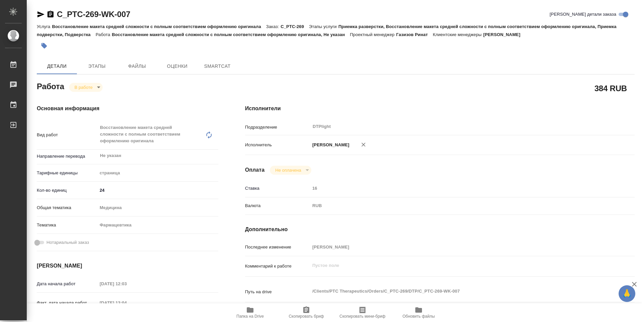
type textarea "x"
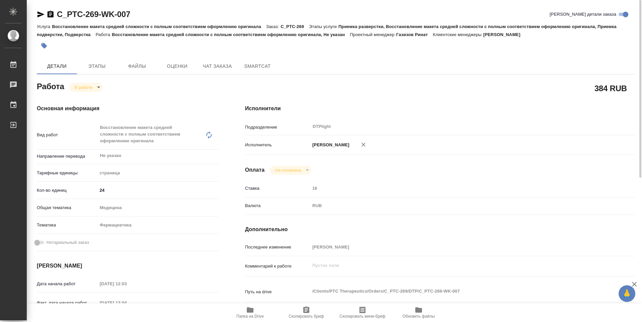
type textarea "x"
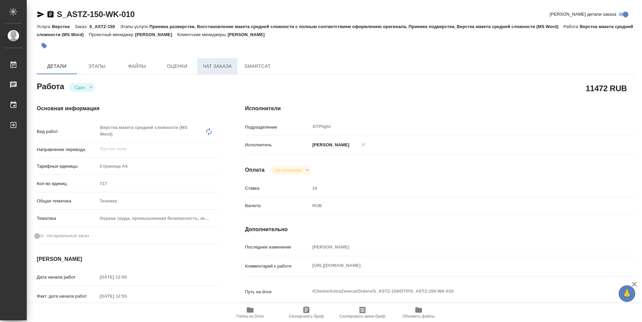
click at [227, 67] on span "Чат заказа" at bounding box center [217, 66] width 32 height 8
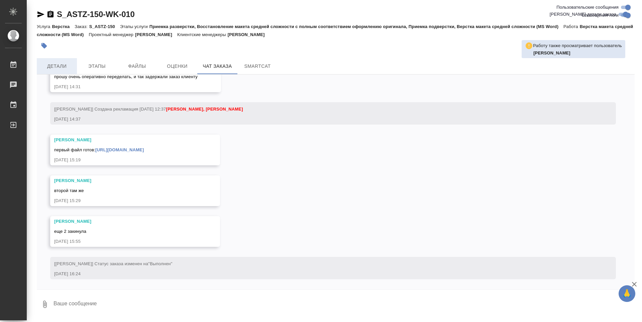
scroll to position [5781, 0]
click at [59, 65] on span "Детали" at bounding box center [57, 66] width 32 height 8
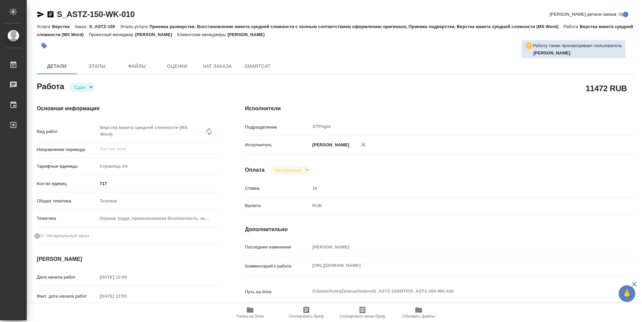
type textarea "x"
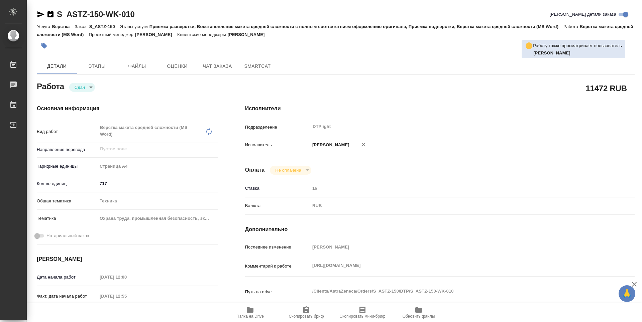
type textarea "x"
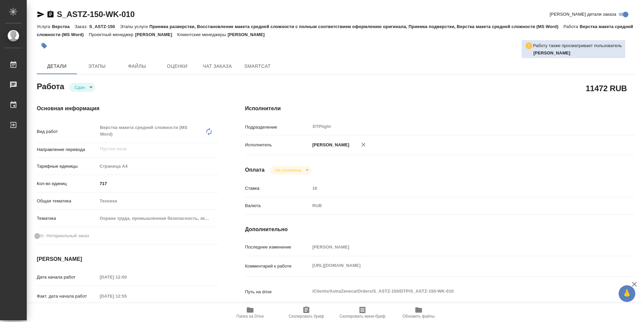
type textarea "x"
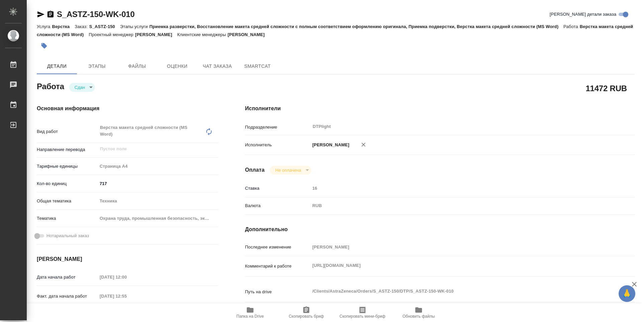
type textarea "x"
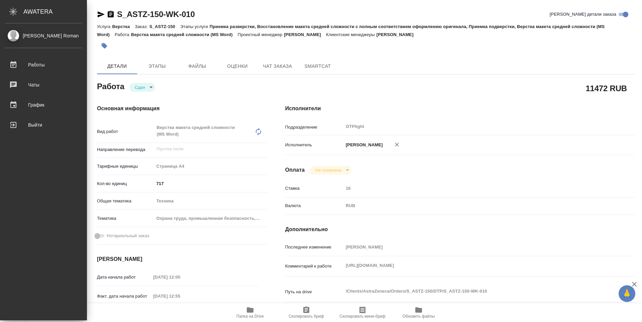
type textarea "x"
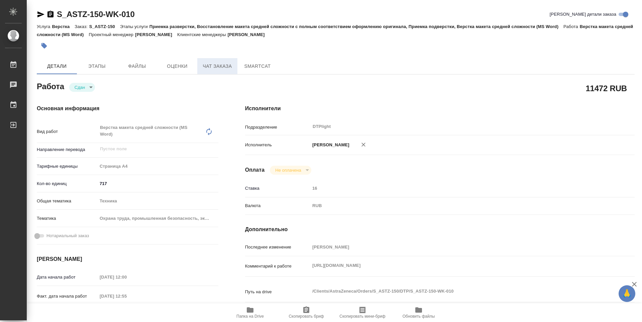
click at [216, 65] on span "Чат заказа" at bounding box center [217, 66] width 32 height 8
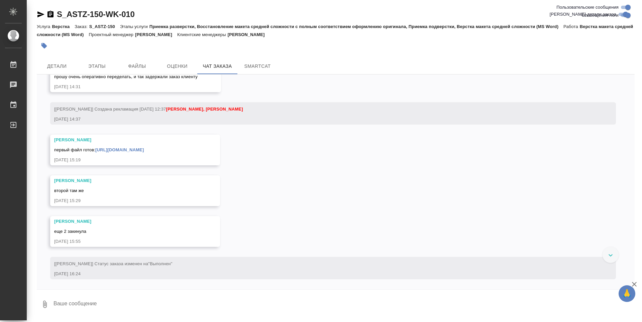
scroll to position [5781, 0]
click at [69, 68] on span "Детали" at bounding box center [57, 66] width 32 height 8
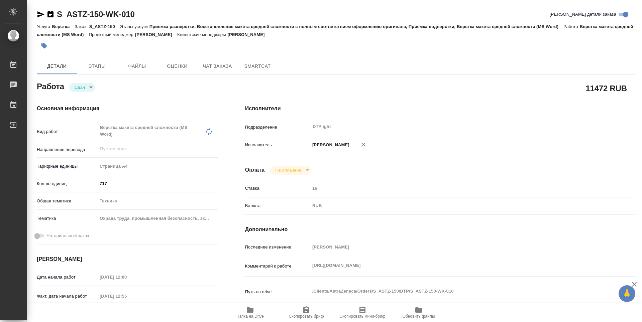
type textarea "x"
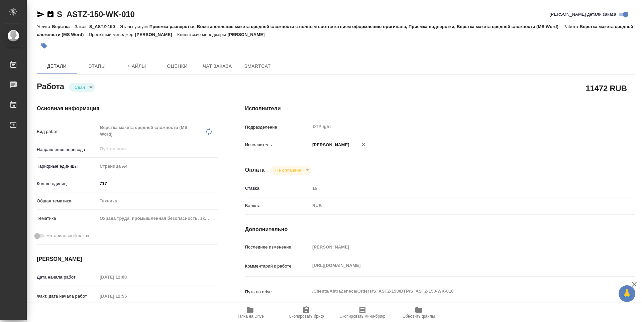
type textarea "x"
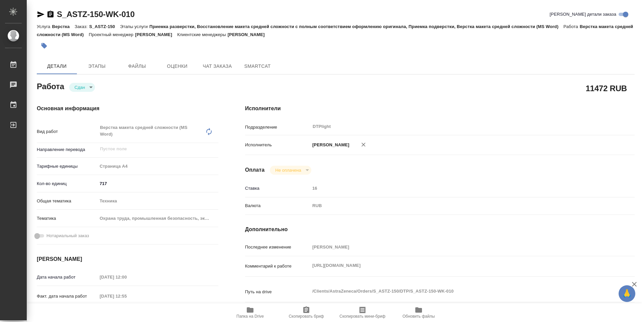
type textarea "x"
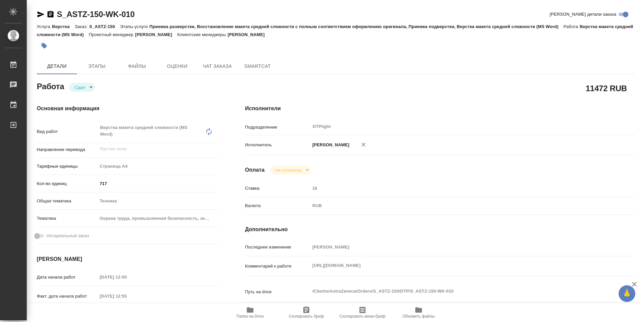
type textarea "x"
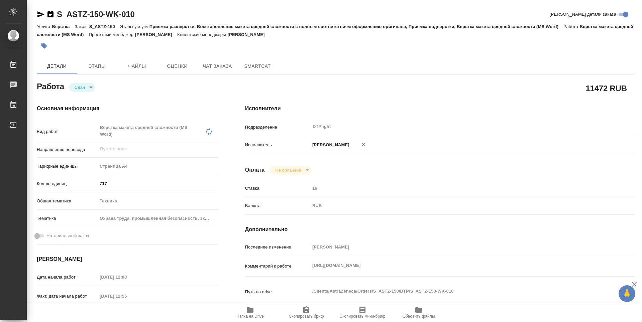
type textarea "x"
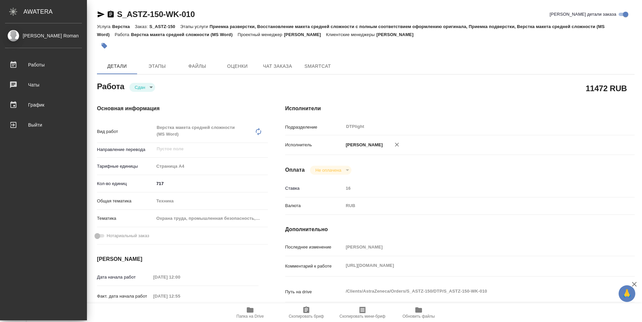
type textarea "x"
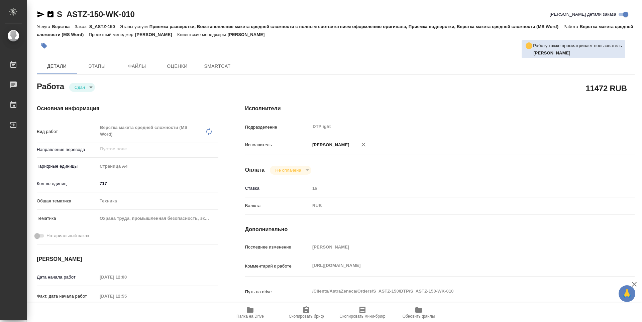
type textarea "x"
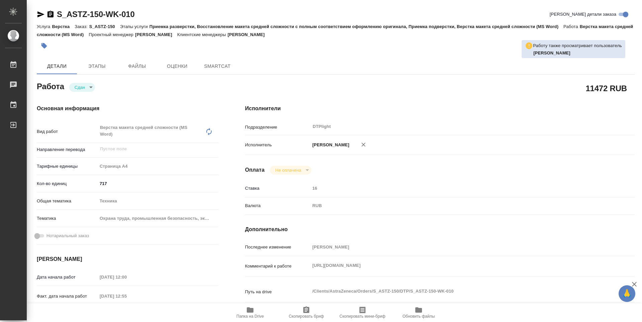
type textarea "x"
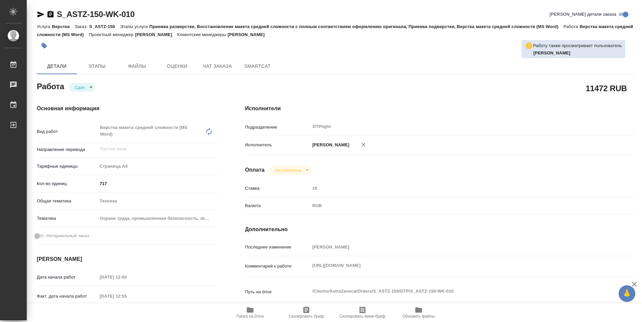
type textarea "x"
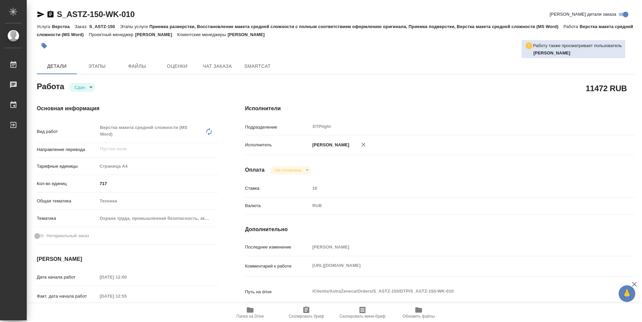
type textarea "x"
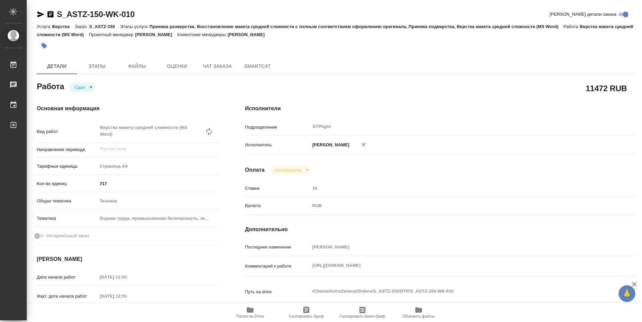
type textarea "x"
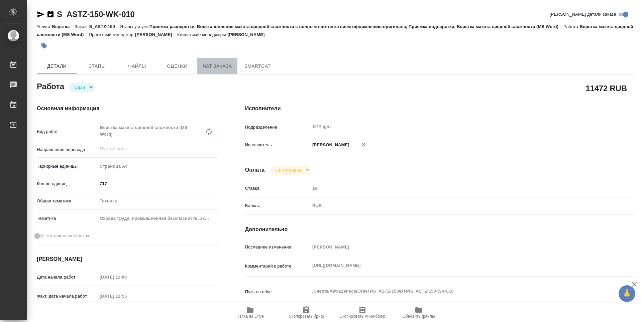
click at [224, 66] on span "Чат заказа" at bounding box center [217, 66] width 32 height 8
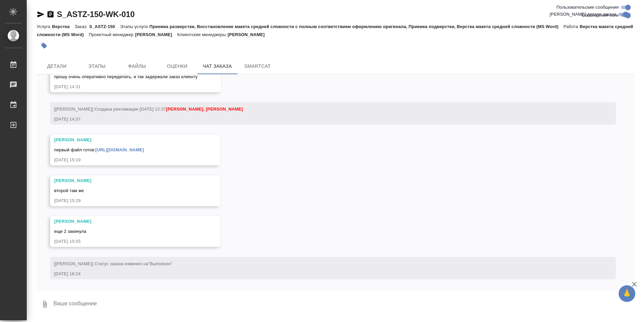
scroll to position [5781, 0]
click at [69, 66] on span "Детали" at bounding box center [57, 66] width 32 height 8
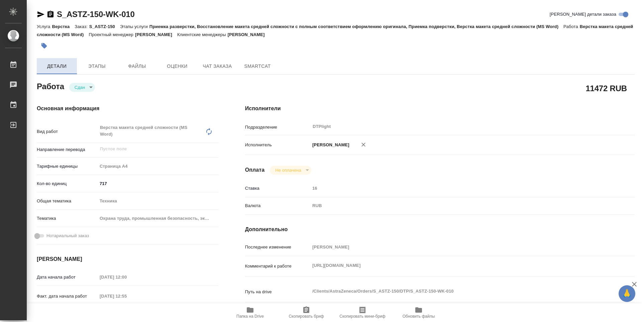
type textarea "x"
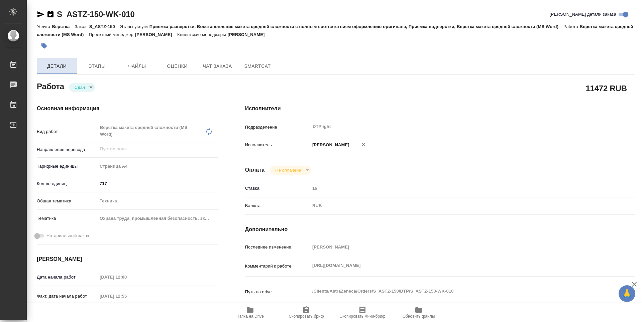
type textarea "x"
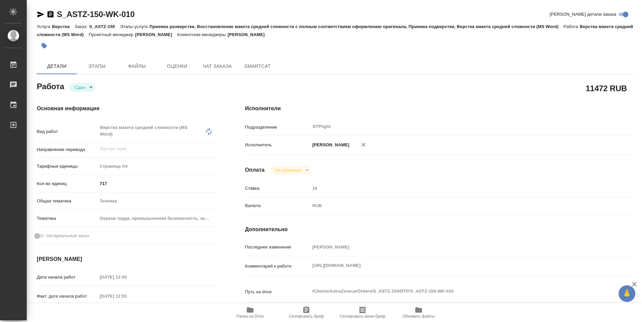
type textarea "x"
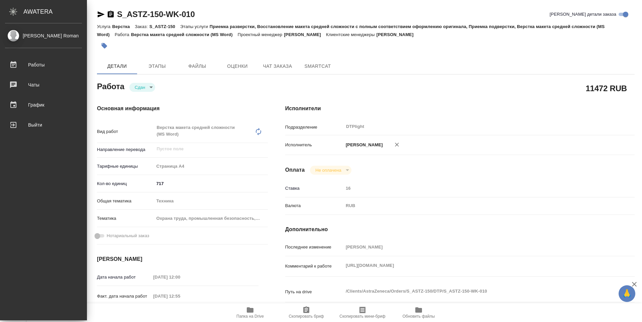
type textarea "x"
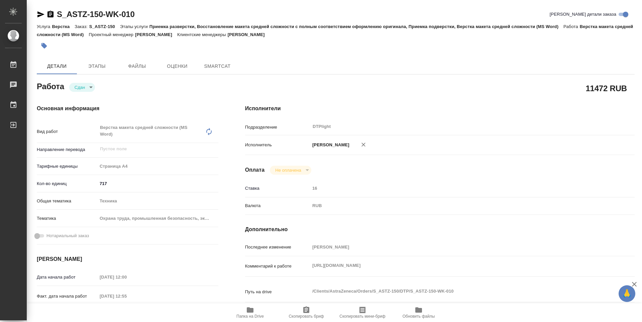
type textarea "x"
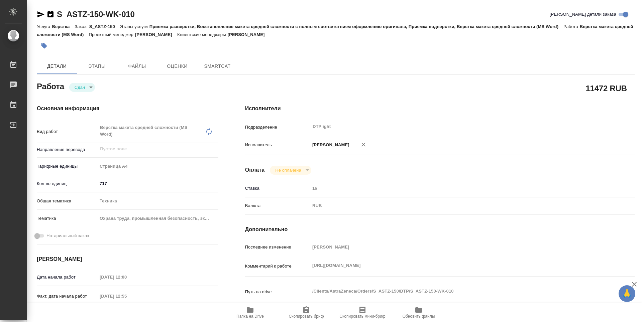
type textarea "x"
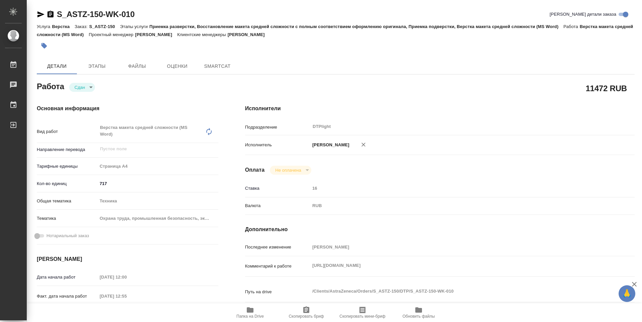
type textarea "x"
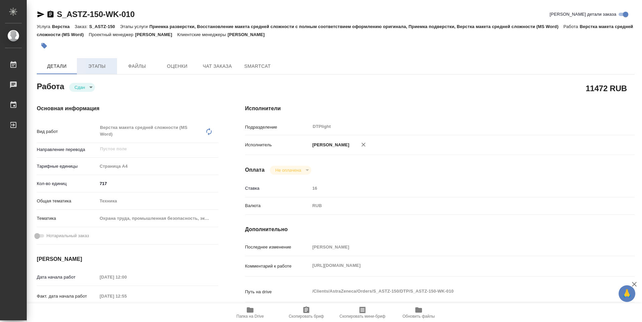
click at [99, 71] on button "Этапы" at bounding box center [97, 66] width 40 height 16
type textarea "x"
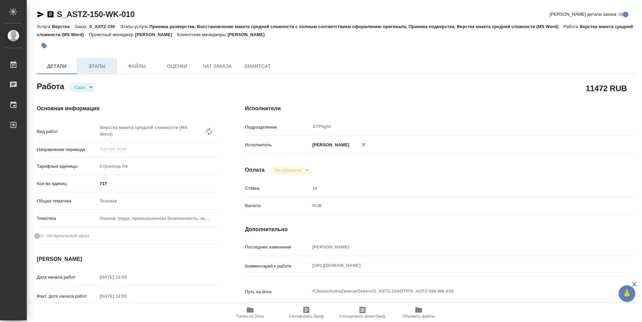
type textarea "x"
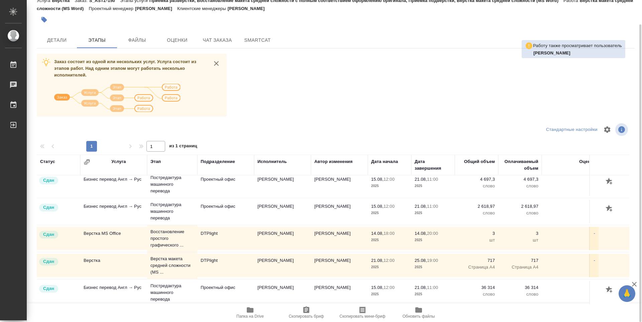
scroll to position [38, 0]
click at [67, 35] on button "Детали" at bounding box center [57, 40] width 40 height 16
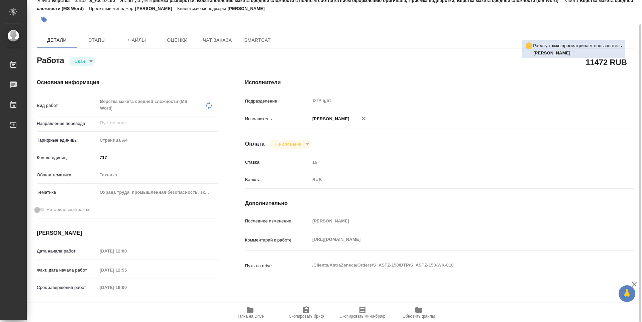
type textarea "x"
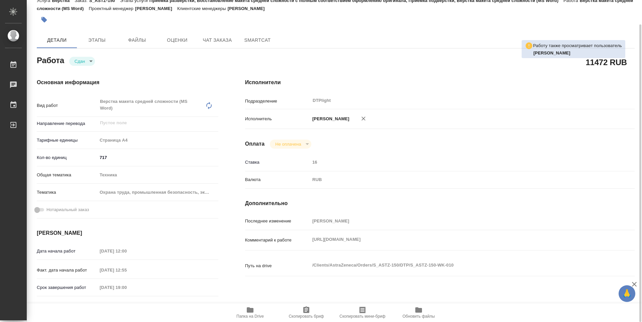
type textarea "x"
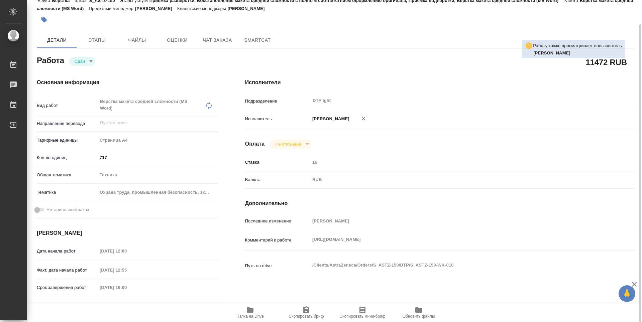
type textarea "x"
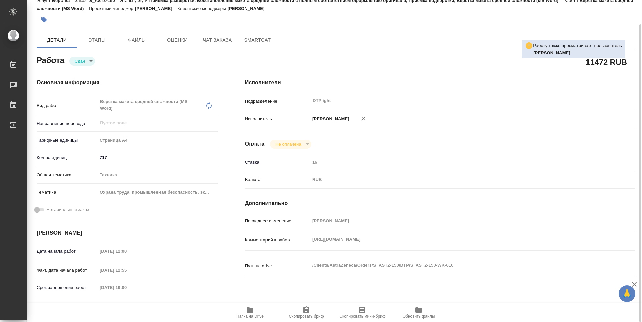
type textarea "x"
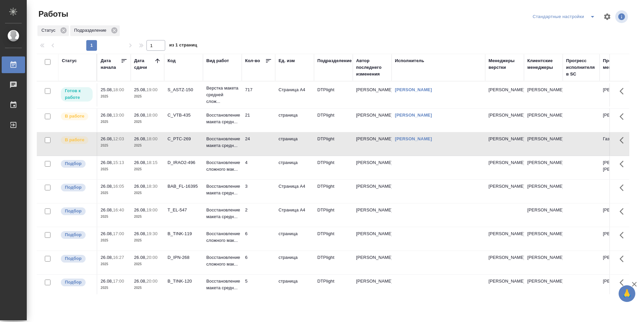
click at [259, 93] on td "717" at bounding box center [258, 94] width 33 height 23
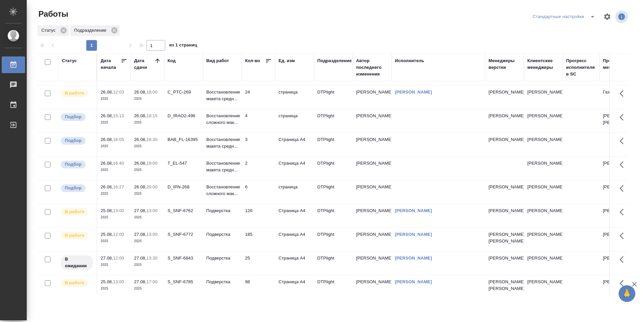
scroll to position [134, 0]
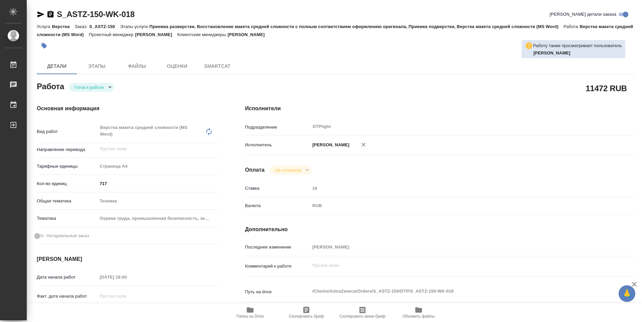
type textarea "x"
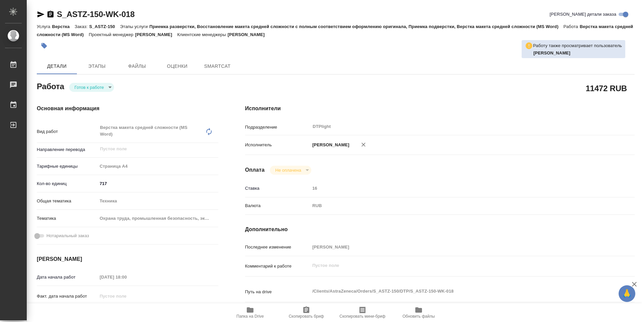
type textarea "x"
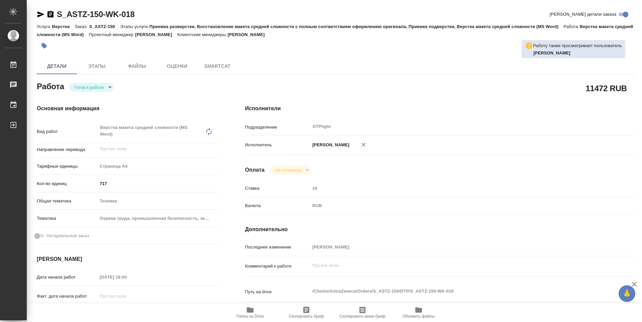
type textarea "x"
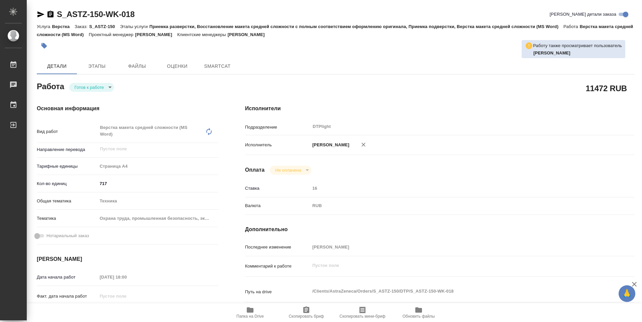
type textarea "x"
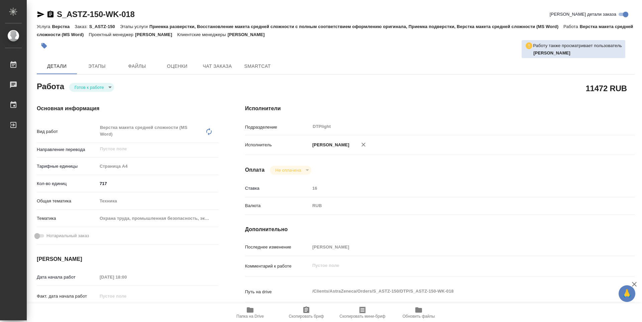
click at [107, 85] on body "🙏 .cls-1 fill:#fff; AWATERA Guselnikov Roman Работы Чаты График Выйти S_ASTZ-15…" at bounding box center [321, 161] width 642 height 322
type textarea "x"
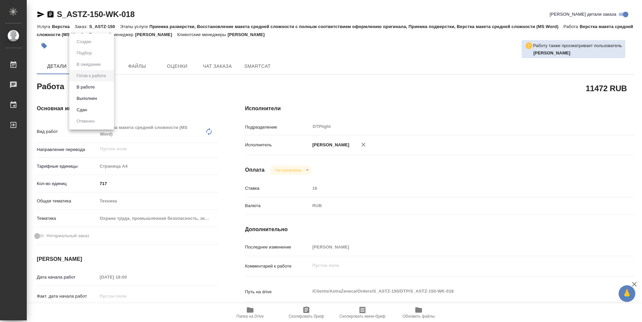
type textarea "x"
click at [88, 87] on button "В работе" at bounding box center [86, 87] width 22 height 7
type textarea "x"
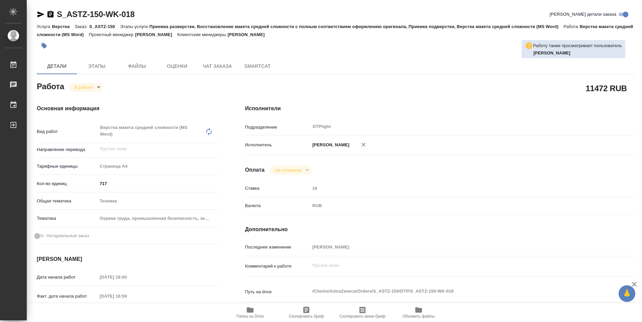
type textarea "x"
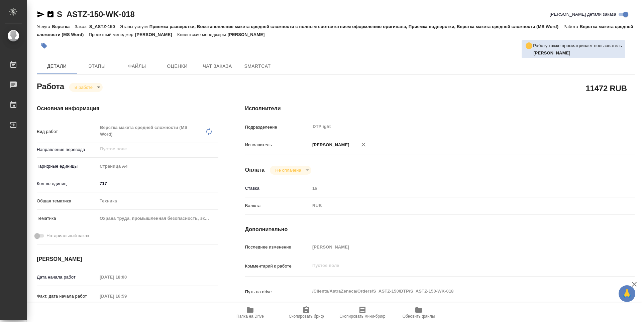
type textarea "x"
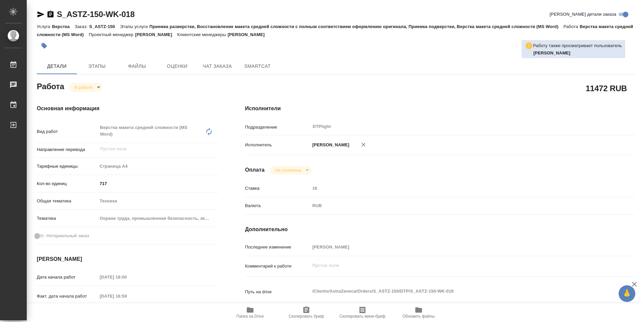
type textarea "x"
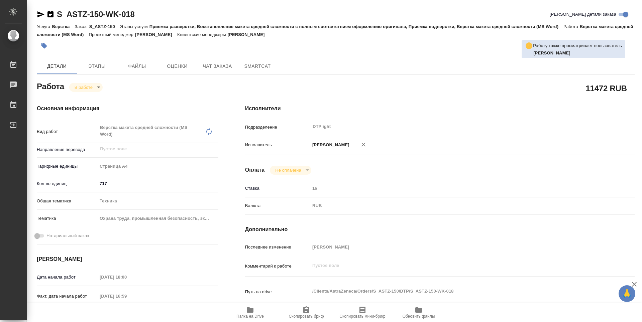
type textarea "x"
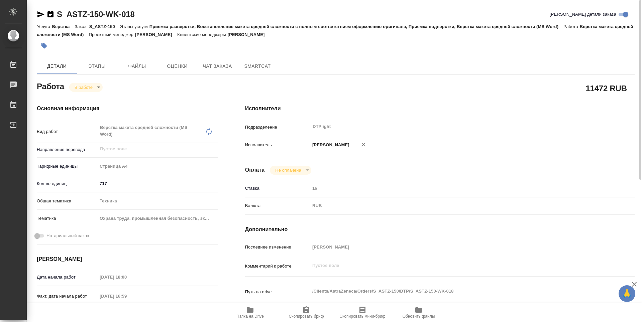
click at [253, 309] on icon "button" at bounding box center [250, 309] width 7 height 5
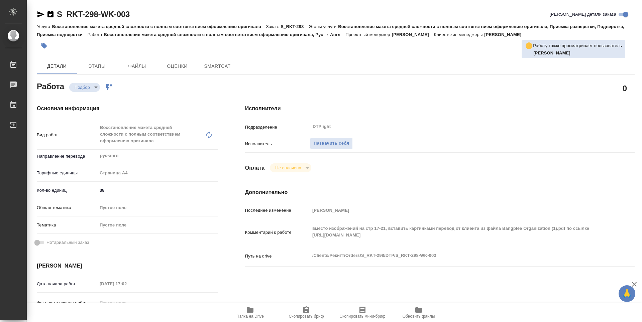
type textarea "x"
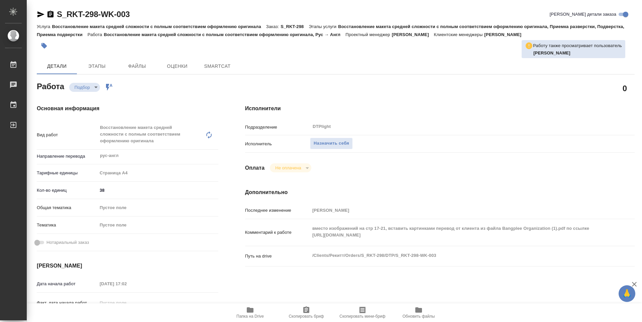
type textarea "x"
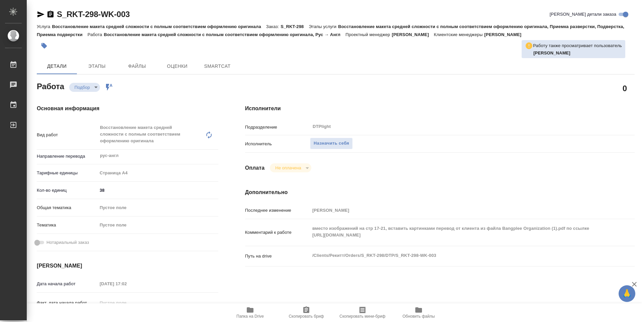
type textarea "x"
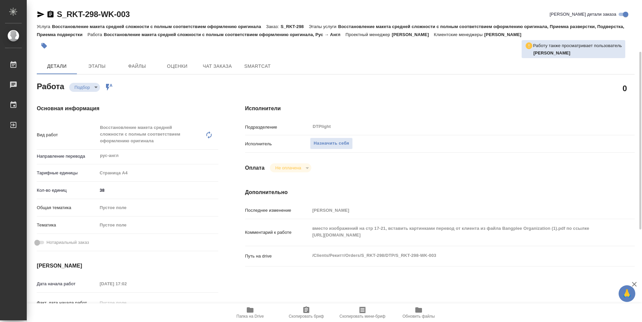
scroll to position [33, 0]
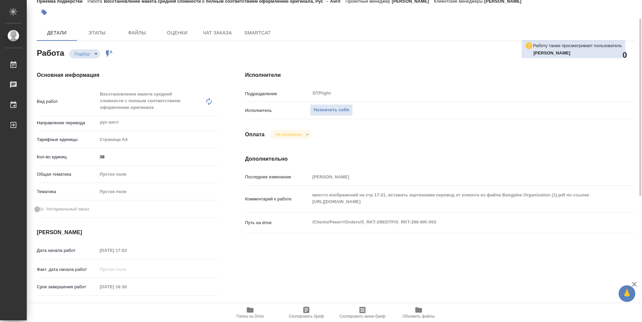
type textarea "x"
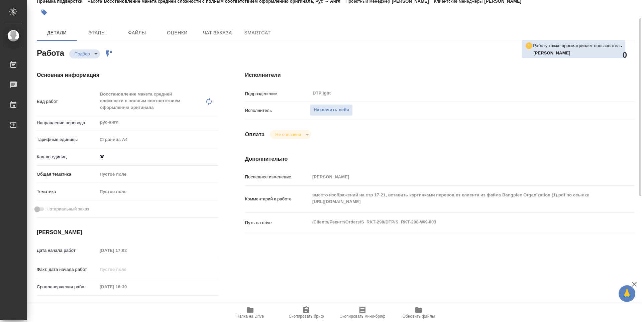
type textarea "x"
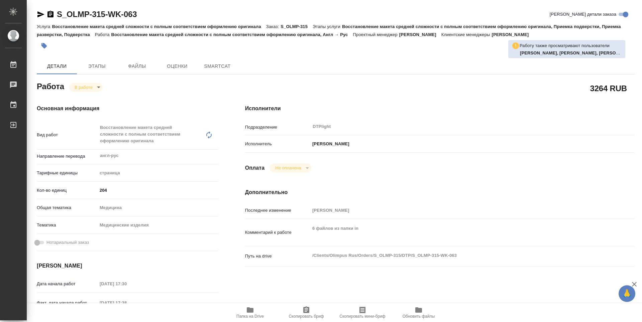
type textarea "x"
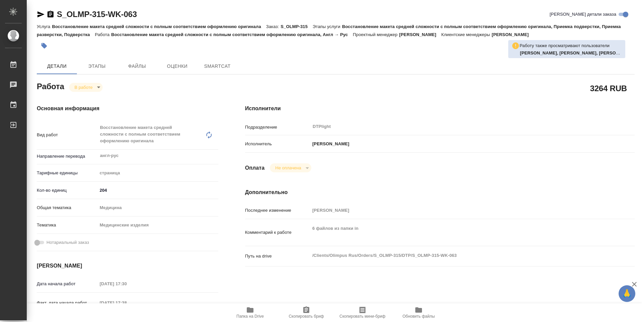
type textarea "x"
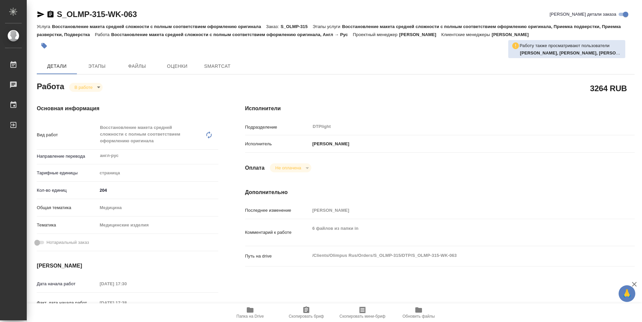
type textarea "x"
